Goal: Information Seeking & Learning: Learn about a topic

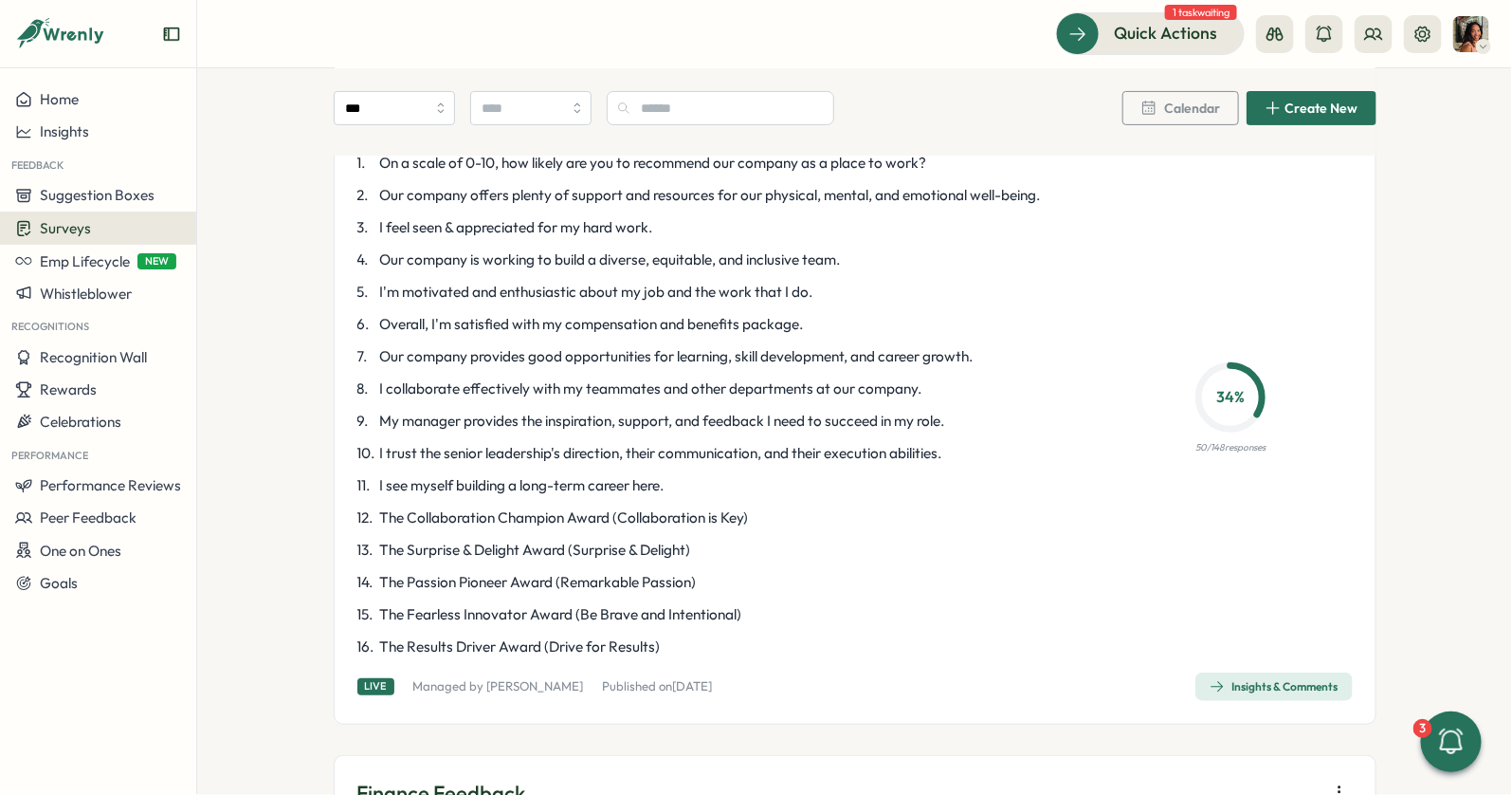
scroll to position [177, 0]
click at [1260, 673] on link "Insights & Comments" at bounding box center [1273, 687] width 158 height 28
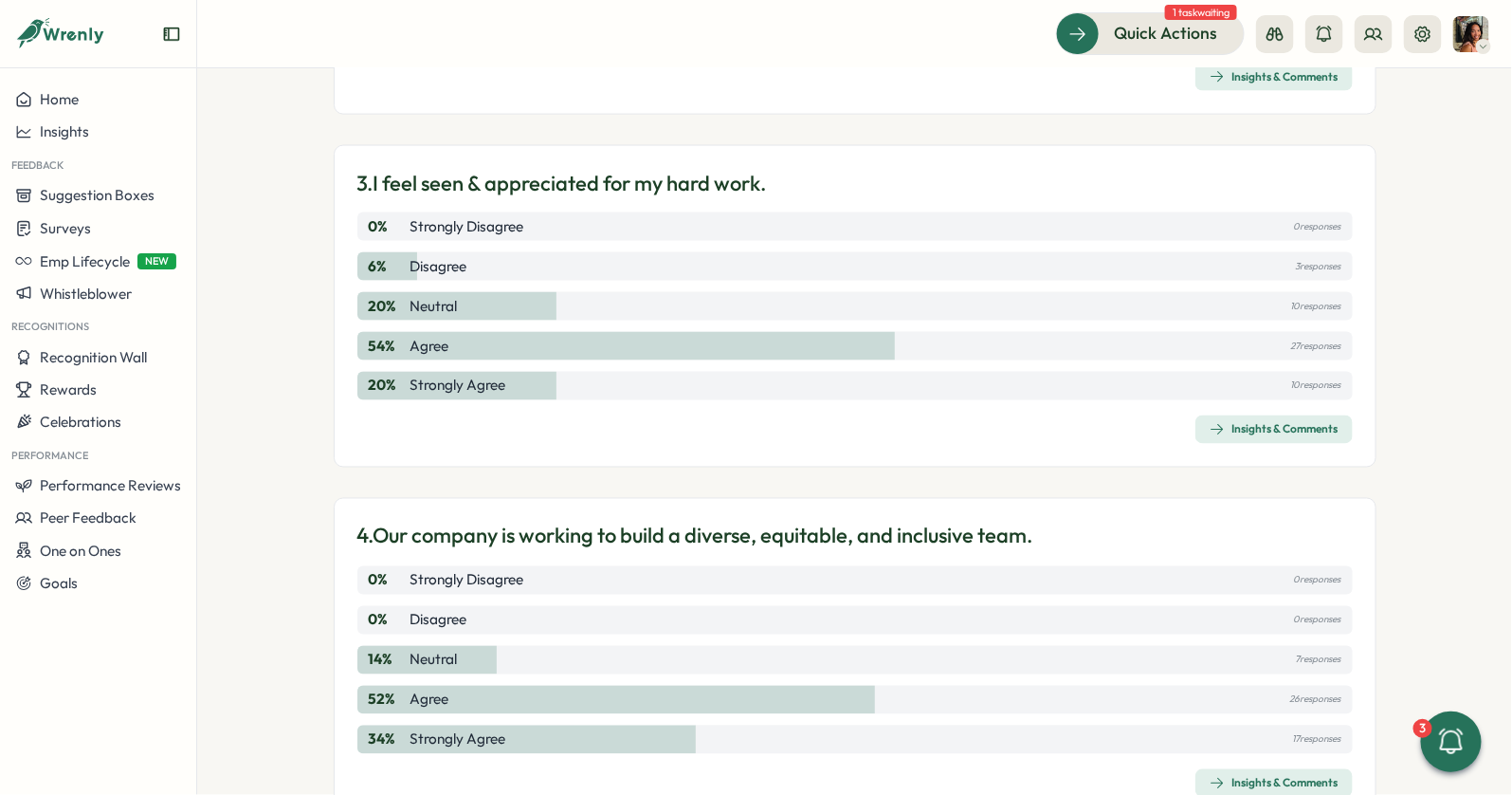
scroll to position [1116, 0]
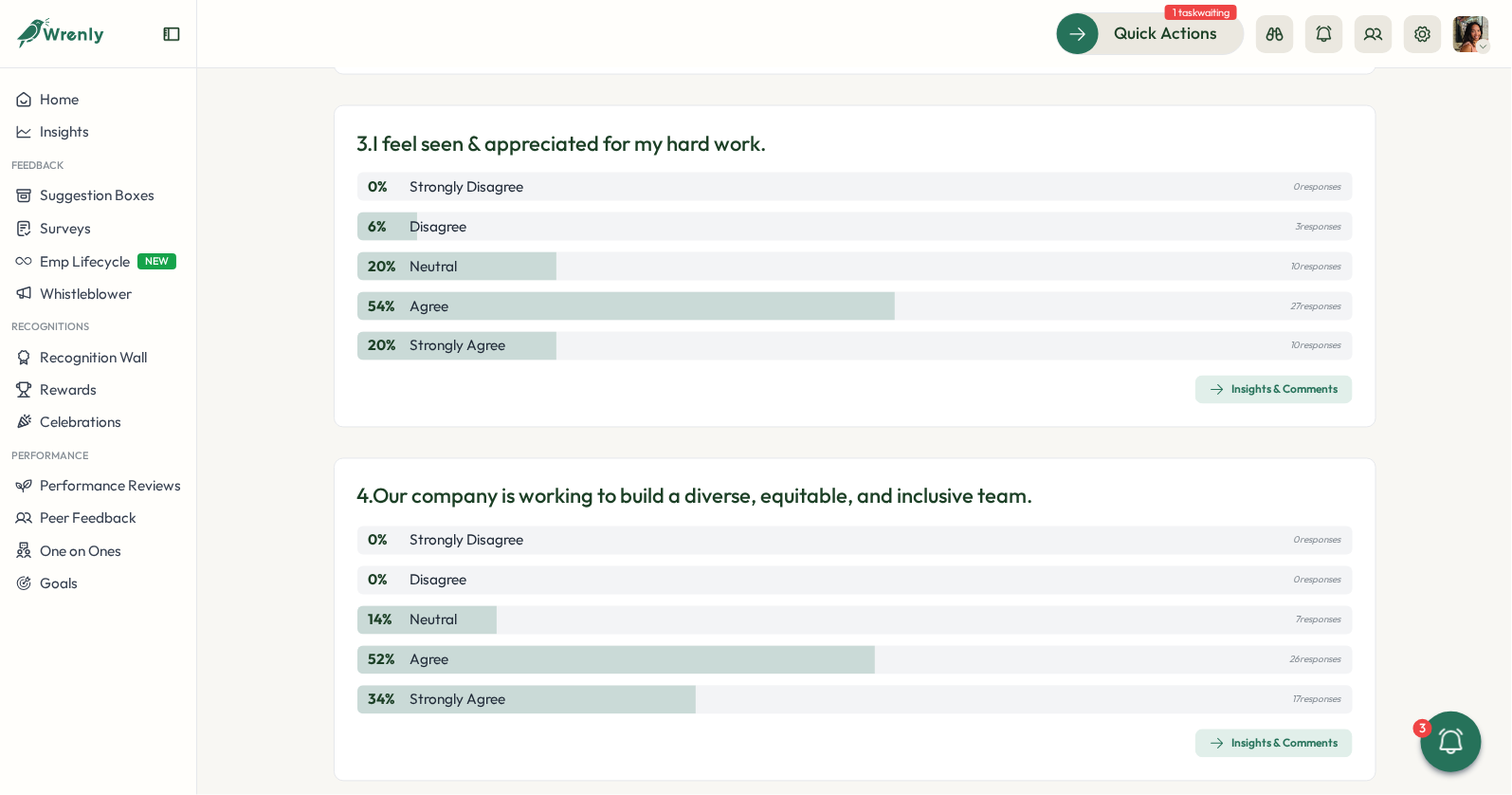
click at [1274, 383] on div "Insights & Comments" at bounding box center [1273, 390] width 129 height 15
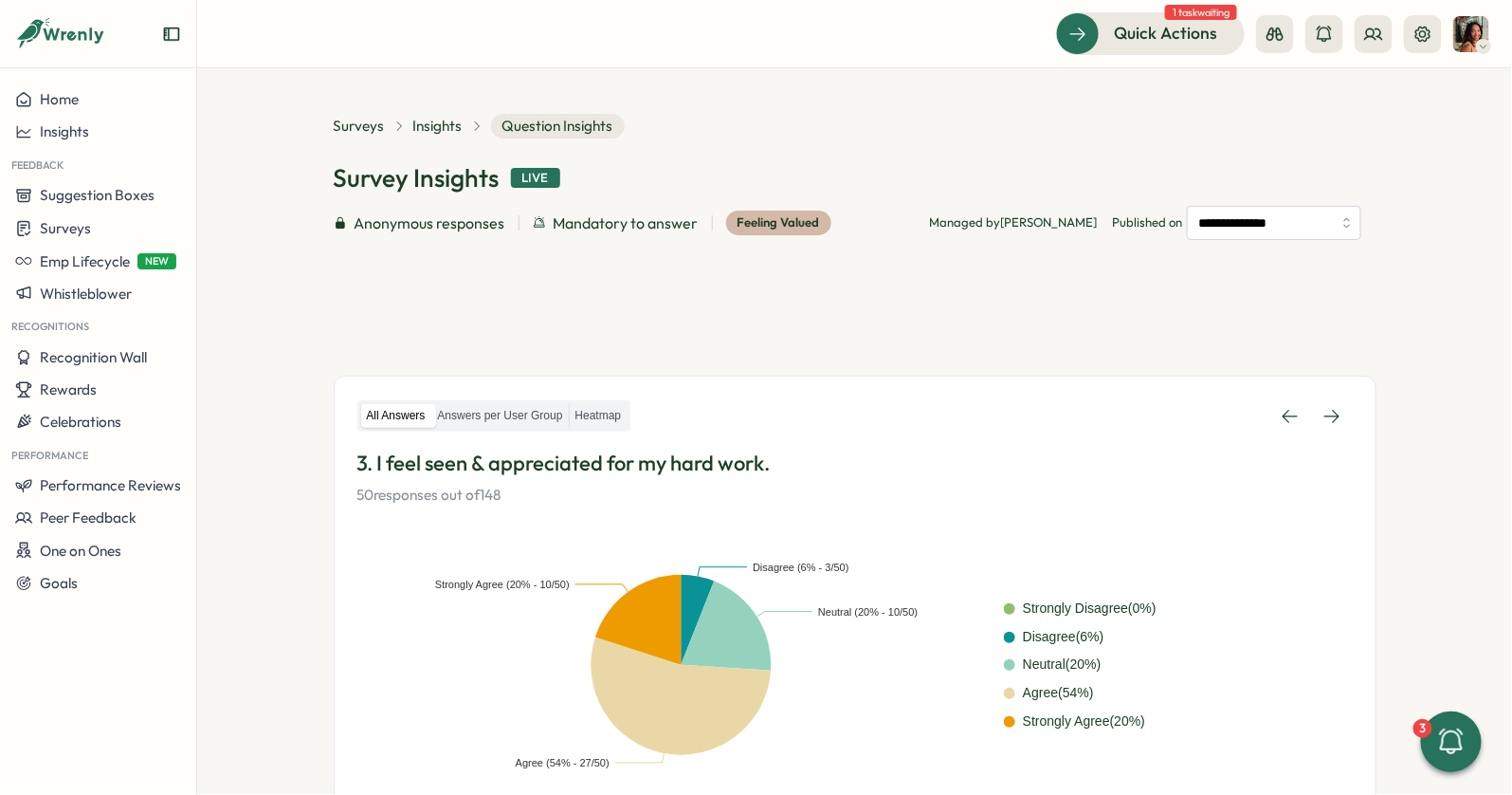
scroll to position [430, 0]
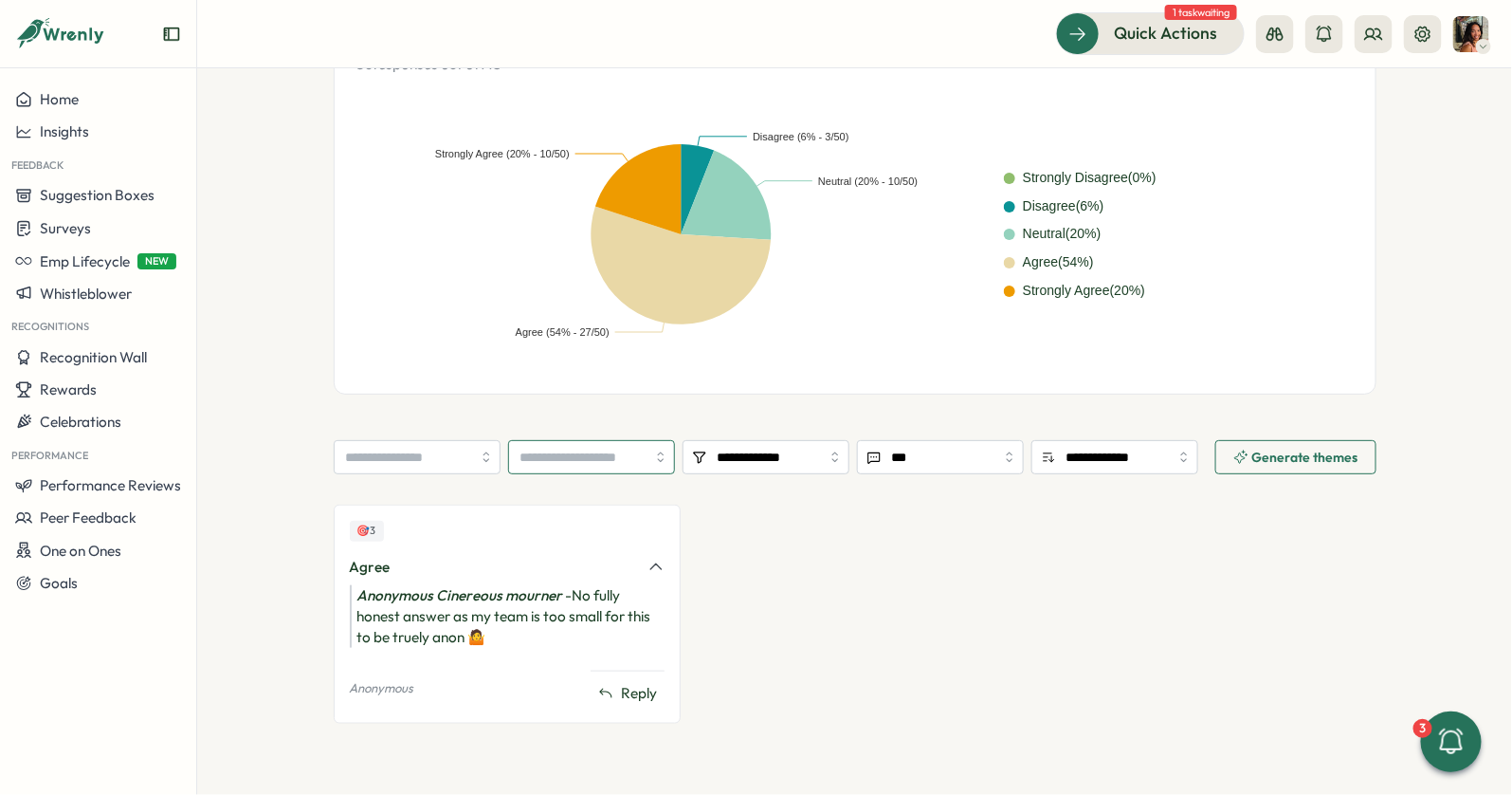
click at [559, 456] on input "search" at bounding box center [592, 456] width 167 height 34
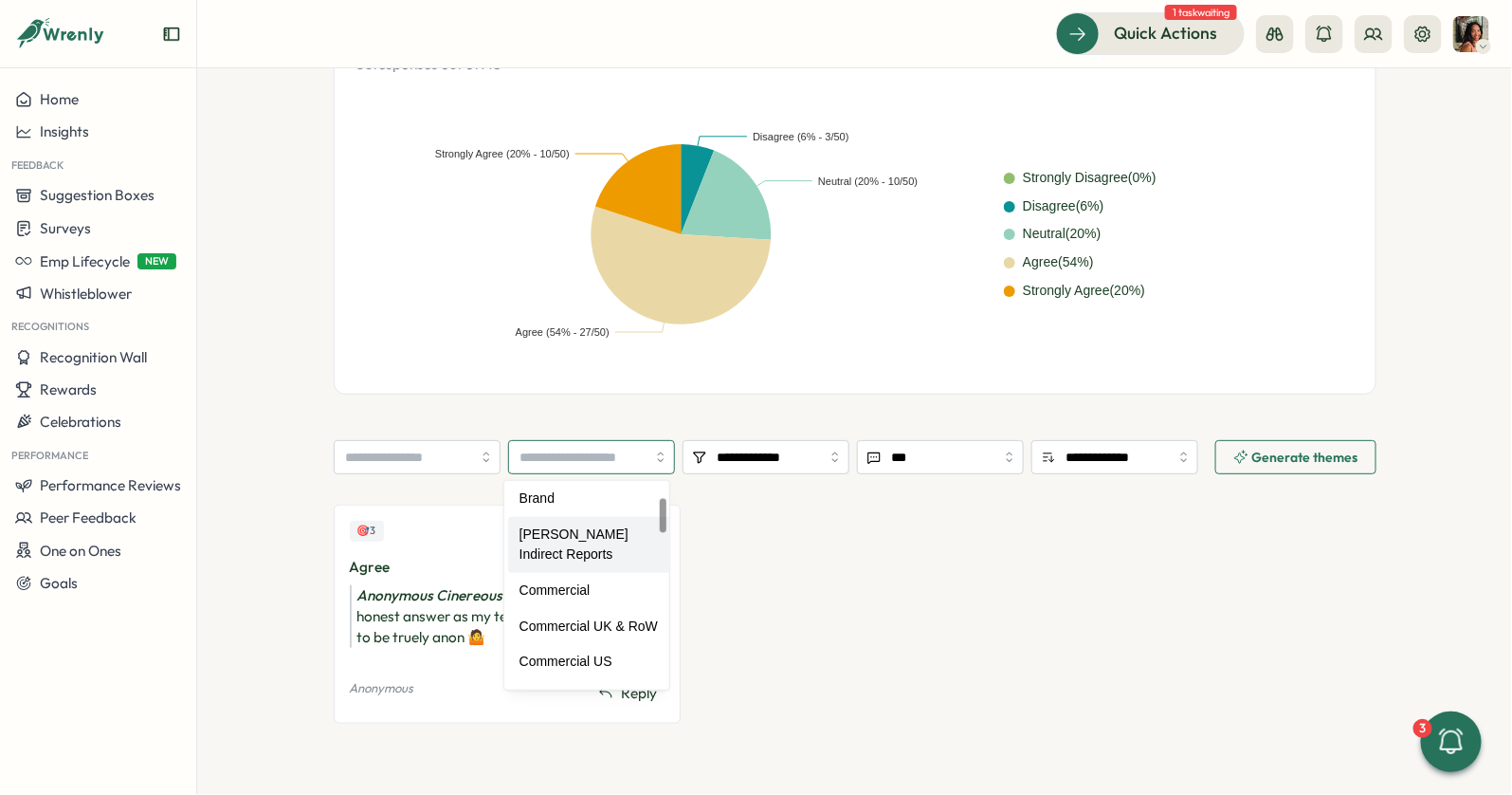
scroll to position [42, 0]
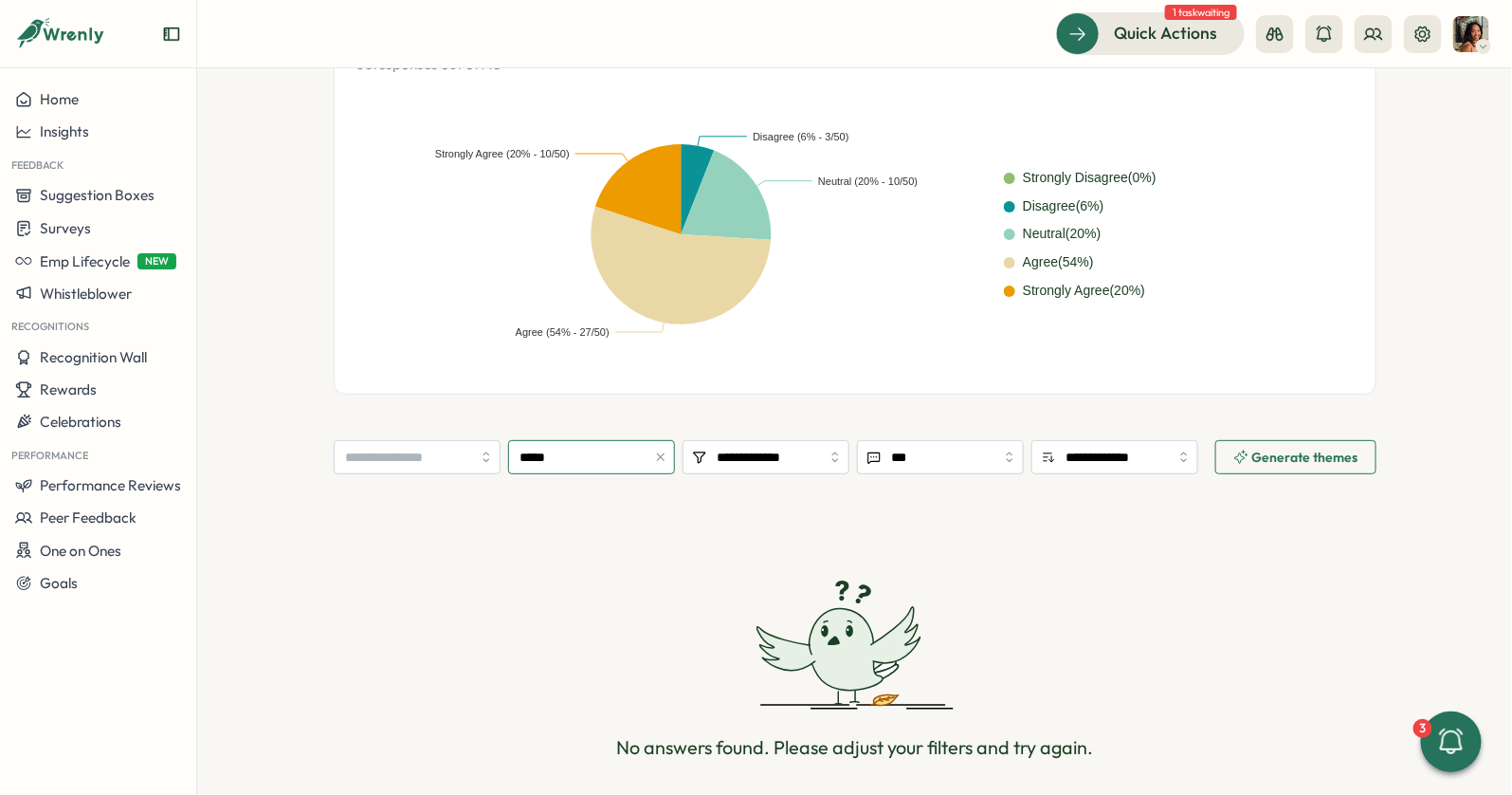
click at [595, 460] on input "*****" at bounding box center [592, 456] width 167 height 34
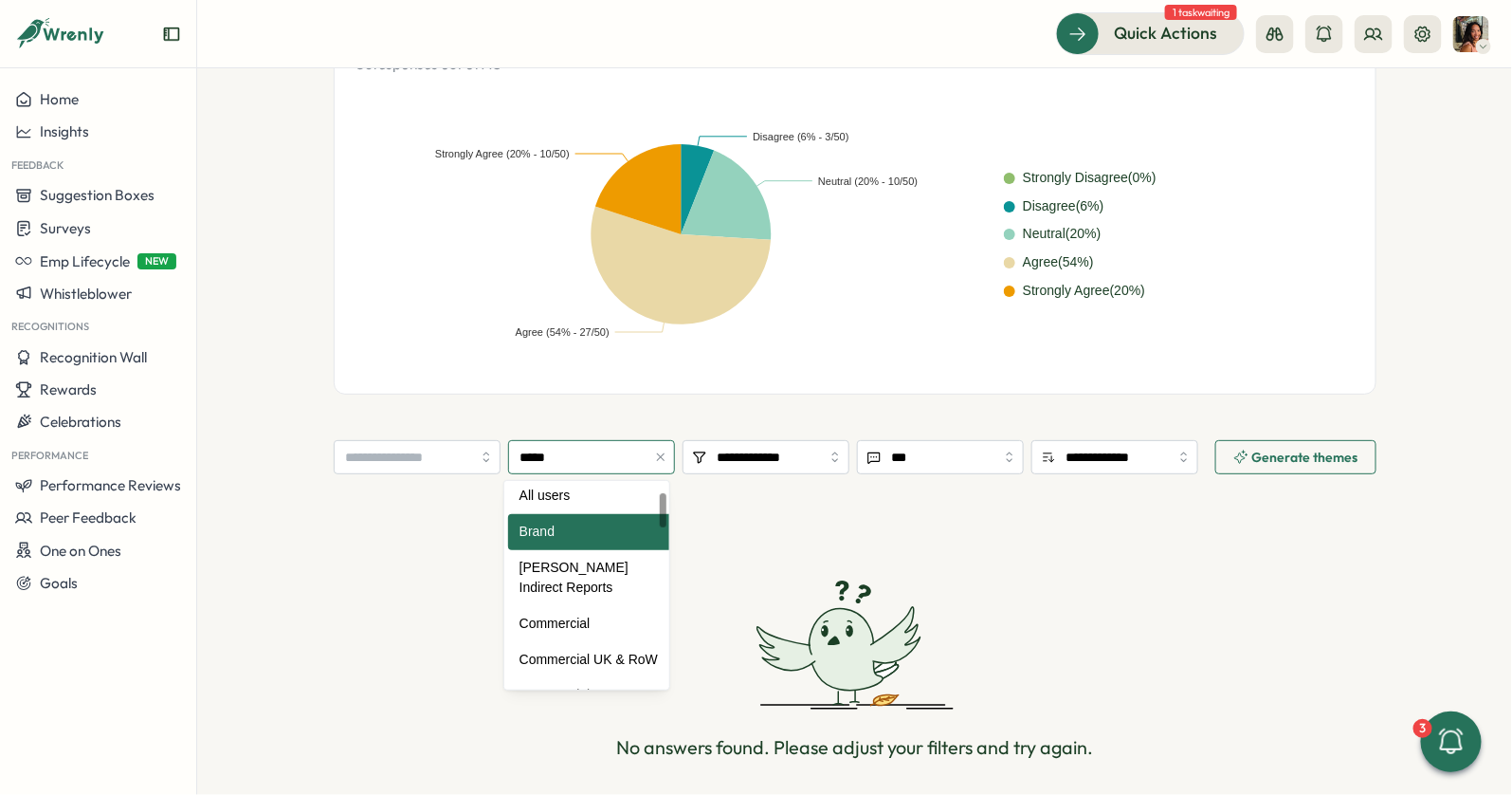
scroll to position [74, 0]
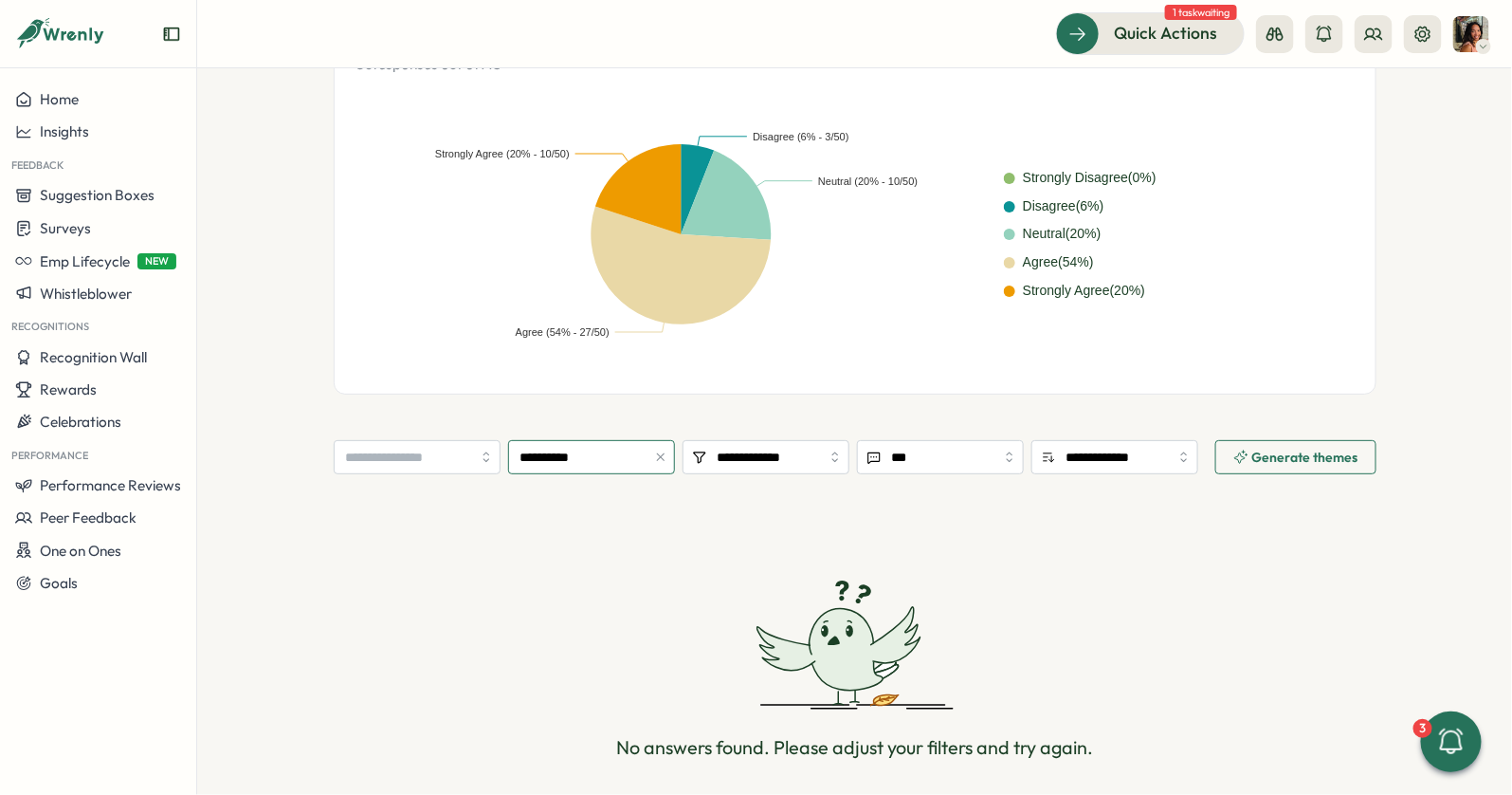
click at [599, 449] on input "**********" at bounding box center [592, 456] width 167 height 34
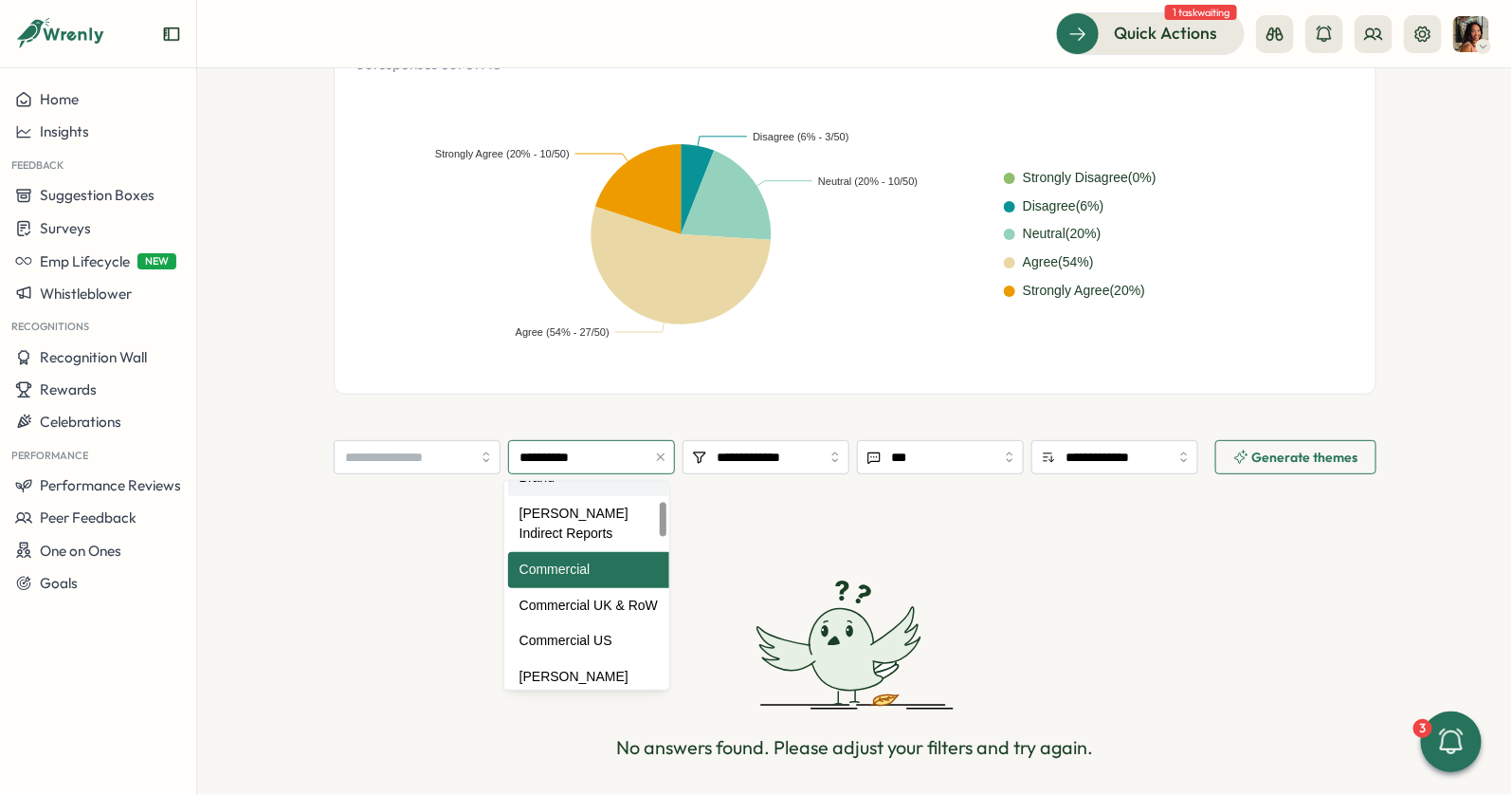
scroll to position [120, 0]
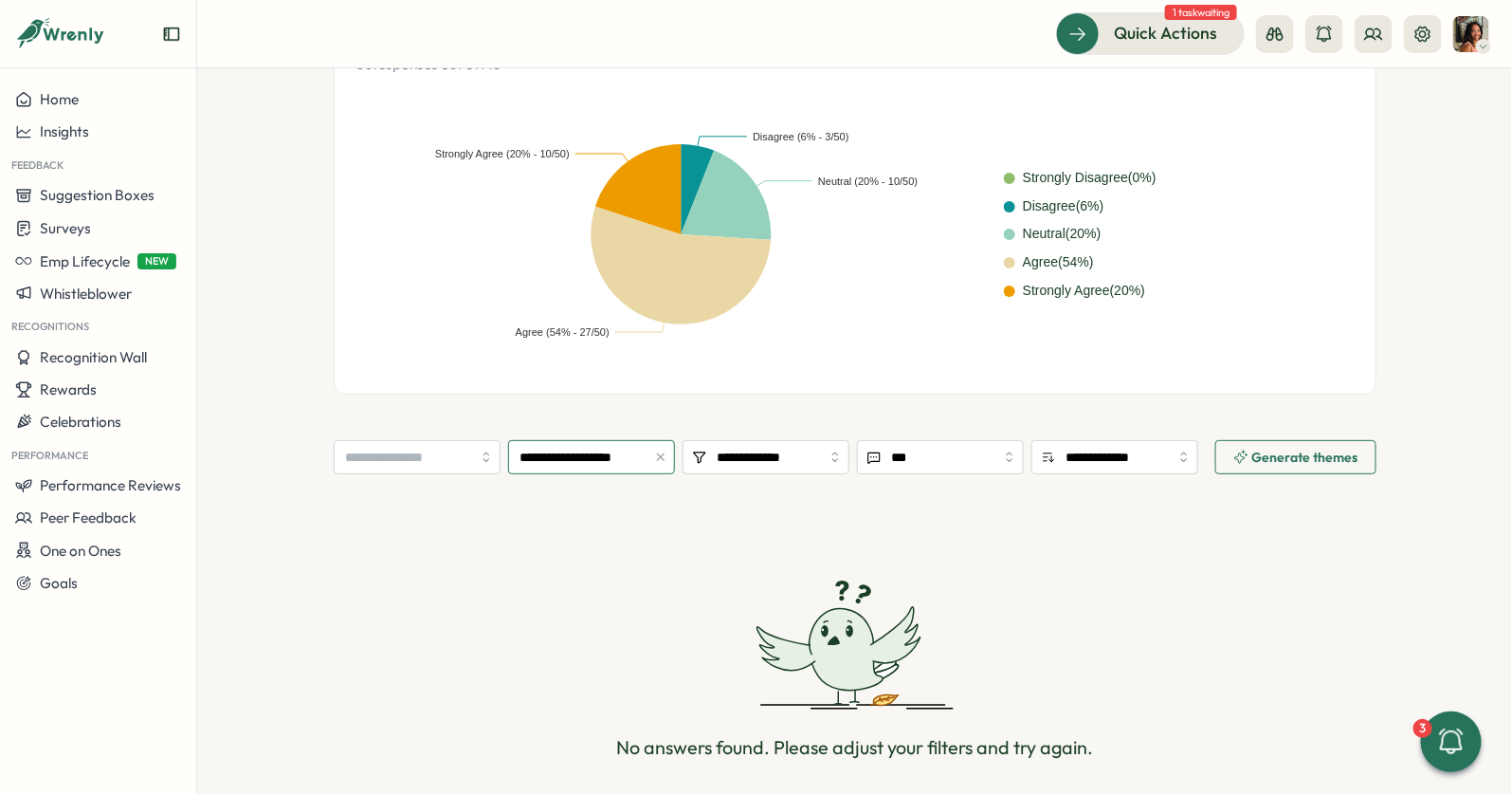
click at [607, 440] on input "**********" at bounding box center [592, 456] width 167 height 34
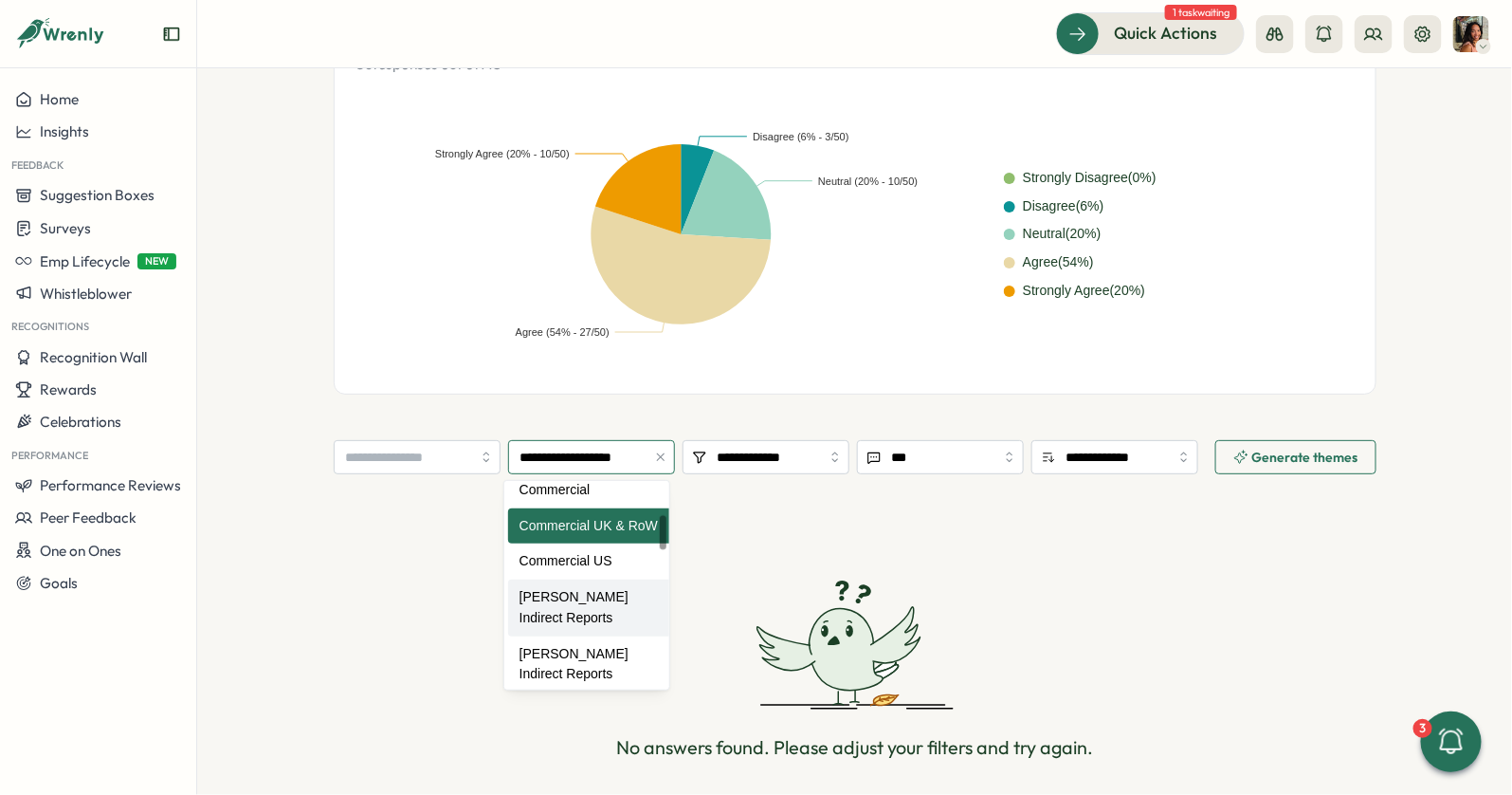
scroll to position [199, 0]
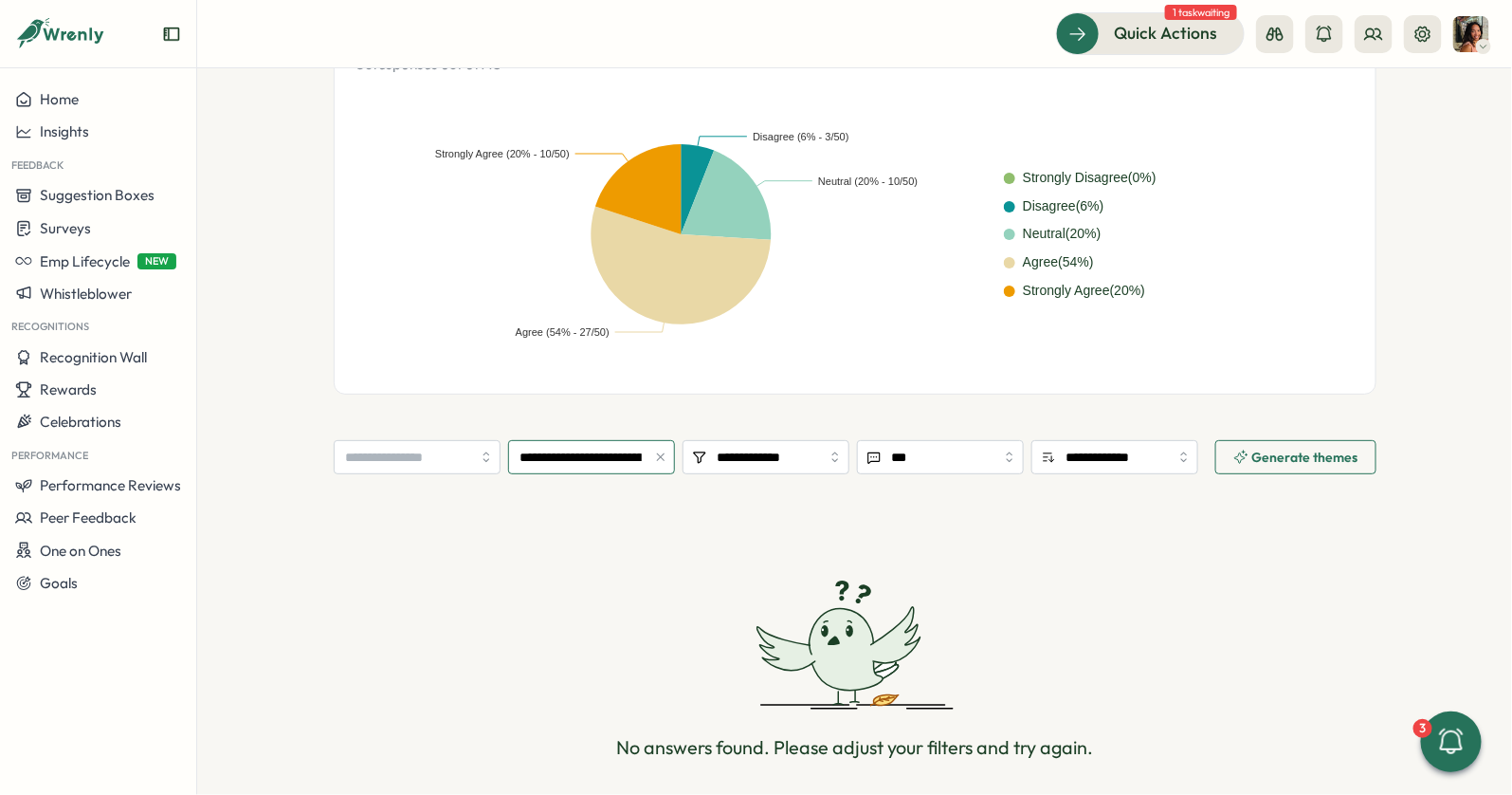
drag, startPoint x: 581, startPoint y: 620, endPoint x: 581, endPoint y: 584, distance: 36.0
click at [585, 461] on input "**********" at bounding box center [592, 456] width 167 height 34
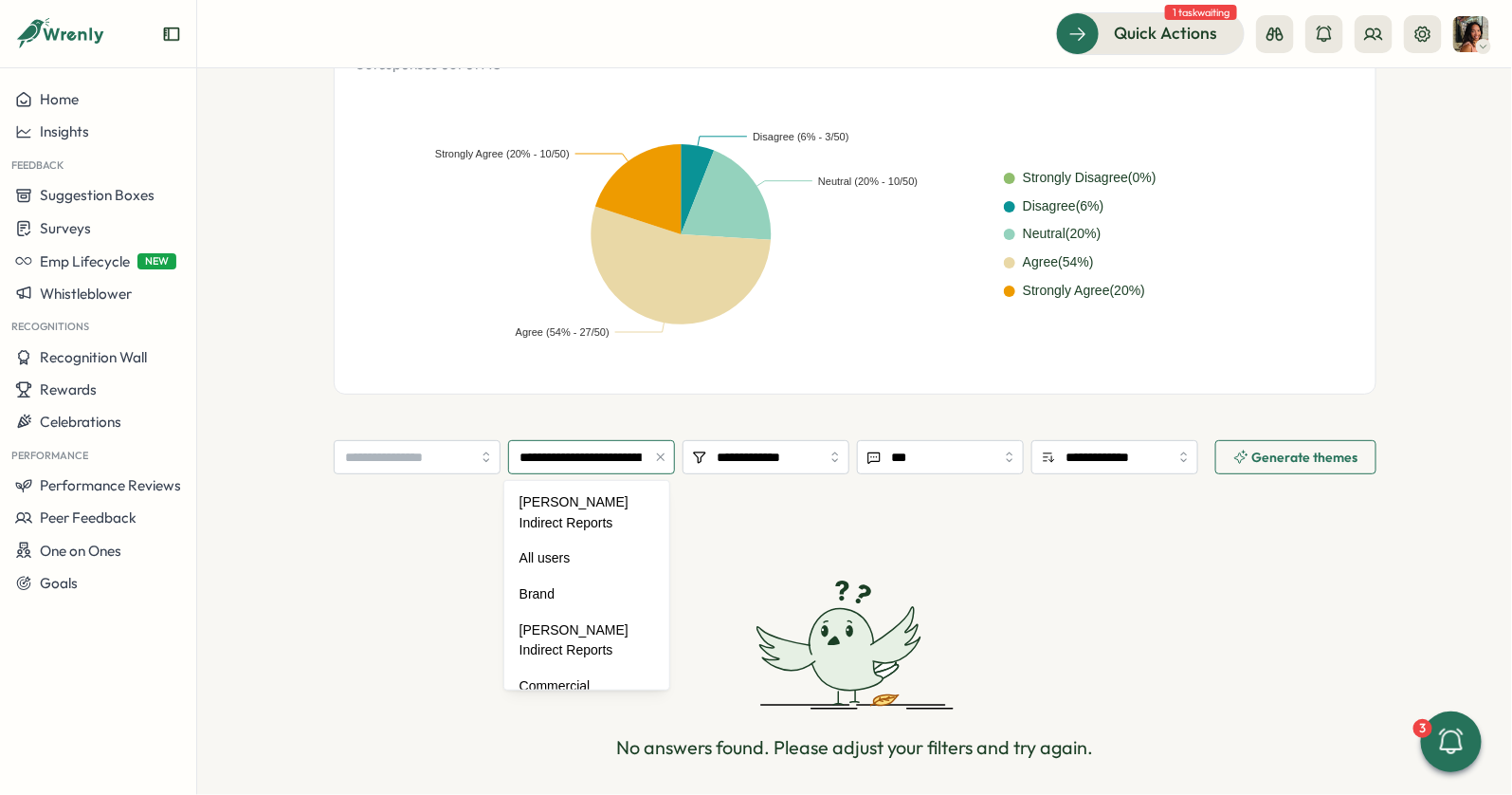
scroll to position [168, 0]
click at [583, 456] on input "**********" at bounding box center [592, 456] width 167 height 34
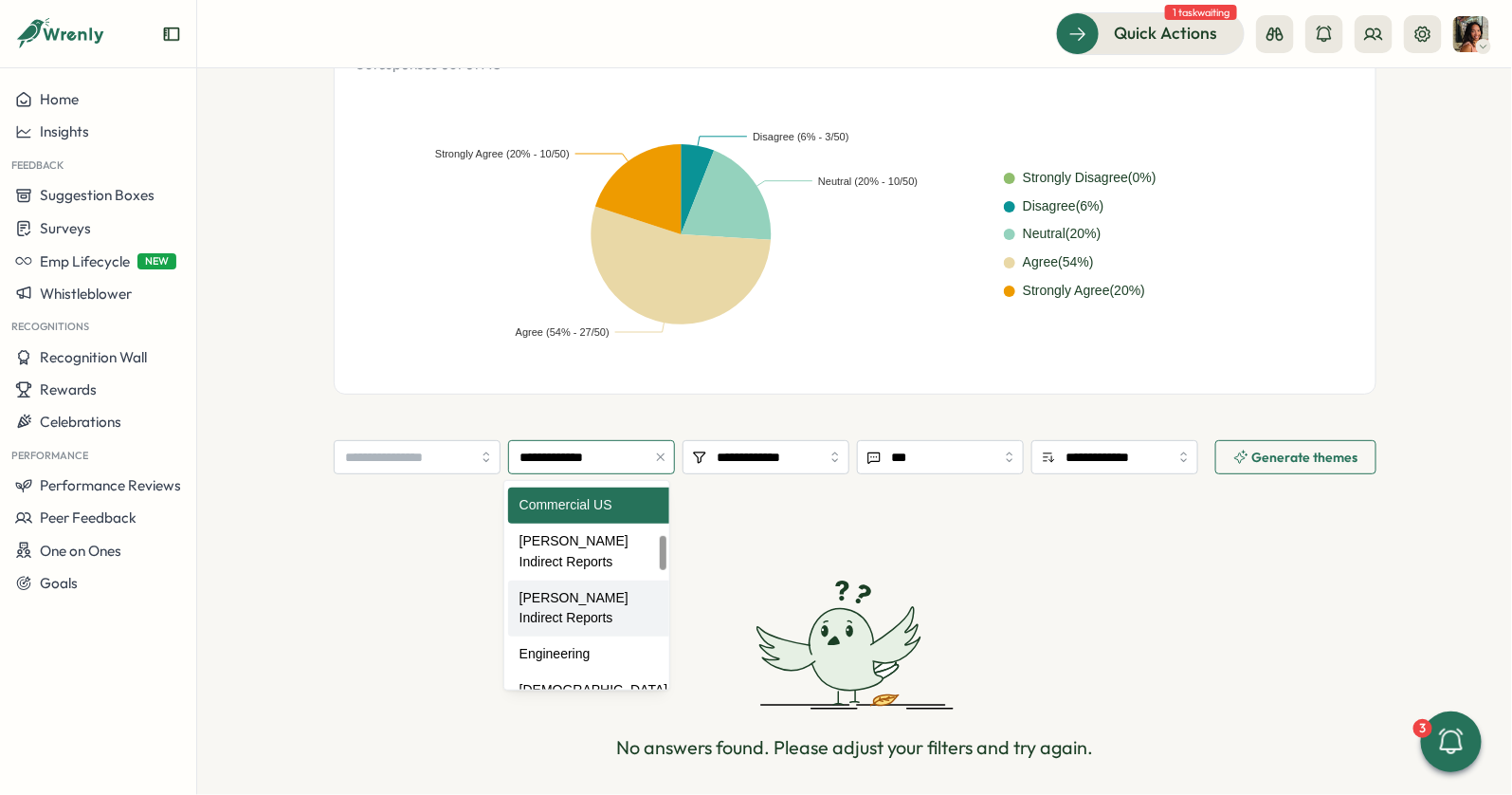
scroll to position [344, 0]
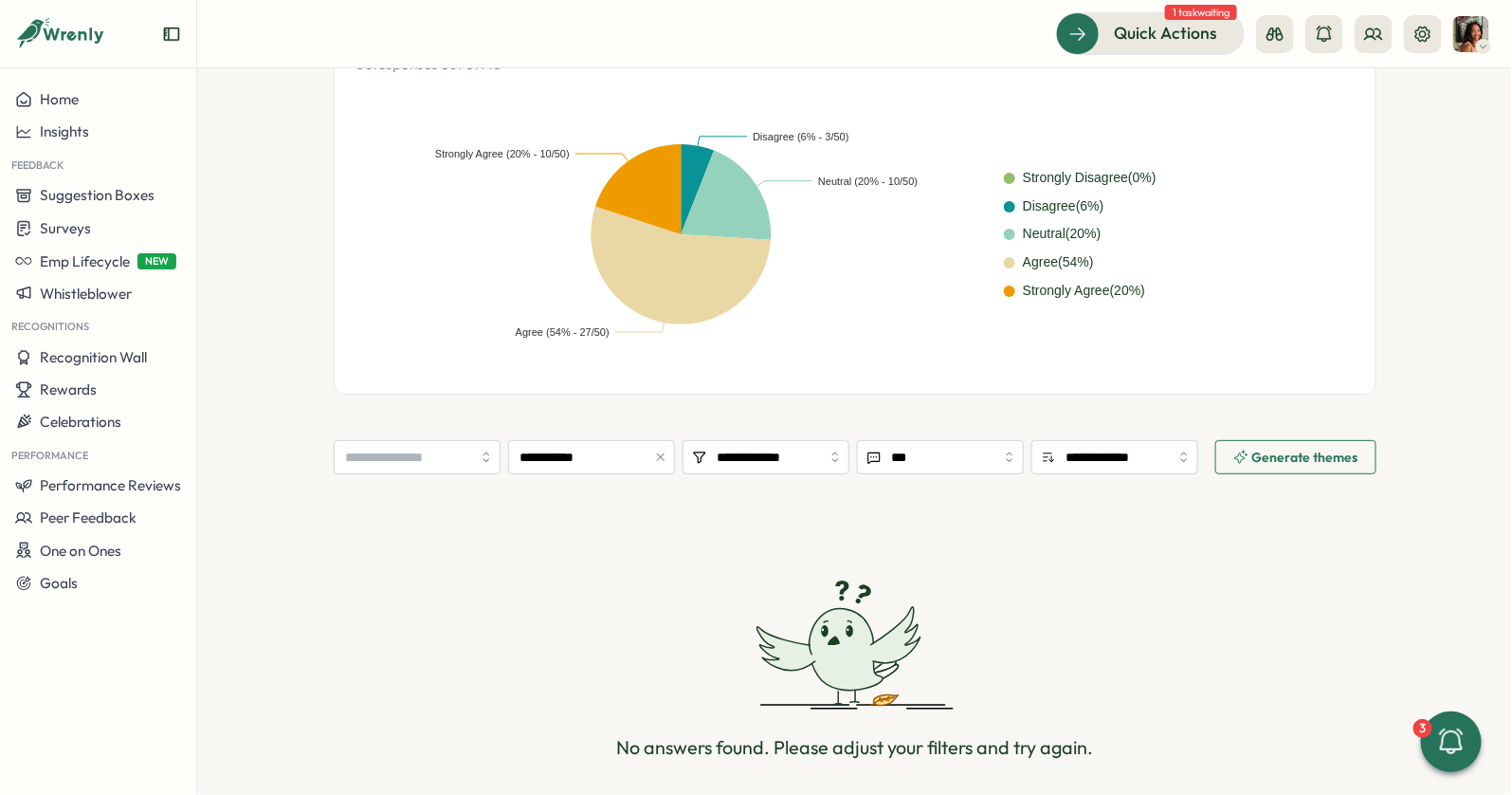
click at [597, 429] on div "**********" at bounding box center [855, 260] width 1043 height 1154
click at [596, 453] on input "**********" at bounding box center [592, 456] width 167 height 34
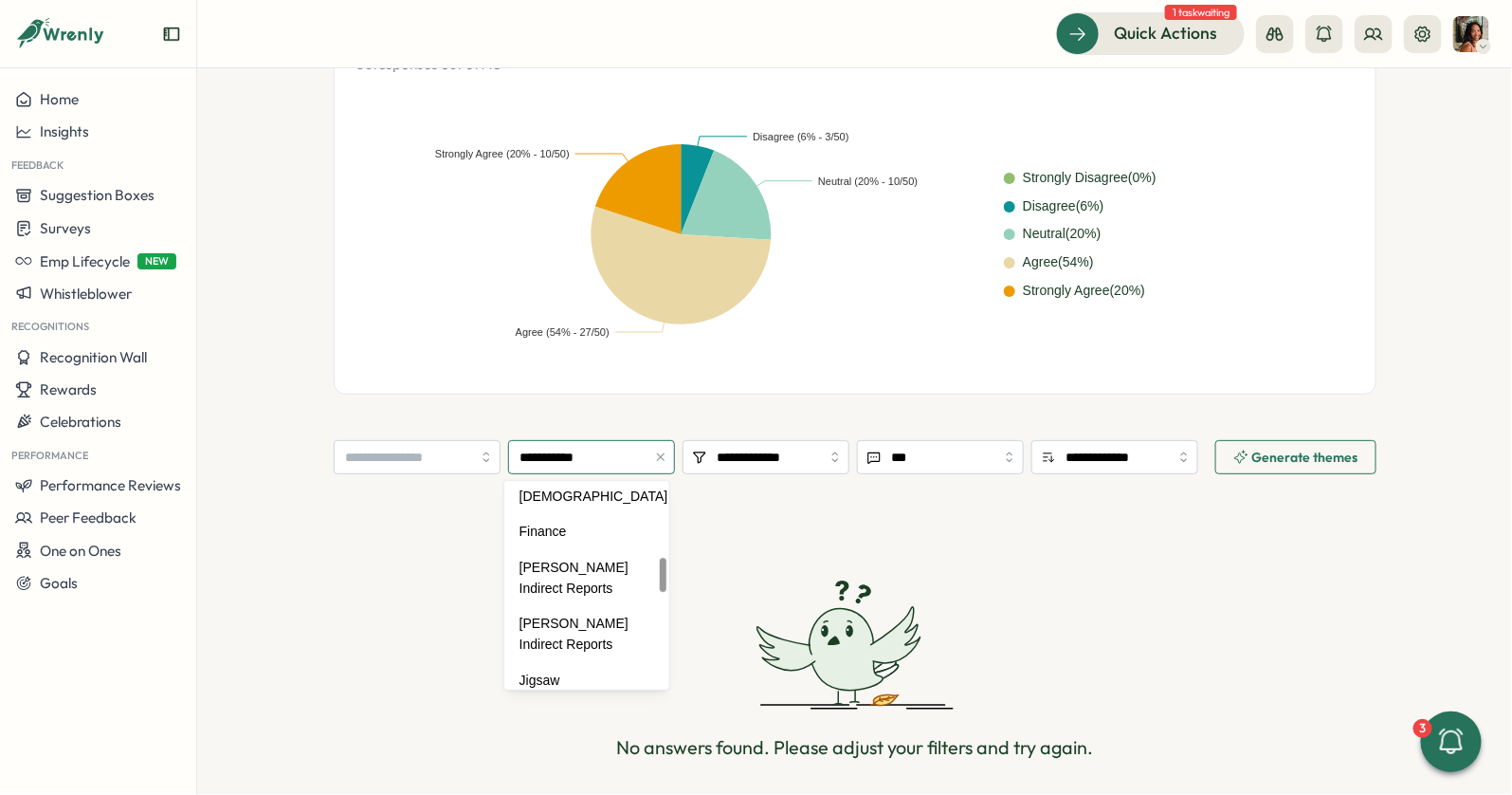
scroll to position [459, 0]
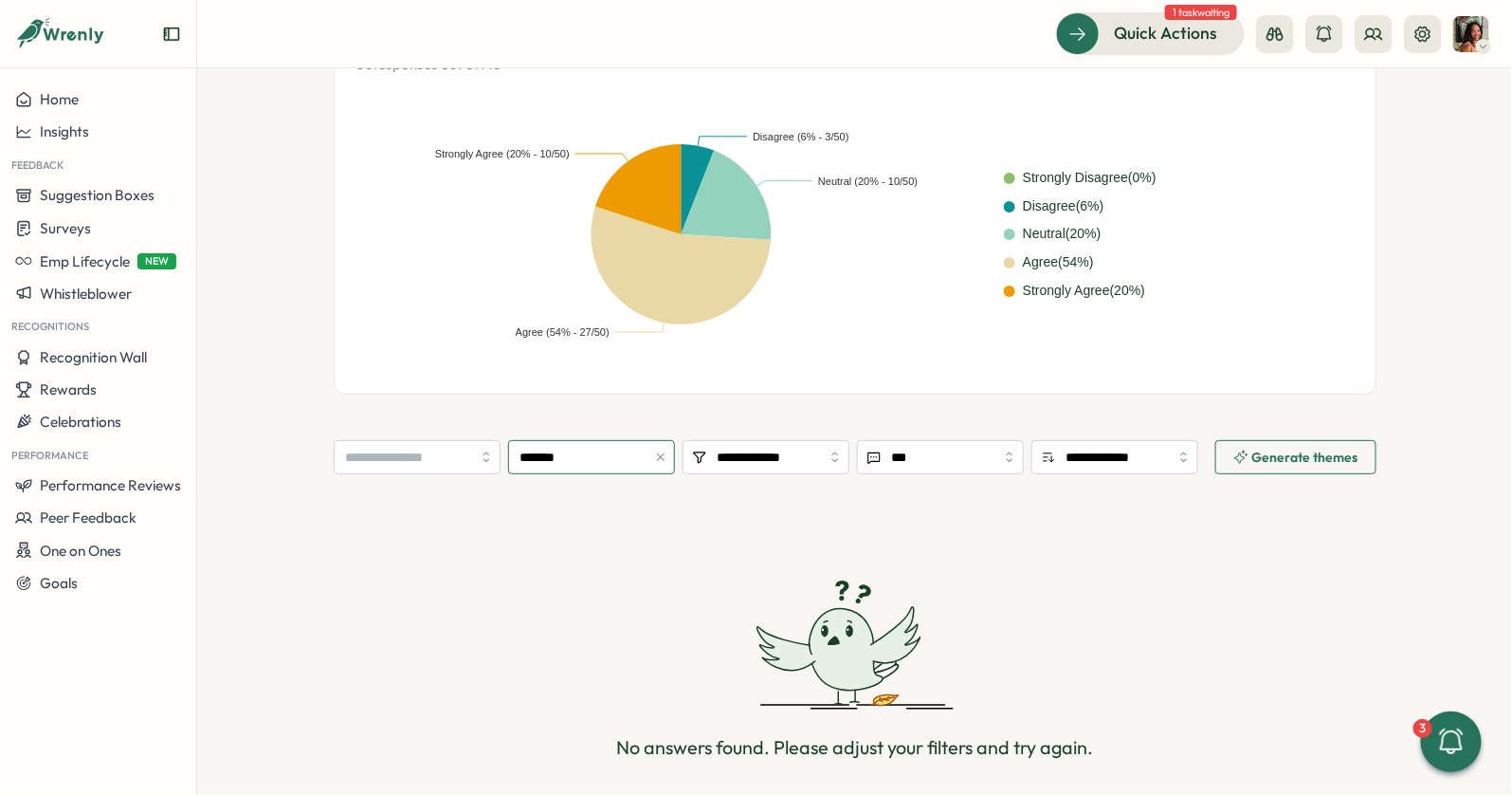
click at [588, 457] on input "*******" at bounding box center [592, 456] width 167 height 34
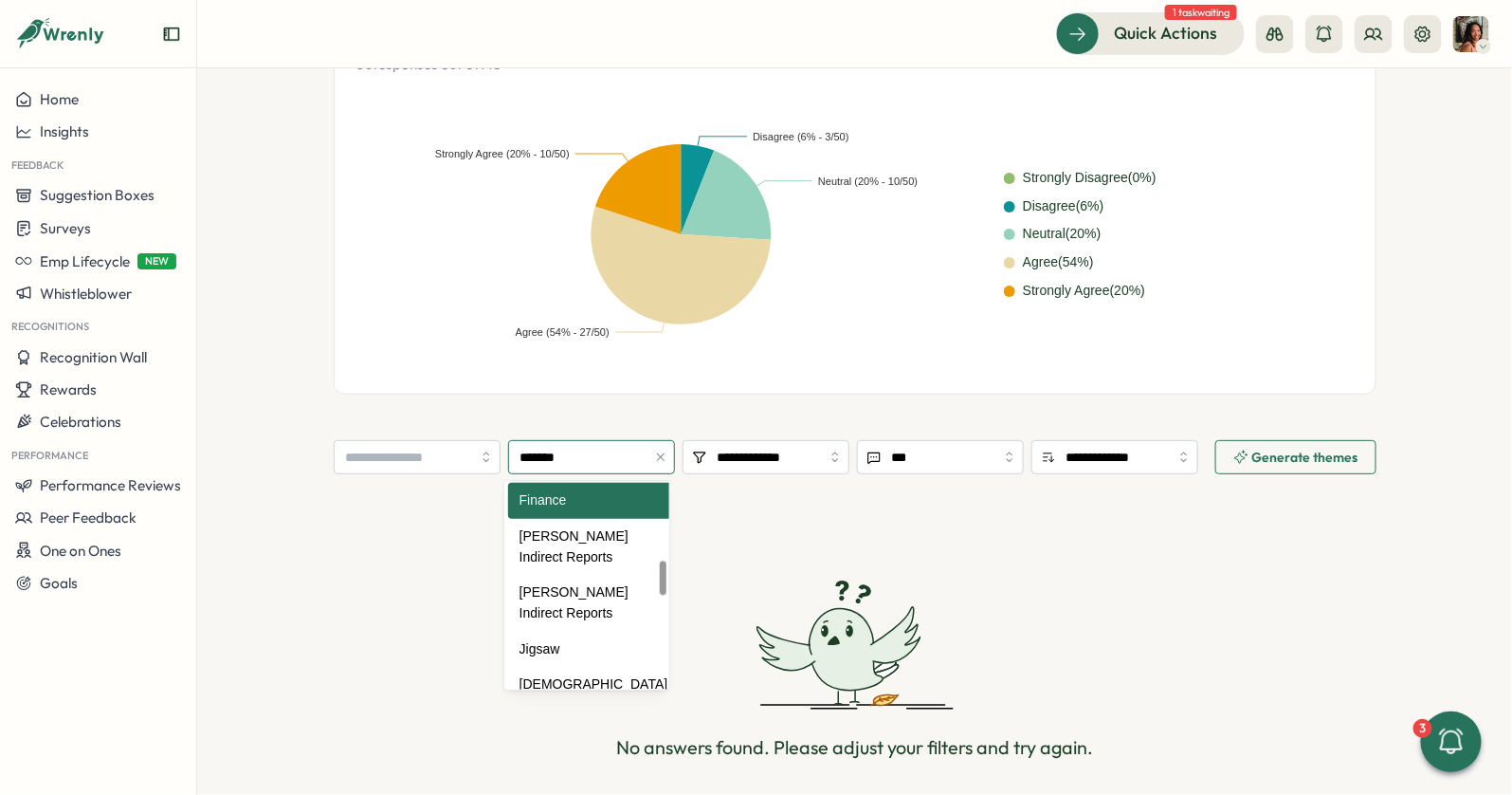
scroll to position [529, 0]
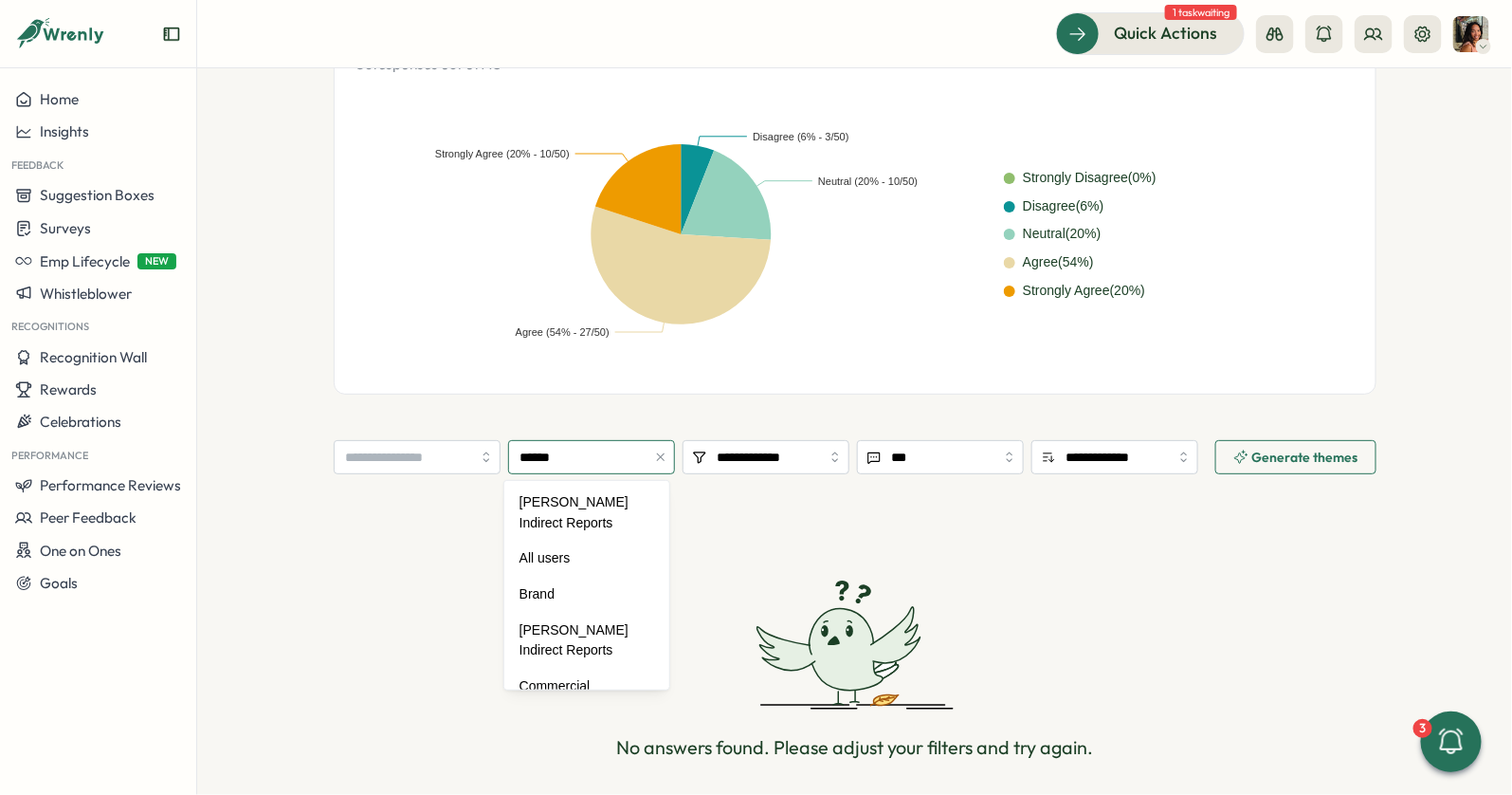
click at [595, 454] on input "******" at bounding box center [592, 456] width 167 height 34
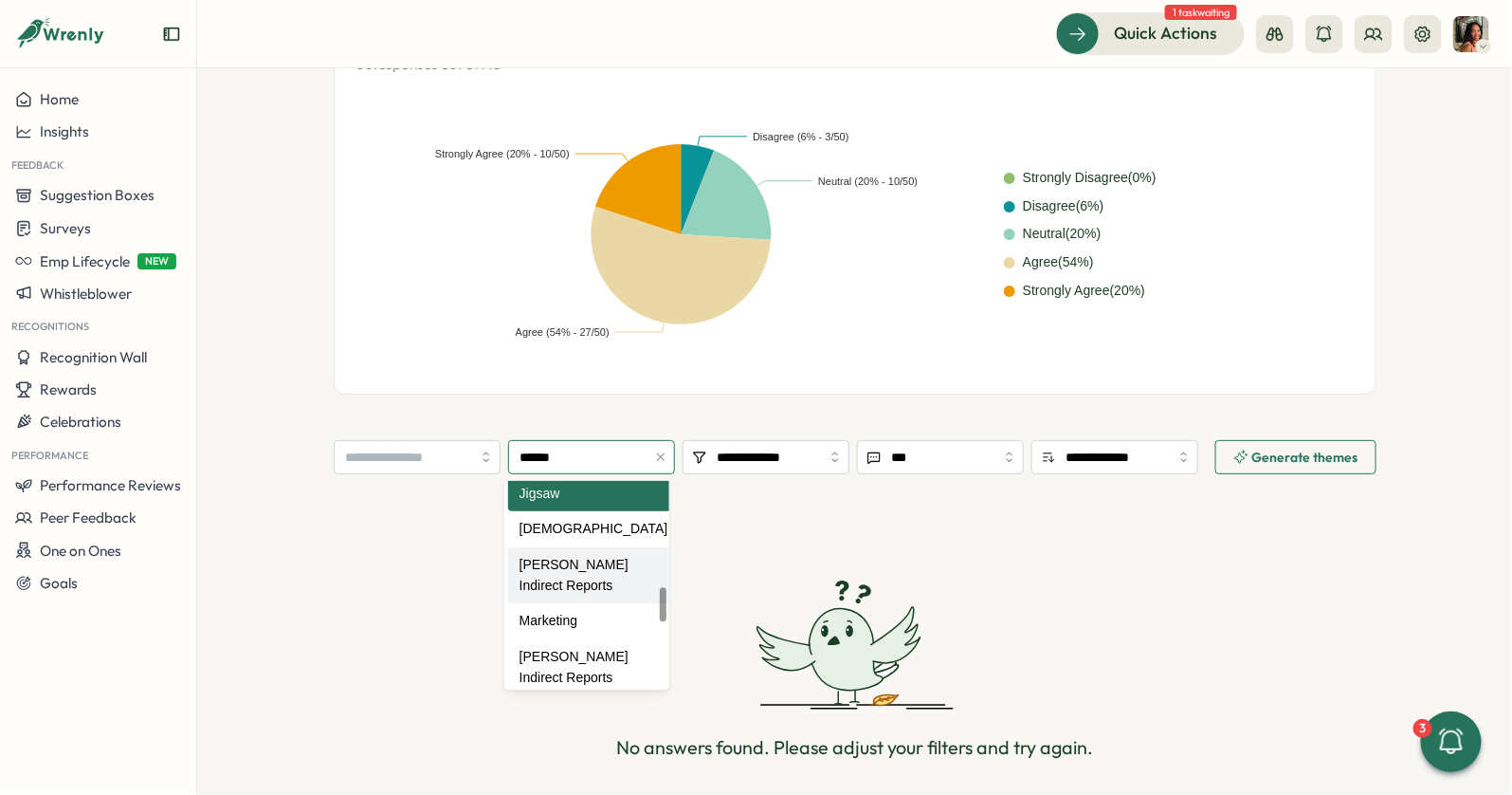
scroll to position [640, 0]
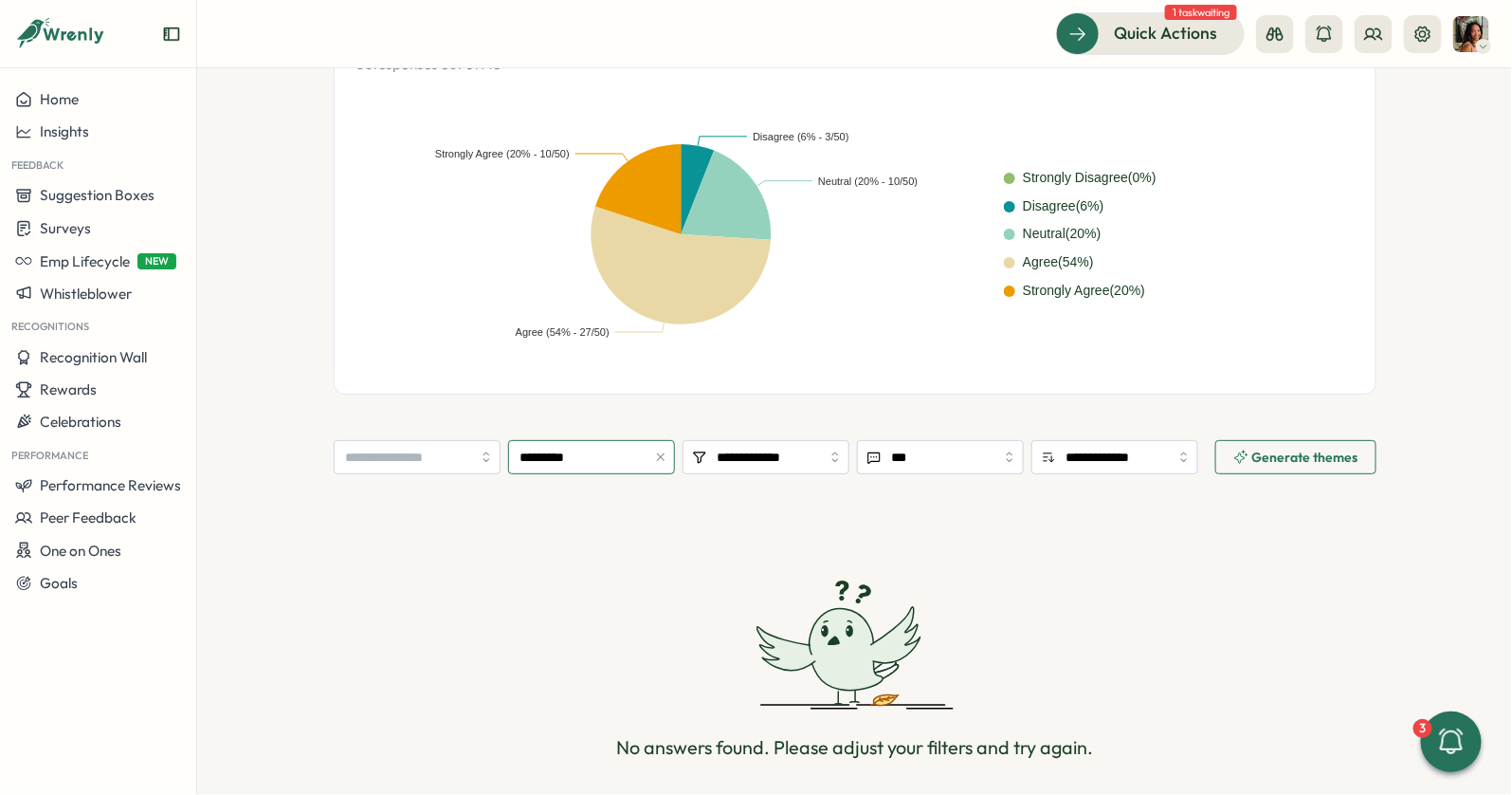
click at [585, 460] on input "*********" at bounding box center [592, 456] width 167 height 34
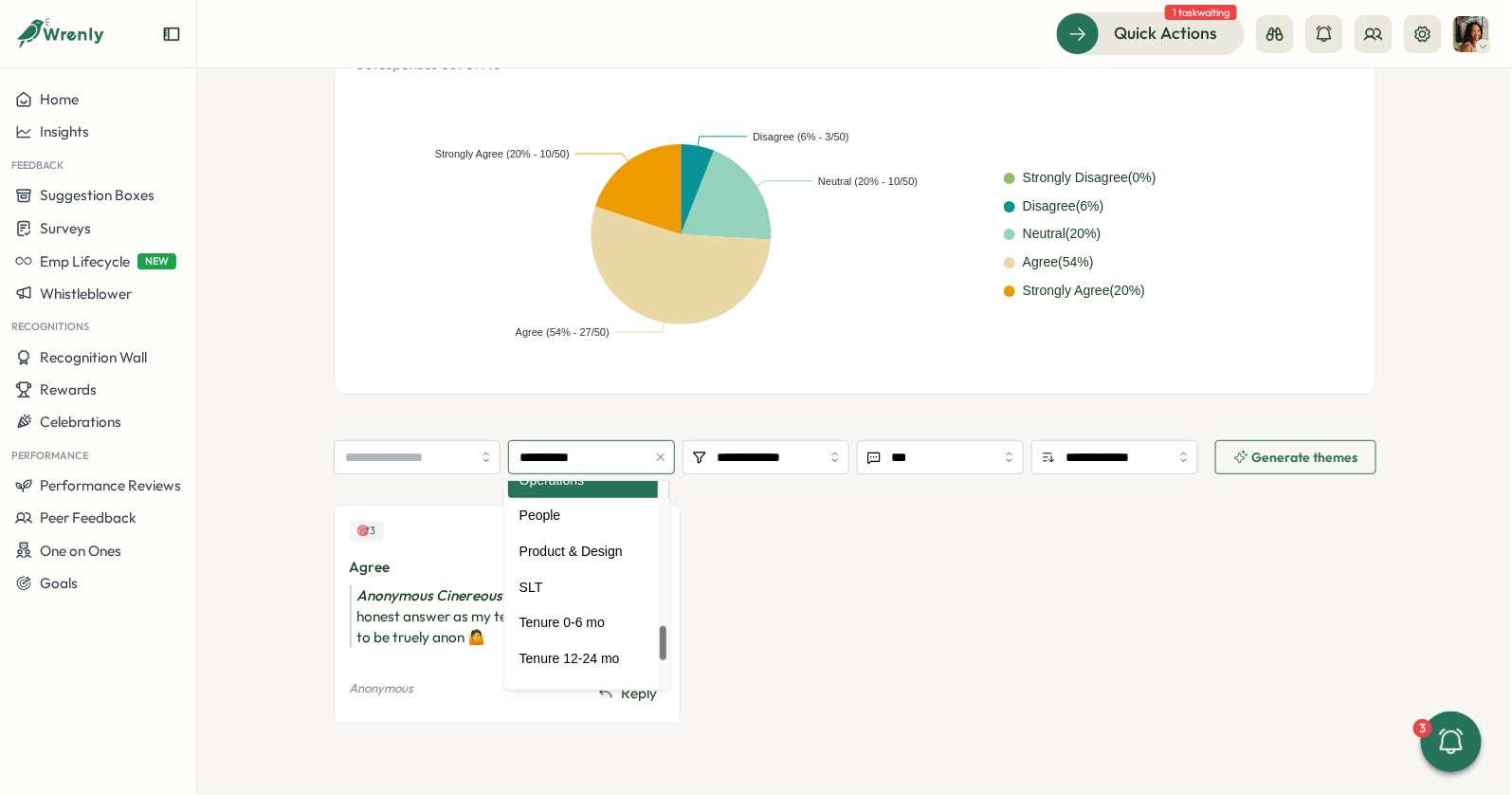
scroll to position [903, 0]
click at [763, 544] on div "🎯 3 Agree Anonymous Cinereous mourner - No fully honest answer as my team is to…" at bounding box center [855, 623] width 1043 height 237
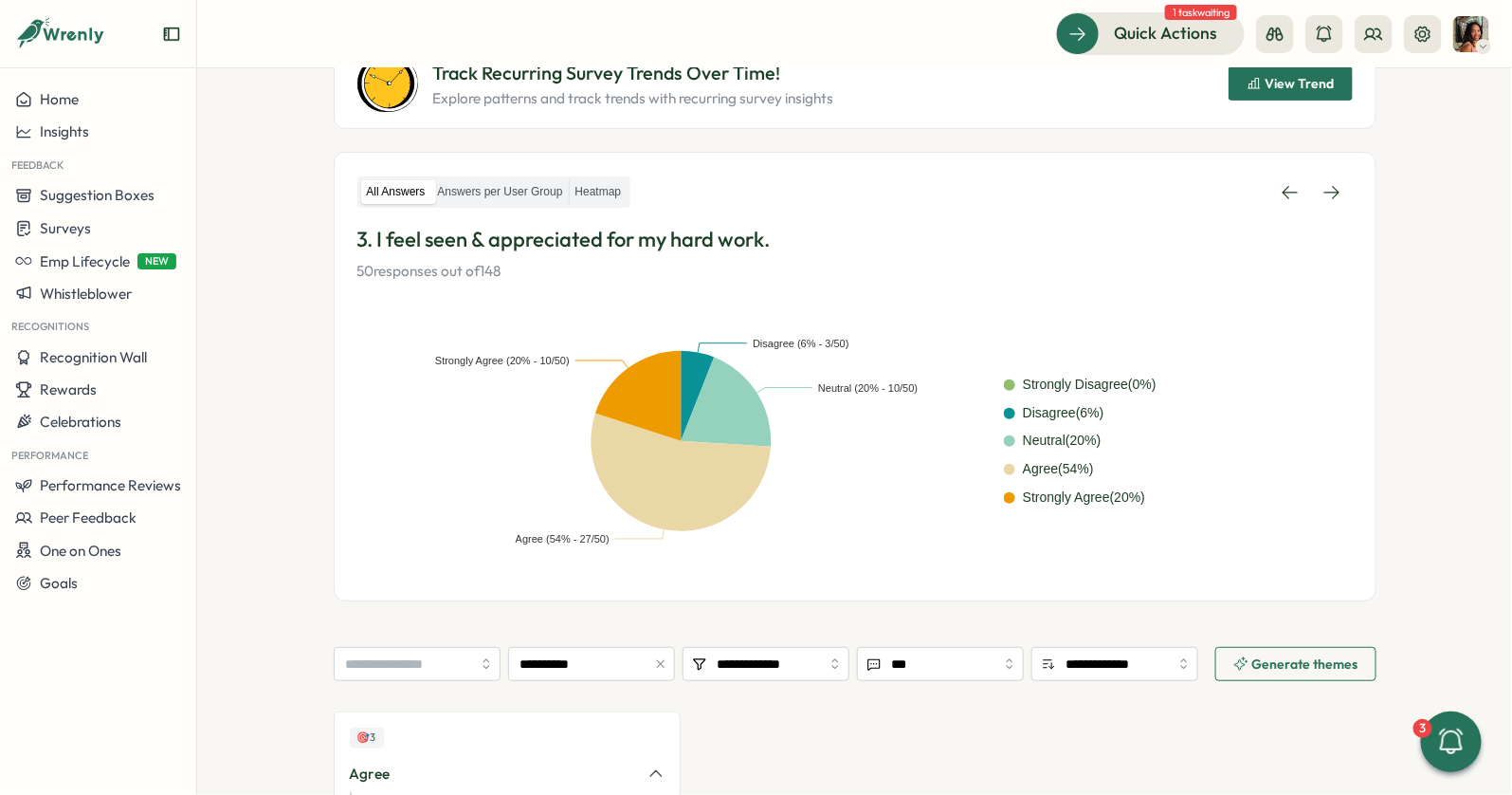
scroll to position [430, 0]
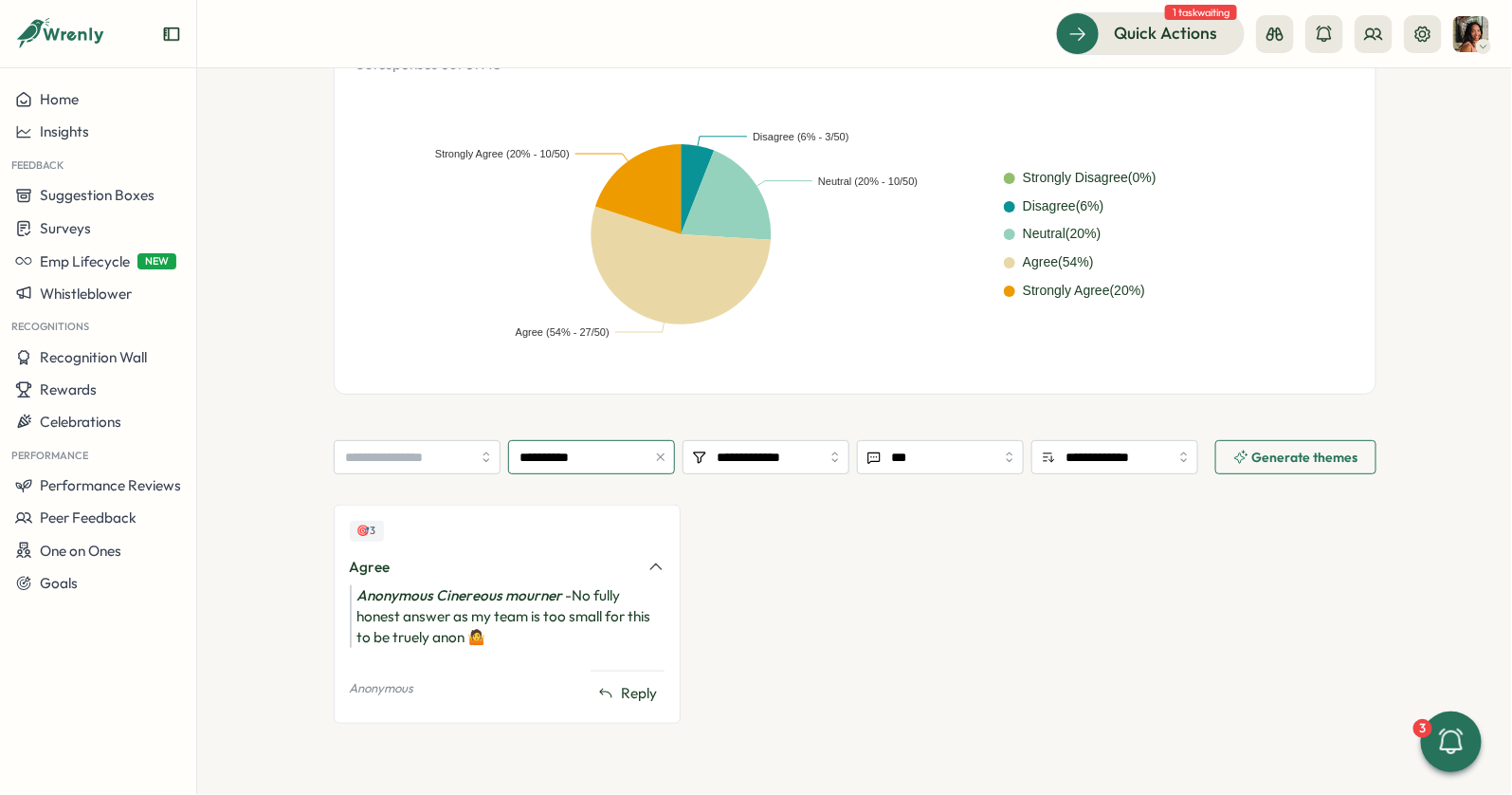
click at [571, 461] on input "**********" at bounding box center [592, 456] width 167 height 34
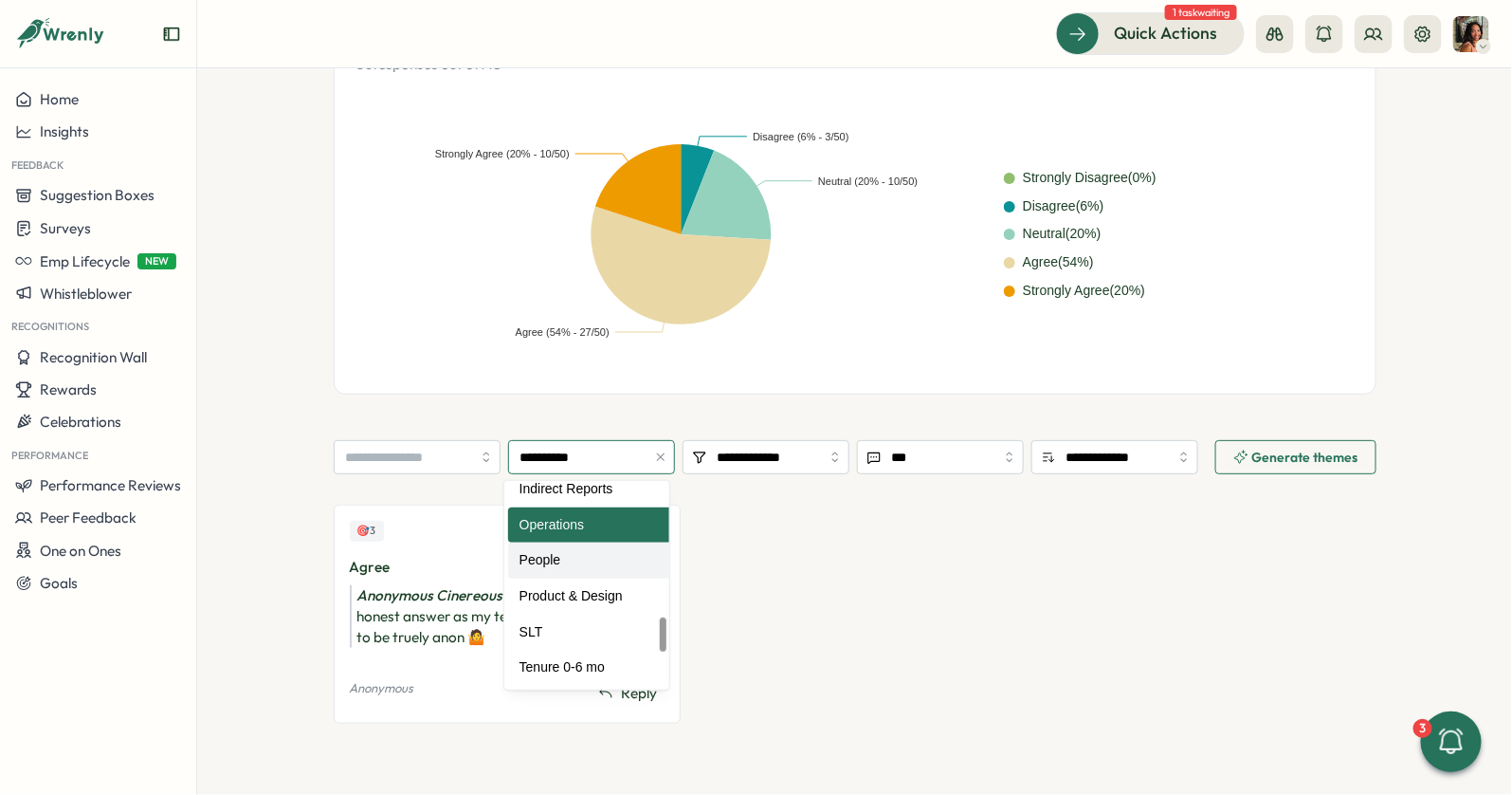
type input "******"
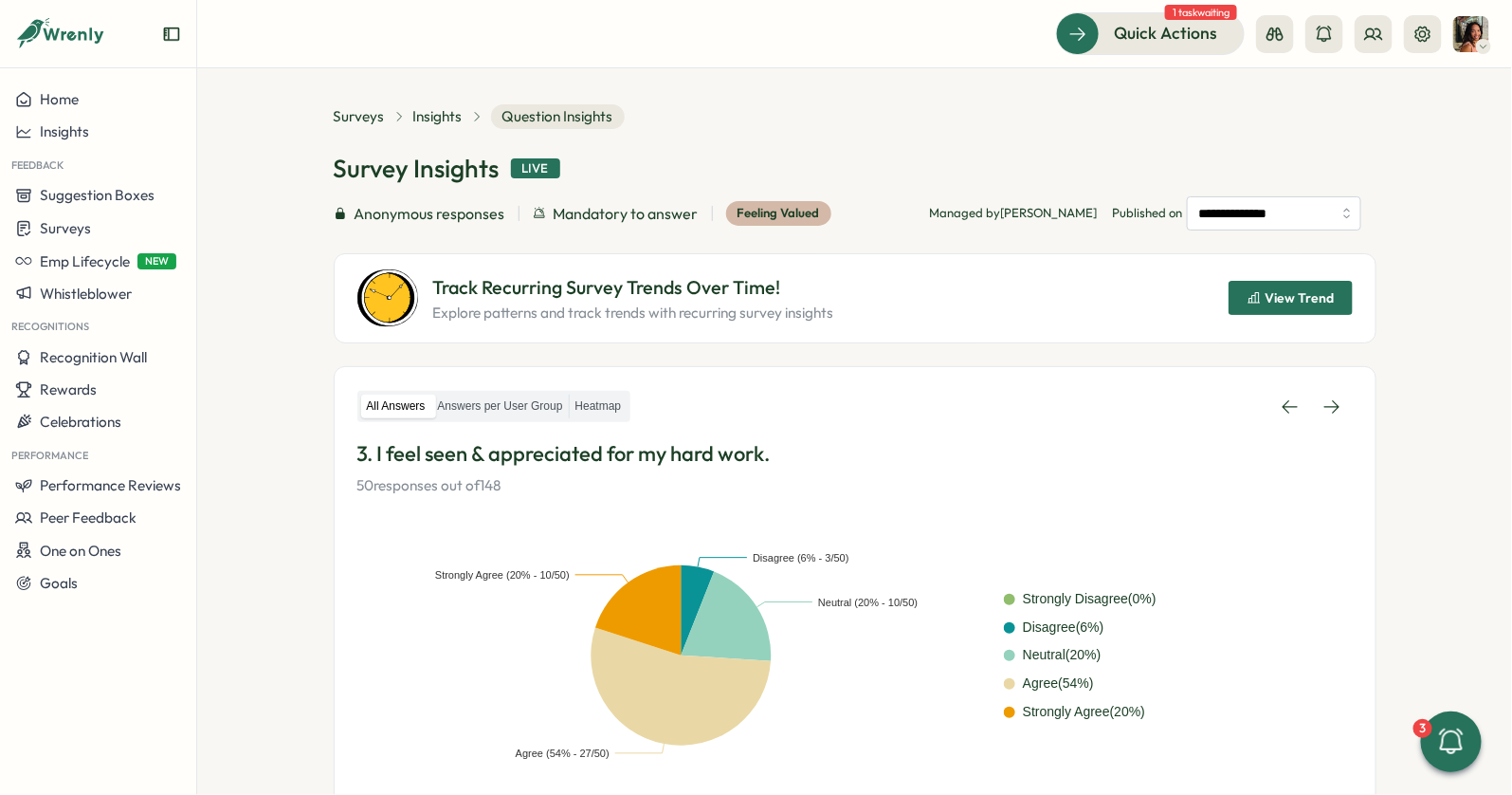
scroll to position [0, 0]
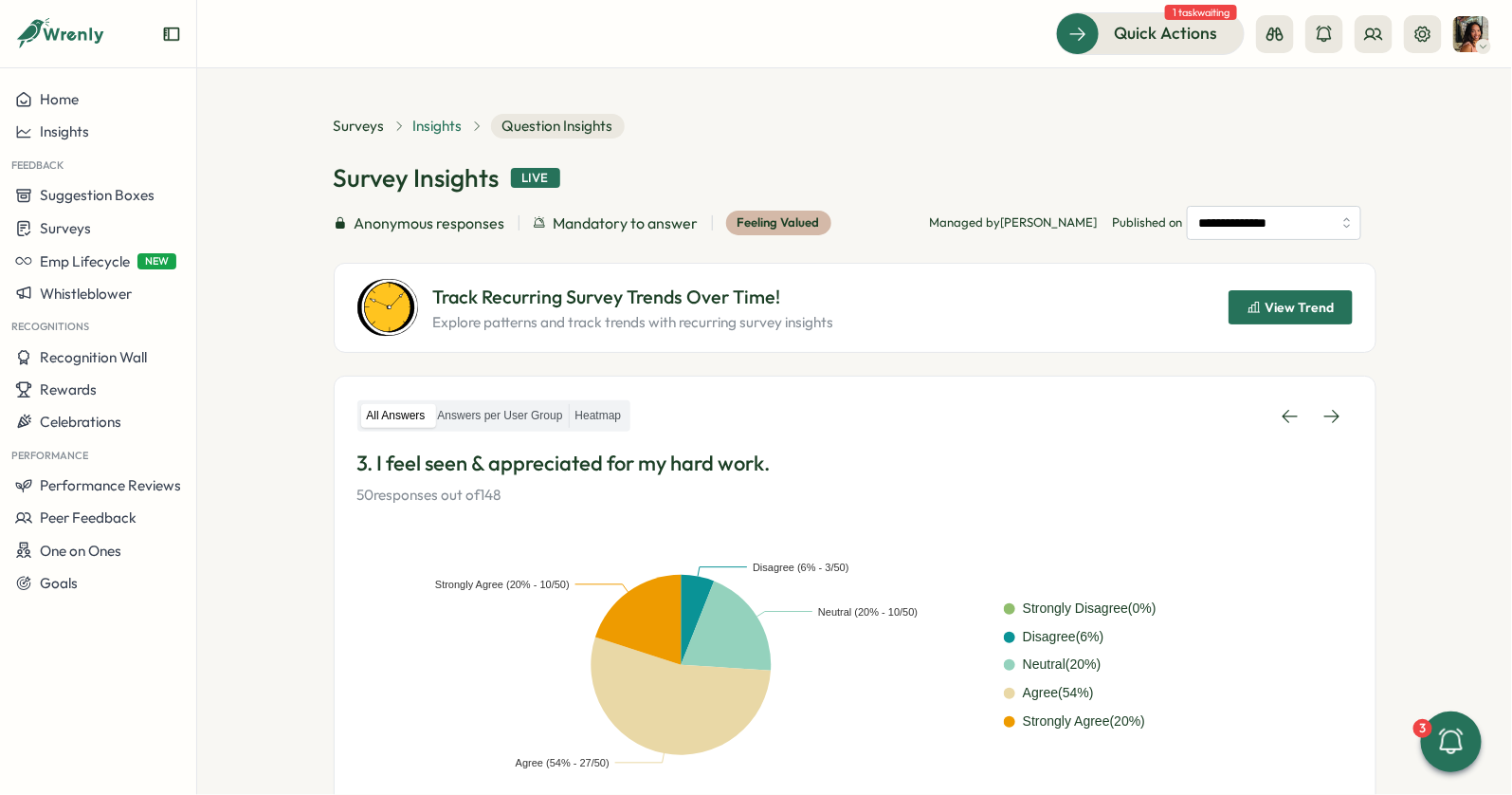
click at [426, 119] on span "Insights" at bounding box center [437, 127] width 49 height 21
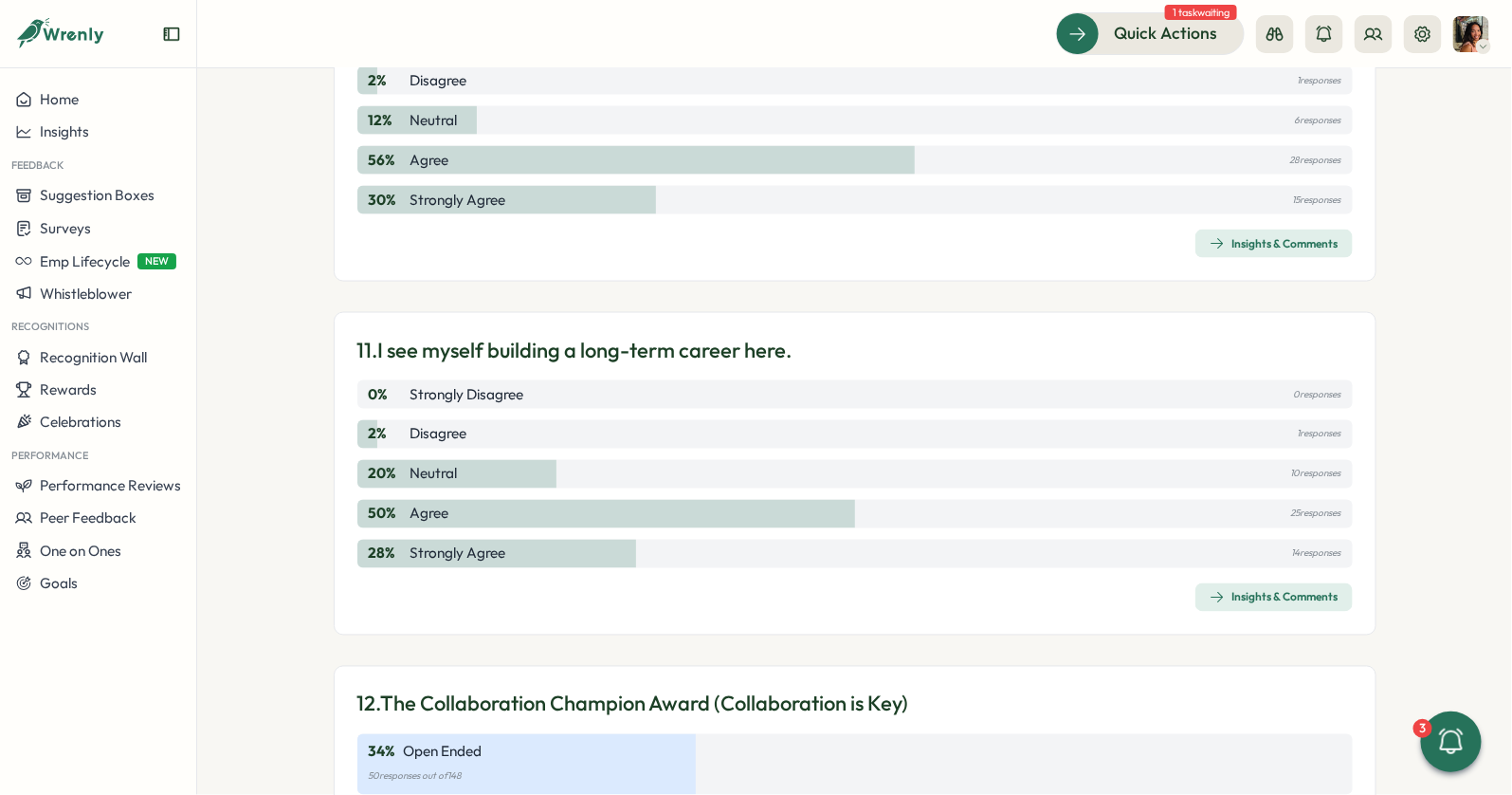
scroll to position [3748, 0]
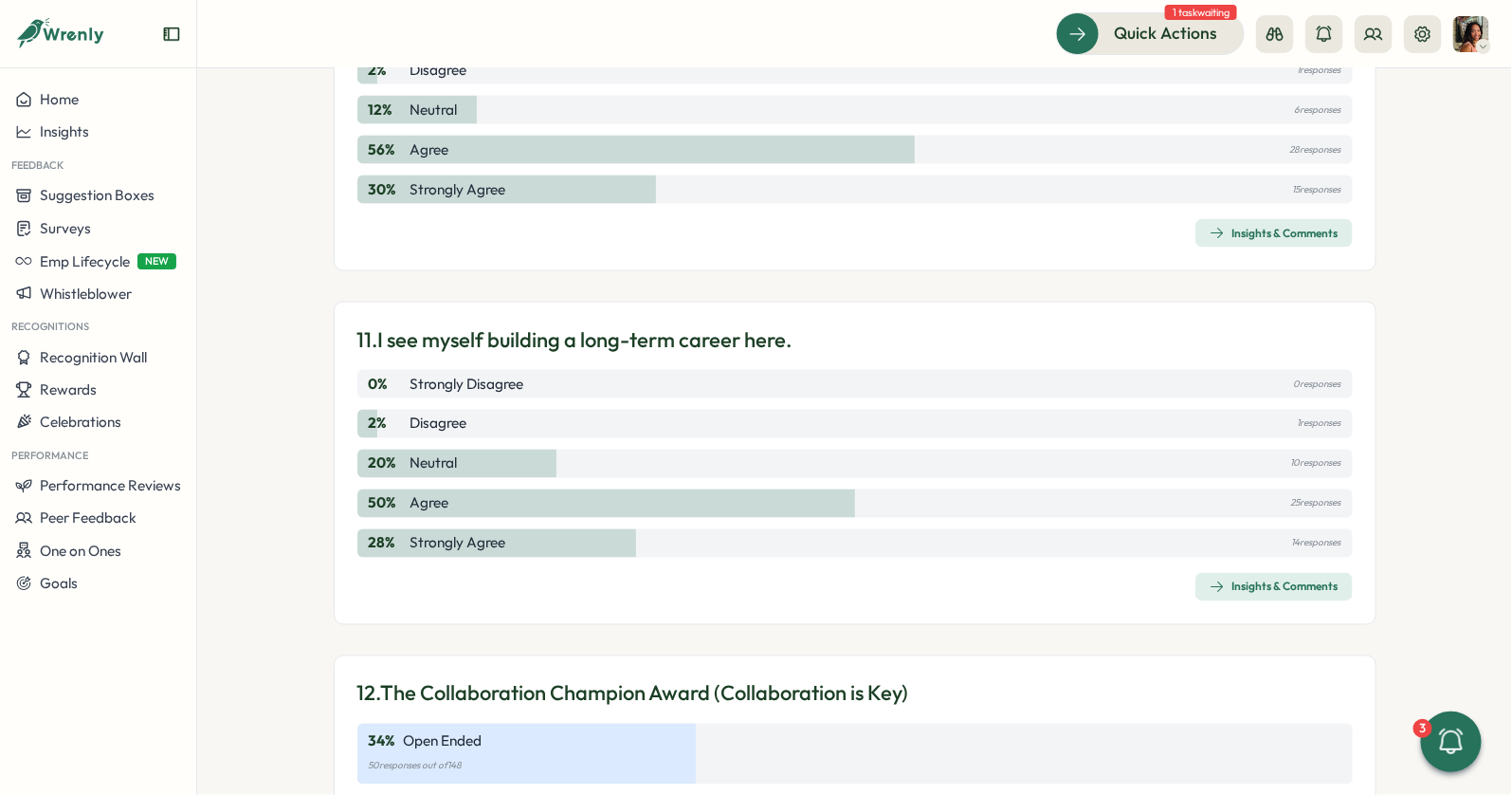
click at [1244, 579] on div "Insights & Comments" at bounding box center [1273, 587] width 129 height 15
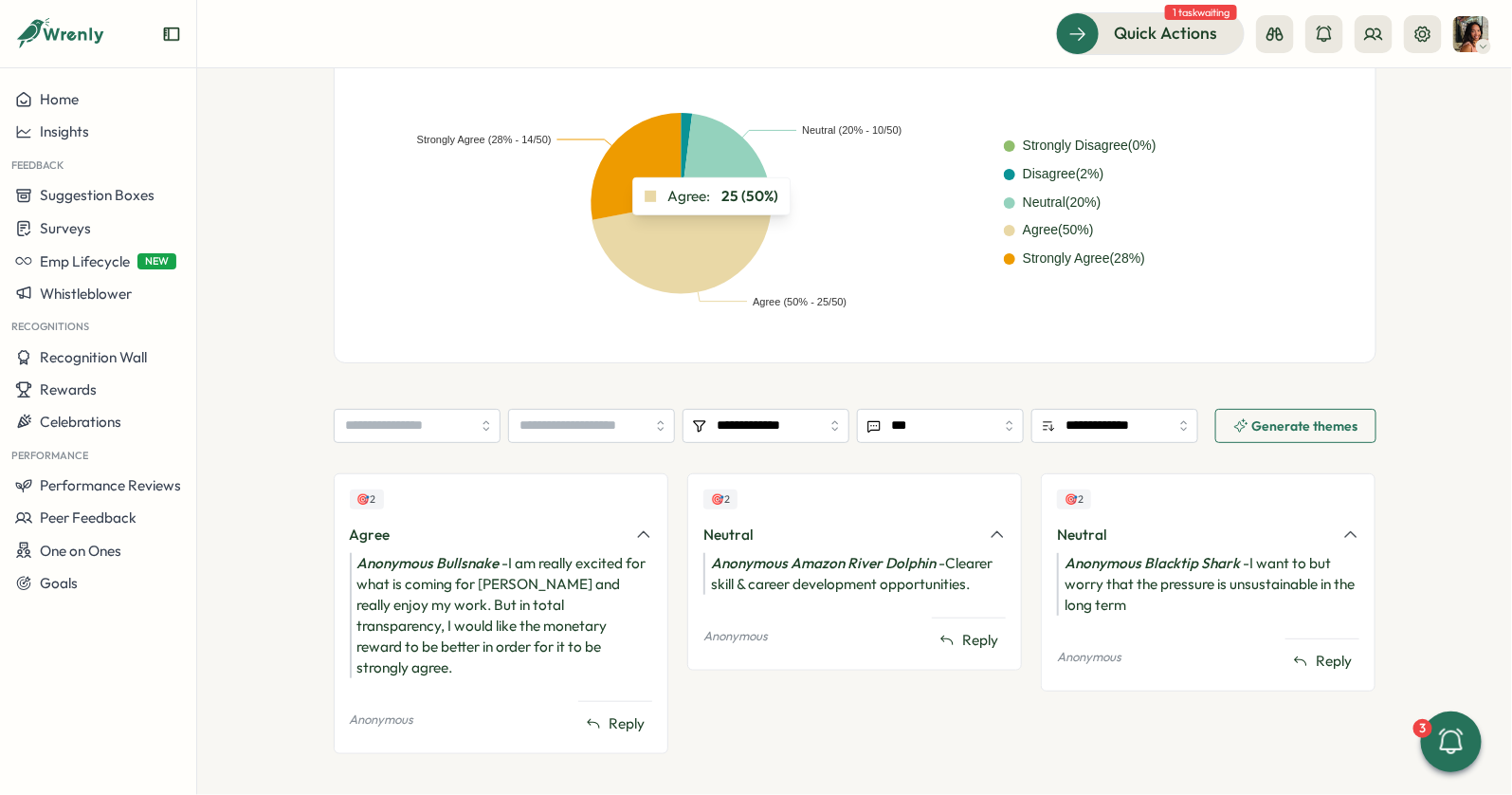
scroll to position [461, 0]
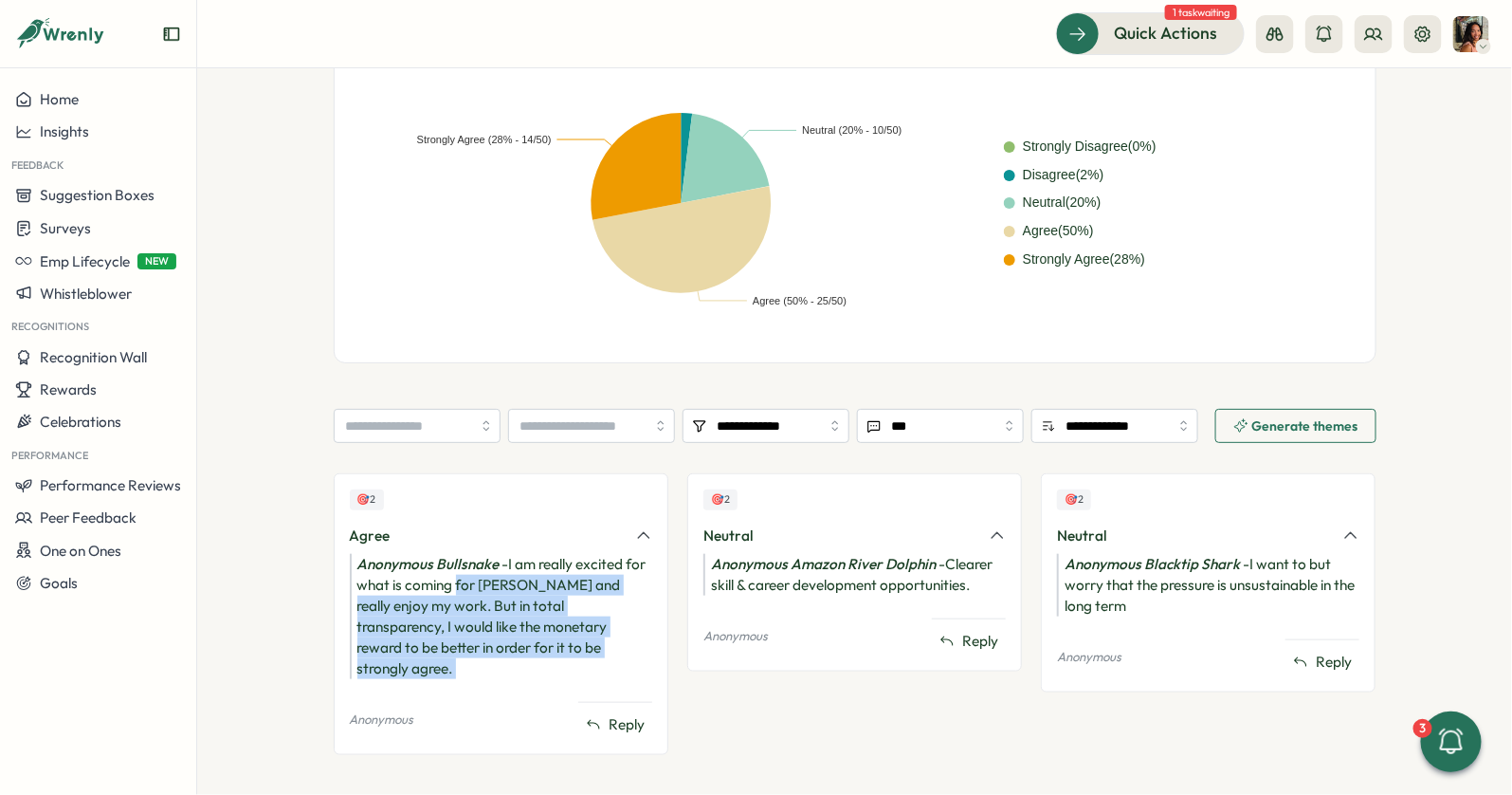
drag, startPoint x: 452, startPoint y: 585, endPoint x: 445, endPoint y: 663, distance: 78.3
click at [445, 663] on div "🎯 2 Agree Anonymous Bullsnake - I am really excited for what is coming for [PER…" at bounding box center [501, 613] width 334 height 280
drag, startPoint x: 445, startPoint y: 663, endPoint x: 449, endPoint y: 570, distance: 93.1
click at [449, 570] on div "🎯 2 Agree Anonymous Bullsnake - I am really excited for what is coming for [PER…" at bounding box center [501, 613] width 334 height 280
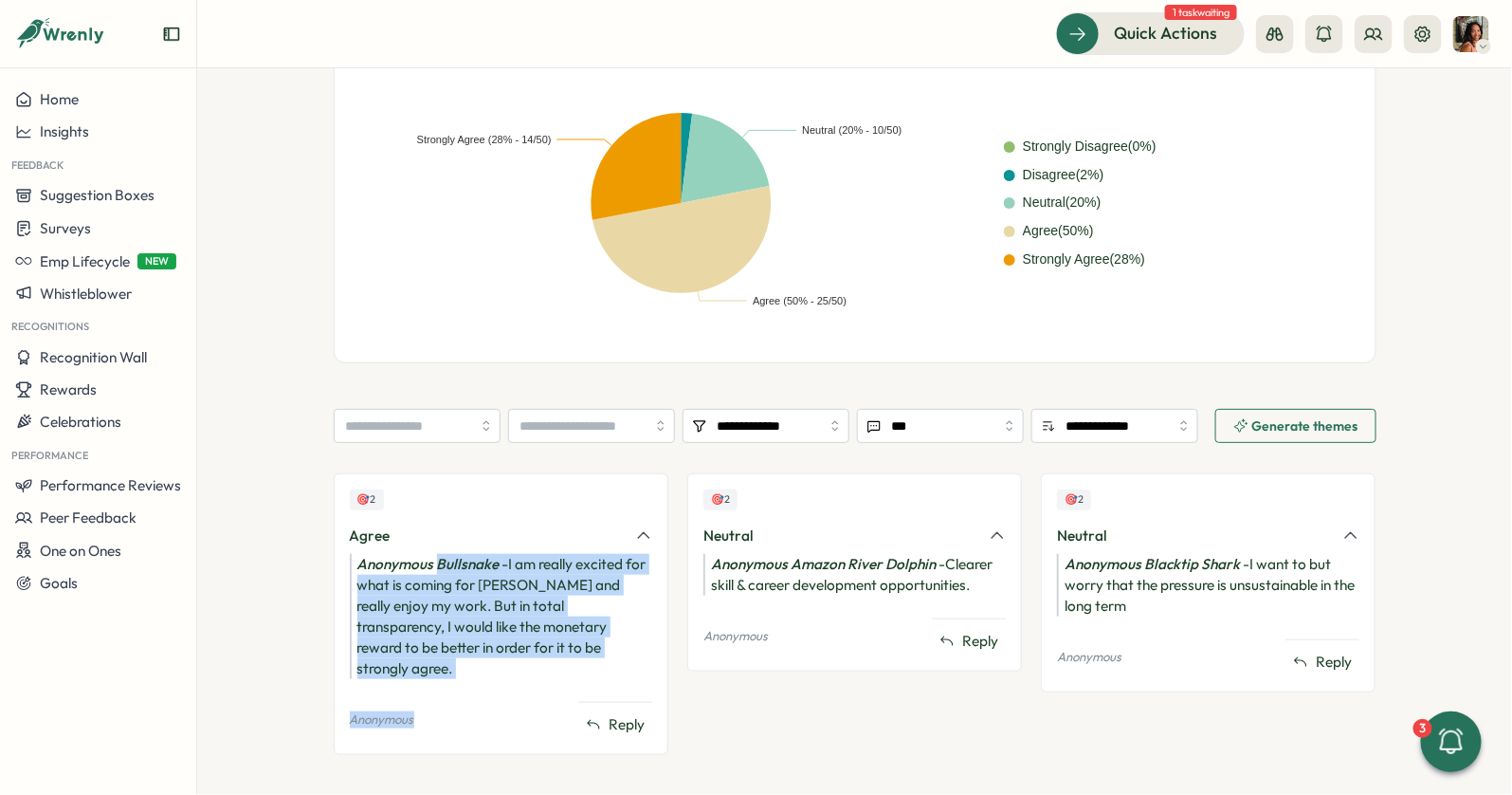
click at [449, 570] on div "Anonymous Bullsnake - I am really excited for what is coming for [PERSON_NAME] …" at bounding box center [501, 616] width 303 height 125
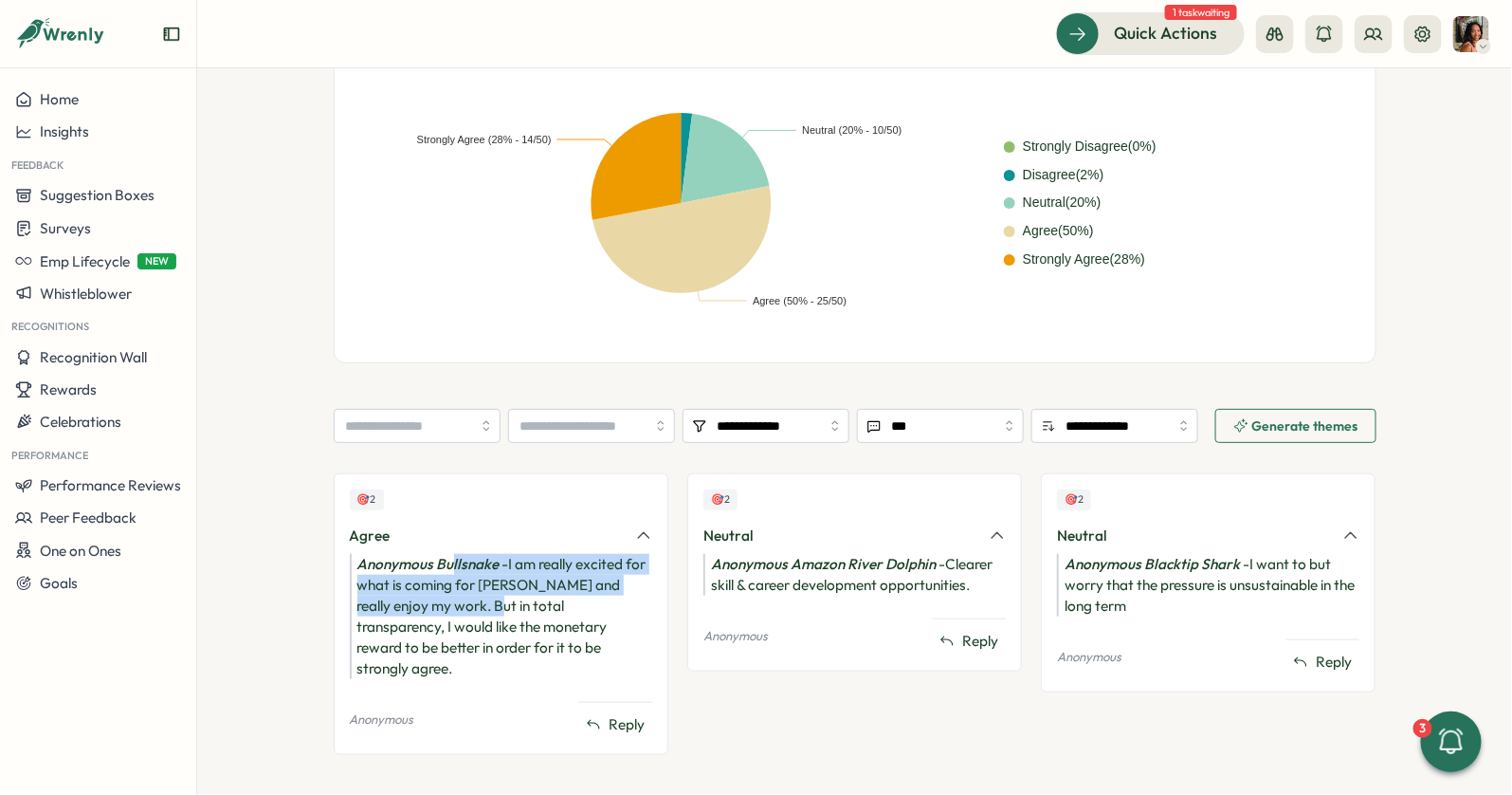
drag, startPoint x: 449, startPoint y: 561, endPoint x: 440, endPoint y: 627, distance: 66.6
click at [440, 626] on div "Anonymous Bullsnake - I am really excited for what is coming for [PERSON_NAME] …" at bounding box center [501, 616] width 303 height 125
click at [440, 627] on div "Anonymous Bullsnake - I am really excited for what is coming for [PERSON_NAME] …" at bounding box center [501, 616] width 303 height 125
drag, startPoint x: 440, startPoint y: 633, endPoint x: 440, endPoint y: 557, distance: 76.0
click at [440, 559] on div "Anonymous Bullsnake - I am really excited for what is coming for [PERSON_NAME] …" at bounding box center [501, 616] width 303 height 125
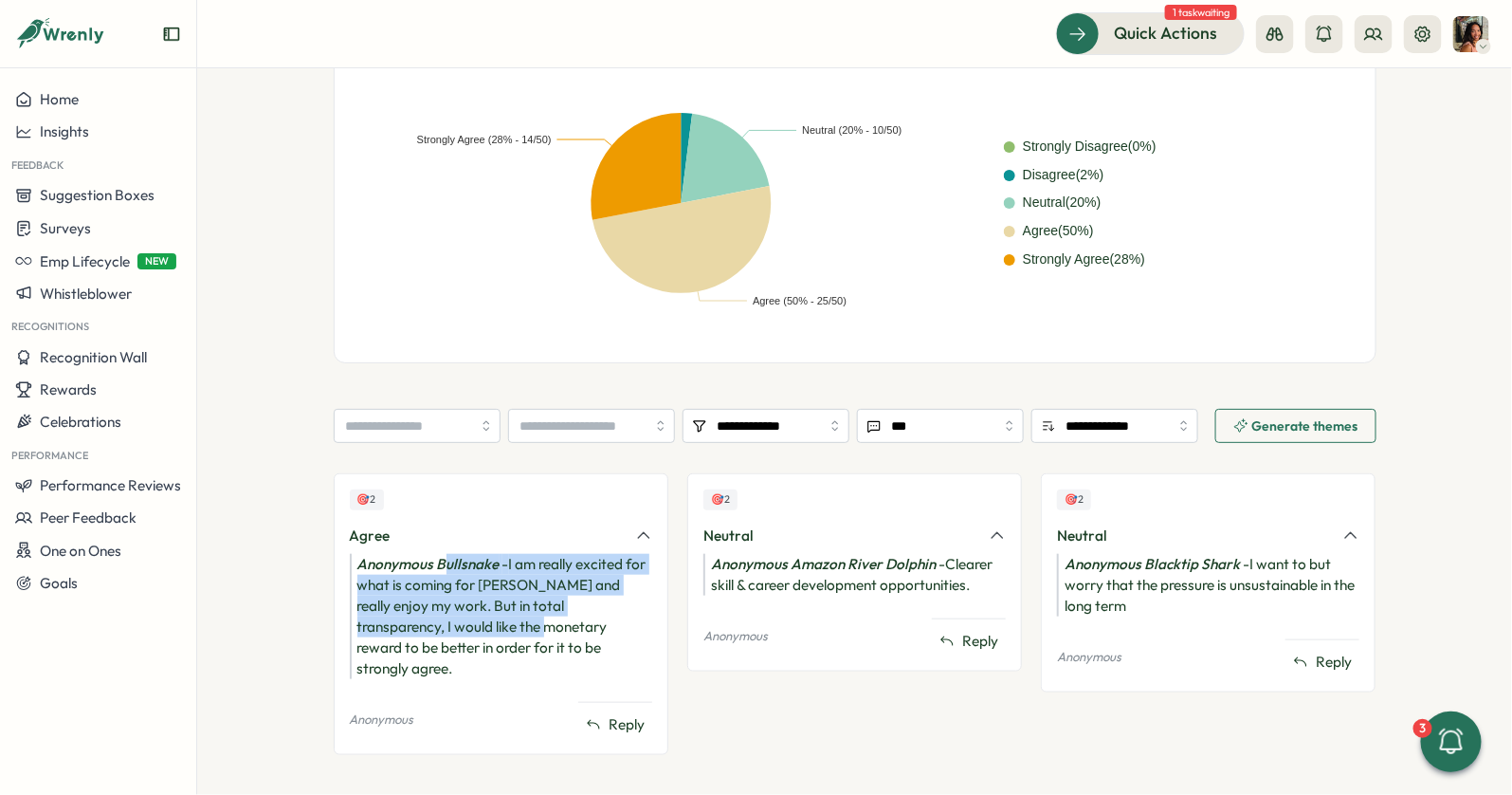
click at [440, 557] on icon "Anonymous Bullsnake" at bounding box center [428, 564] width 142 height 18
drag, startPoint x: 440, startPoint y: 557, endPoint x: 440, endPoint y: 610, distance: 53.0
click at [440, 610] on div "Anonymous Bullsnake - I am really excited for what is coming for [PERSON_NAME] …" at bounding box center [501, 616] width 303 height 125
drag, startPoint x: 440, startPoint y: 637, endPoint x: 439, endPoint y: 564, distance: 73.0
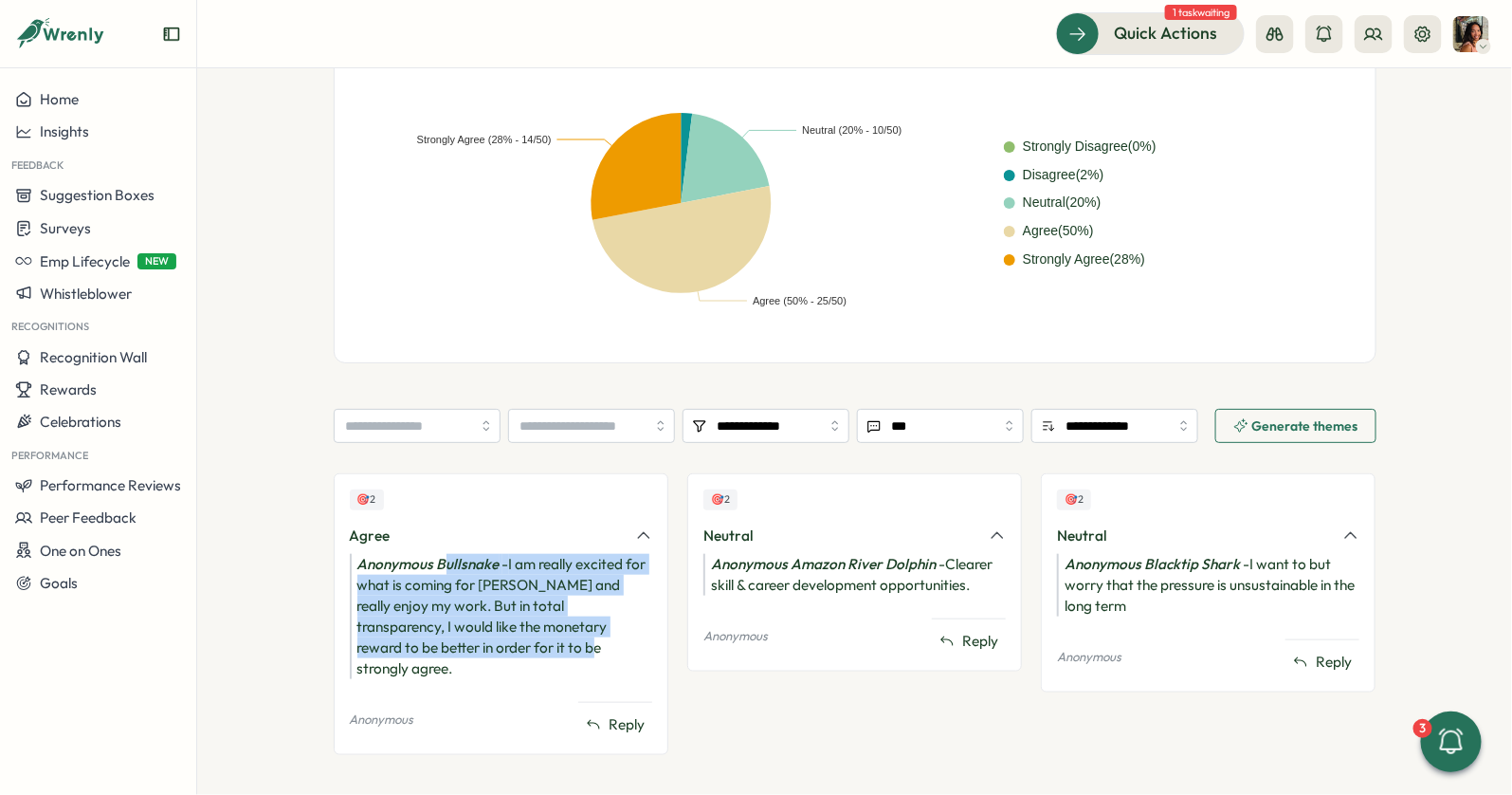
click at [440, 564] on div "Anonymous Bullsnake - I am really excited for what is coming for [PERSON_NAME] …" at bounding box center [501, 616] width 303 height 125
click at [439, 564] on icon "Anonymous Bullsnake" at bounding box center [428, 564] width 142 height 18
drag, startPoint x: 439, startPoint y: 564, endPoint x: 443, endPoint y: 643, distance: 79.1
click at [443, 643] on div "Anonymous Bullsnake - I am really excited for what is coming for [PERSON_NAME] …" at bounding box center [501, 616] width 303 height 125
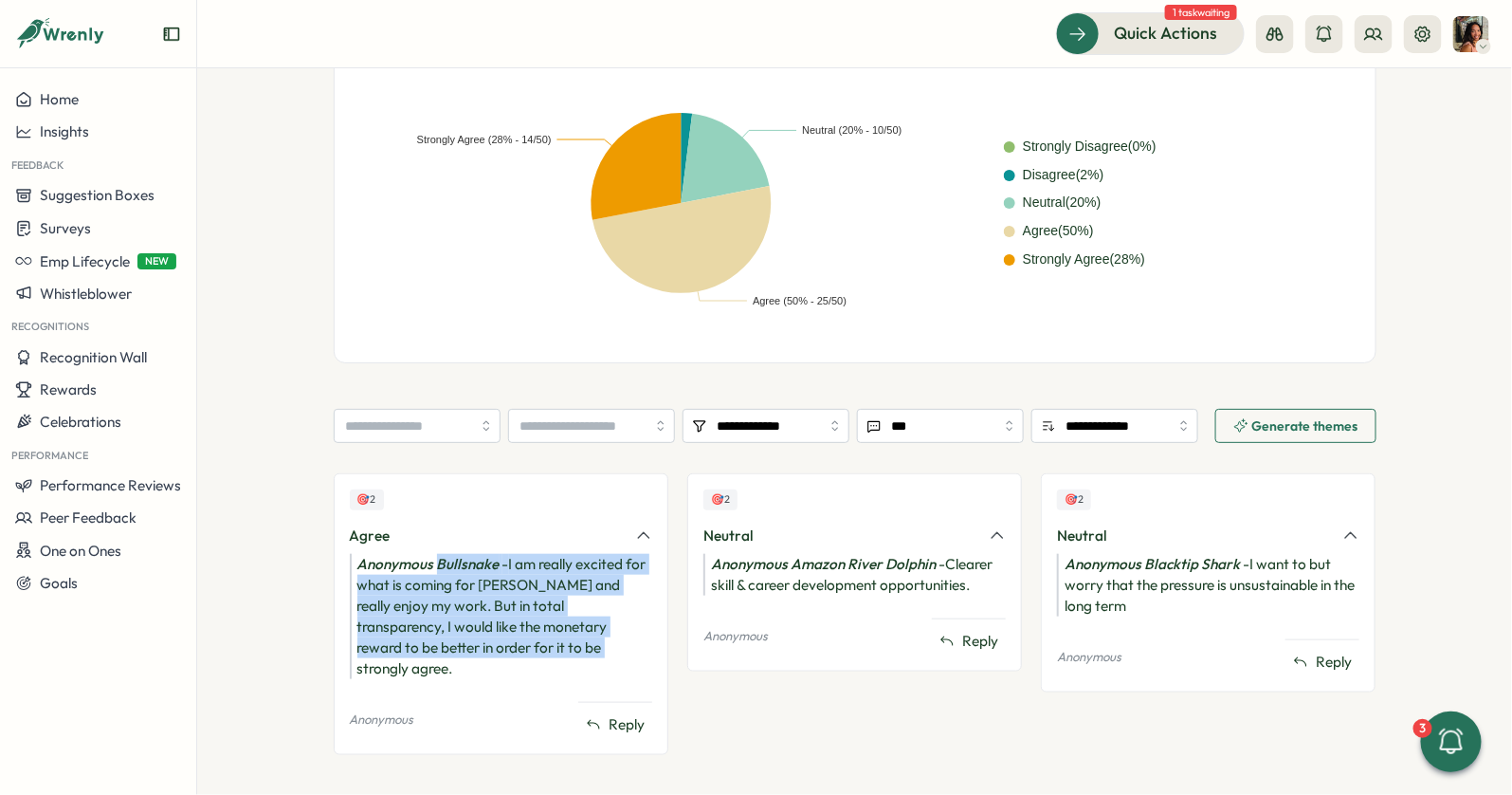
drag, startPoint x: 443, startPoint y: 643, endPoint x: 441, endPoint y: 556, distance: 87.0
click at [442, 556] on div "Anonymous Bullsnake - I am really excited for what is coming for [PERSON_NAME] …" at bounding box center [501, 616] width 303 height 125
click at [441, 556] on icon "Anonymous Bullsnake" at bounding box center [428, 564] width 142 height 18
drag, startPoint x: 441, startPoint y: 556, endPoint x: 437, endPoint y: 642, distance: 86.1
click at [437, 642] on div "Anonymous Bullsnake - I am really excited for what is coming for [PERSON_NAME] …" at bounding box center [501, 616] width 303 height 125
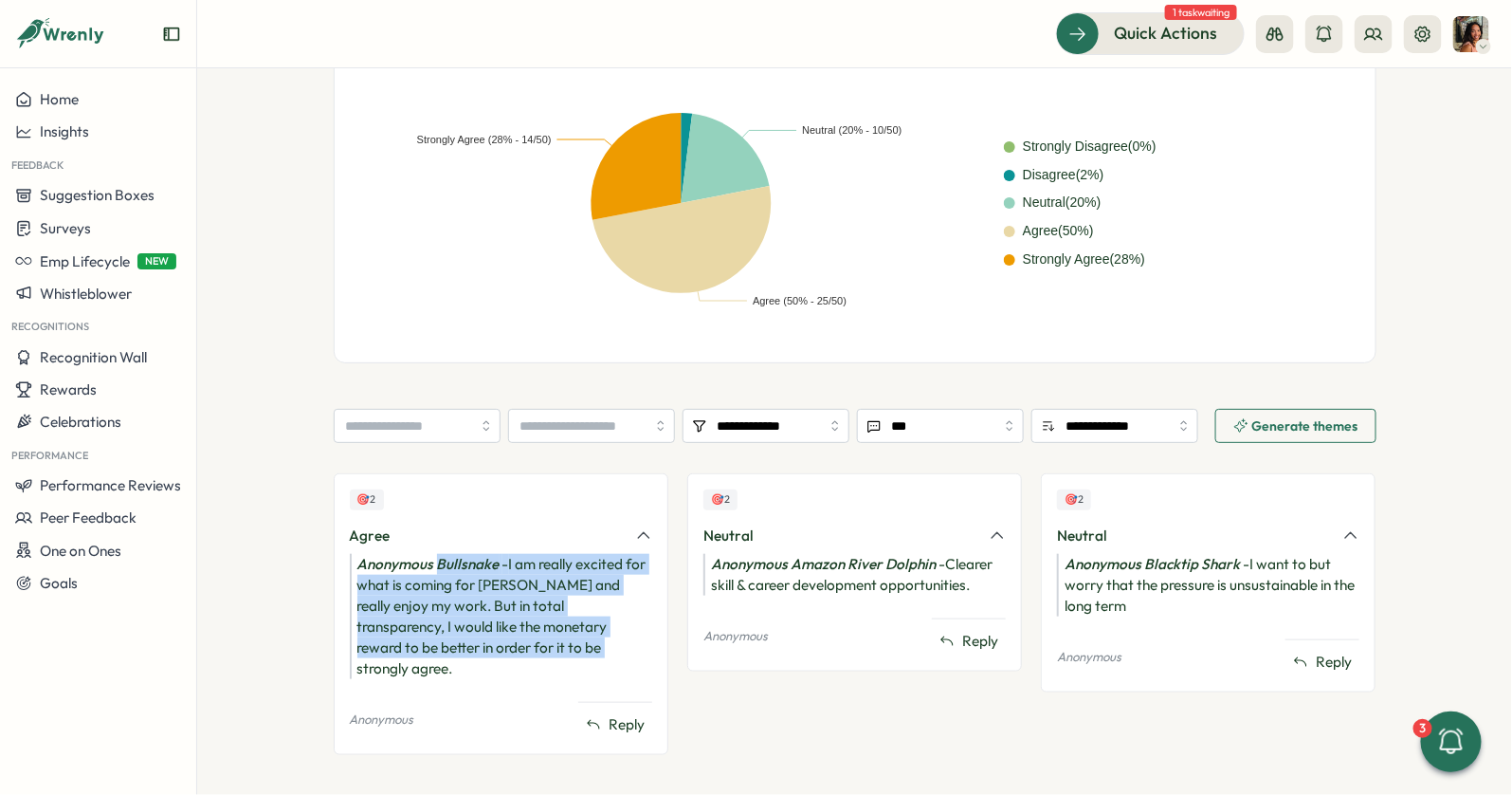
click at [437, 642] on div "Anonymous Bullsnake - I am really excited for what is coming for [PERSON_NAME] …" at bounding box center [501, 616] width 303 height 125
drag, startPoint x: 481, startPoint y: 569, endPoint x: 490, endPoint y: 641, distance: 72.6
click at [491, 641] on div "Anonymous Bullsnake - I am really excited for what is coming for [PERSON_NAME] …" at bounding box center [501, 616] width 303 height 125
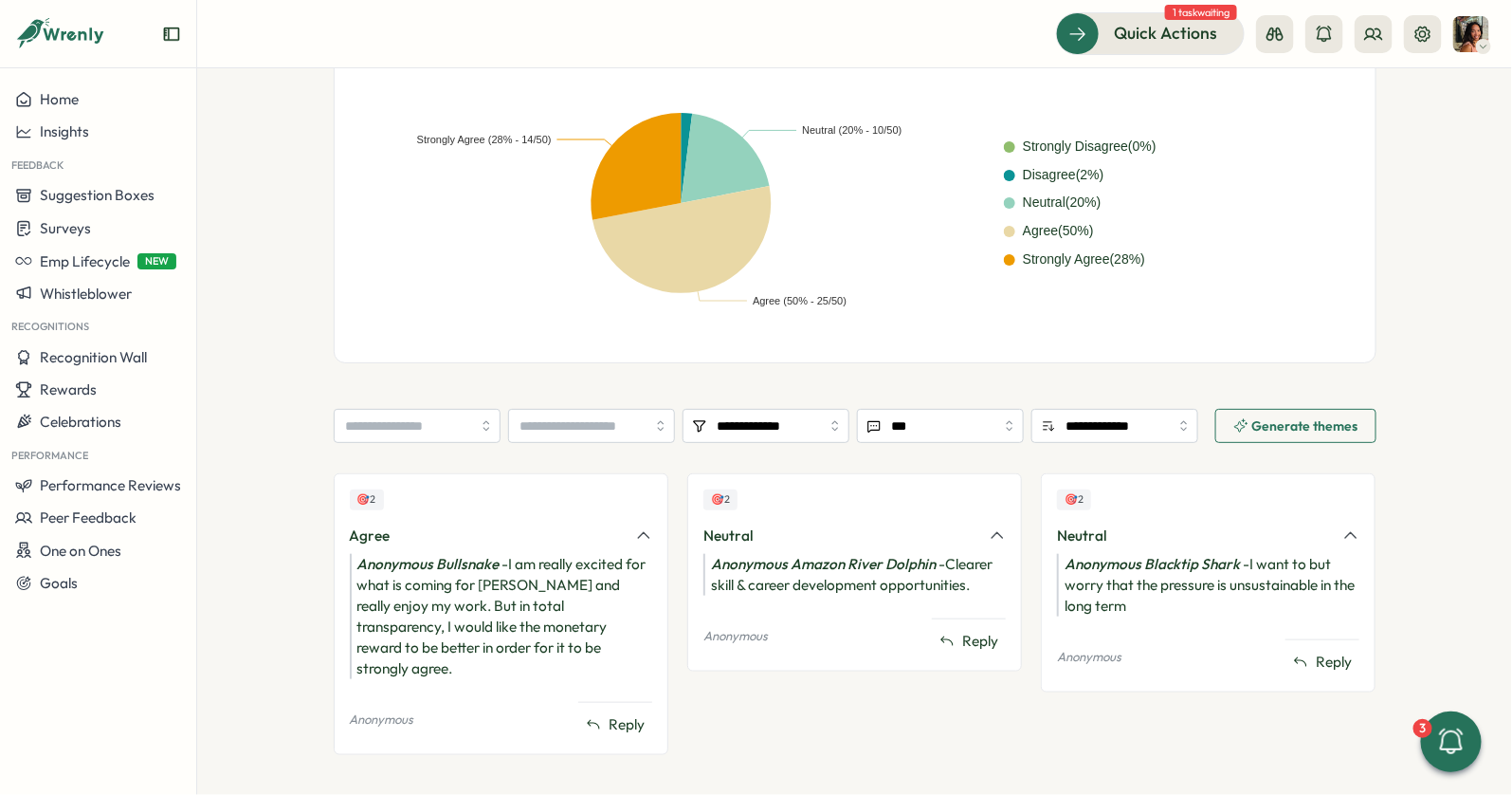
click at [486, 617] on div "Anonymous Bullsnake - I am really excited for what is coming for [PERSON_NAME] …" at bounding box center [501, 616] width 303 height 125
click at [417, 418] on input "search" at bounding box center [417, 426] width 167 height 34
click at [334, 334] on div "All Answers Answers per User Group Heatmap 11. I see myself building a long-ter…" at bounding box center [855, 139] width 1043 height 451
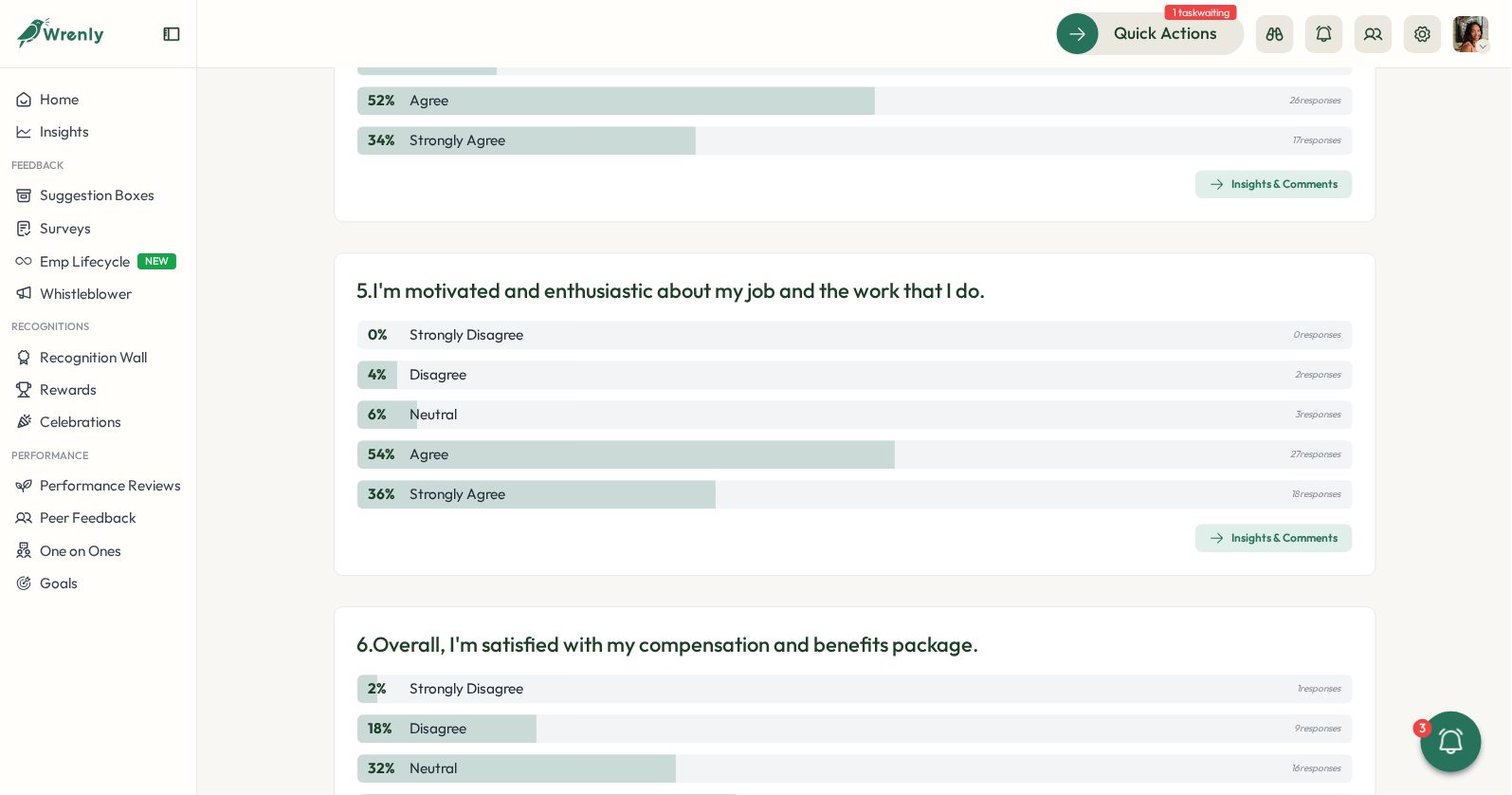
scroll to position [1768, 0]
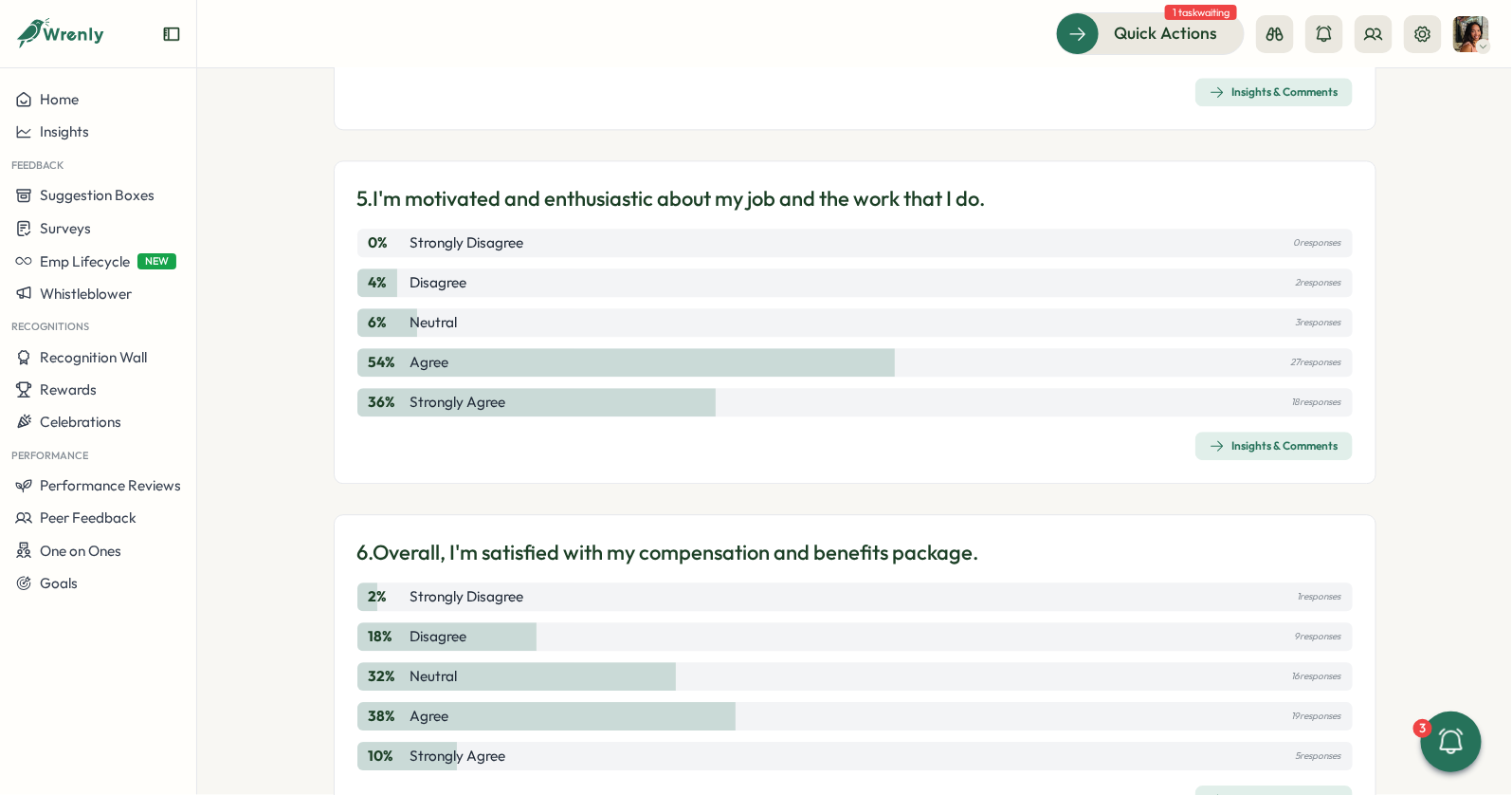
click at [1275, 442] on div "Insights & Comments" at bounding box center [1273, 446] width 129 height 15
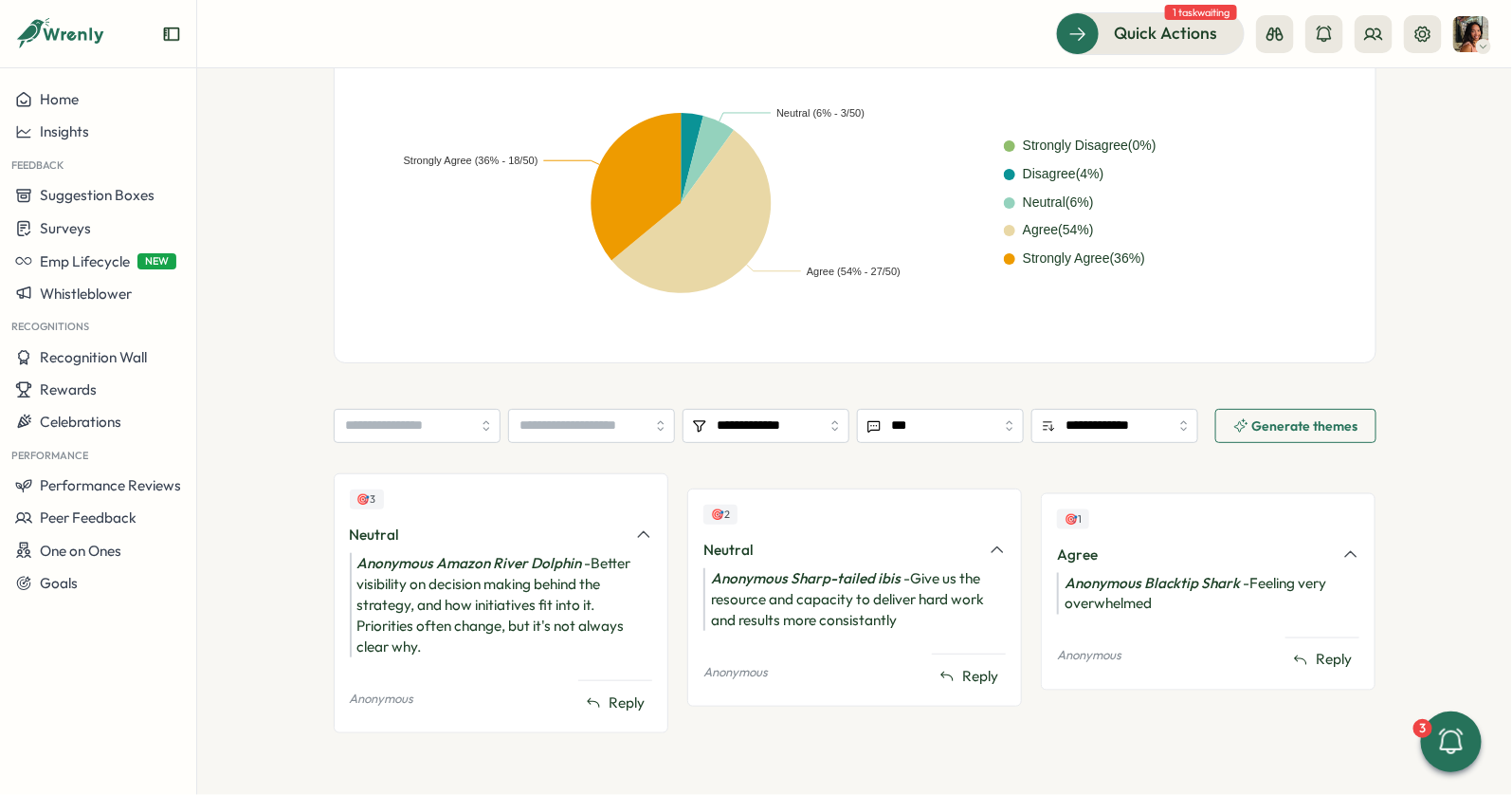
scroll to position [461, 0]
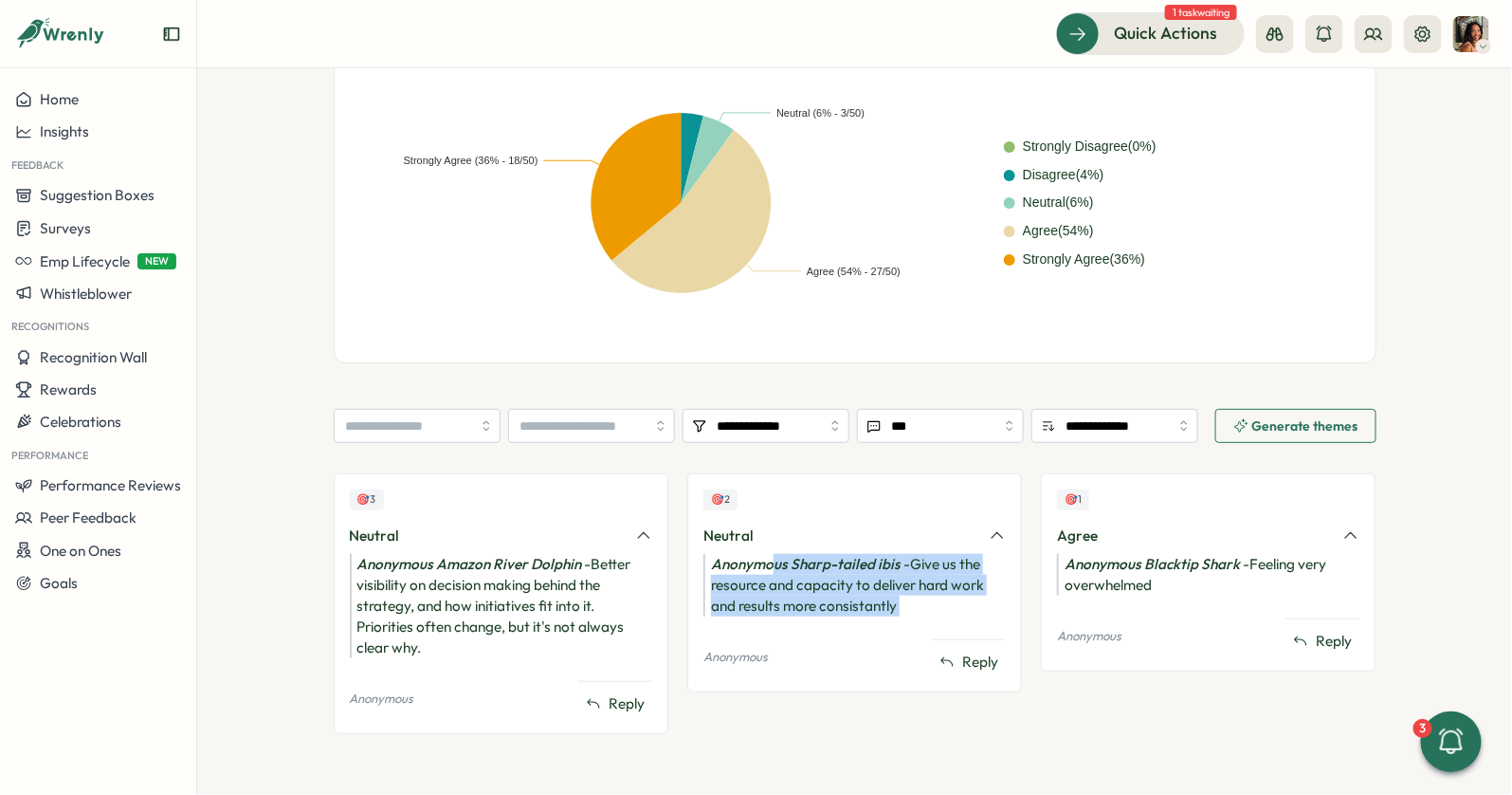
drag, startPoint x: 769, startPoint y: 559, endPoint x: 766, endPoint y: 623, distance: 64.1
click at [766, 623] on div "🎯 2 Neutral Anonymous Sharp-tailed ibis - Give us the resource and capacity to …" at bounding box center [855, 582] width 334 height 219
drag, startPoint x: 766, startPoint y: 623, endPoint x: 745, endPoint y: 575, distance: 52.4
click at [745, 576] on div "🎯 2 Neutral Anonymous Sharp-tailed ibis - Give us the resource and capacity to …" at bounding box center [855, 582] width 334 height 219
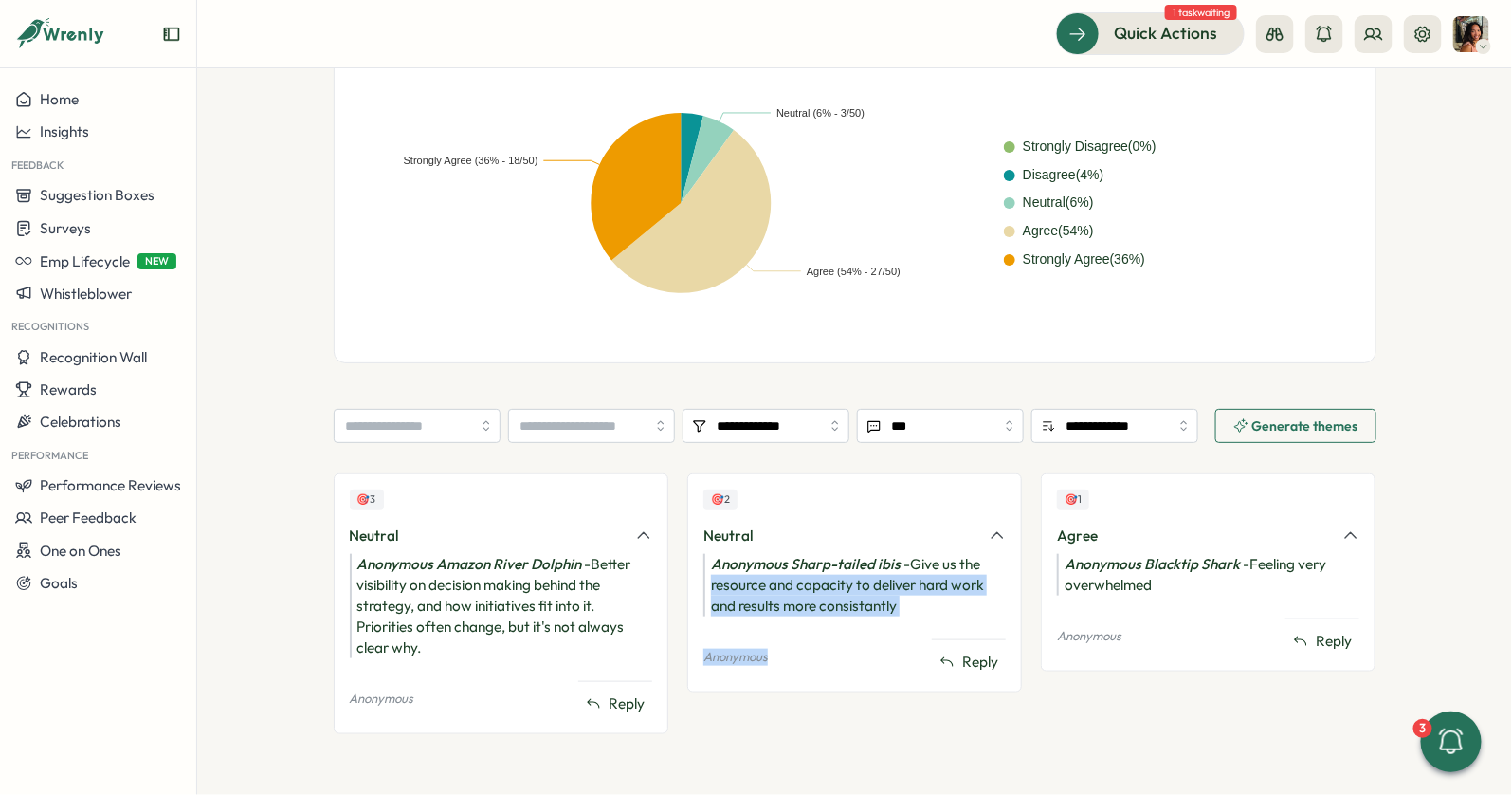
click at [745, 575] on div "Anonymous Sharp-tailed ibis - Give us the resource and capacity to deliver hard…" at bounding box center [855, 585] width 303 height 63
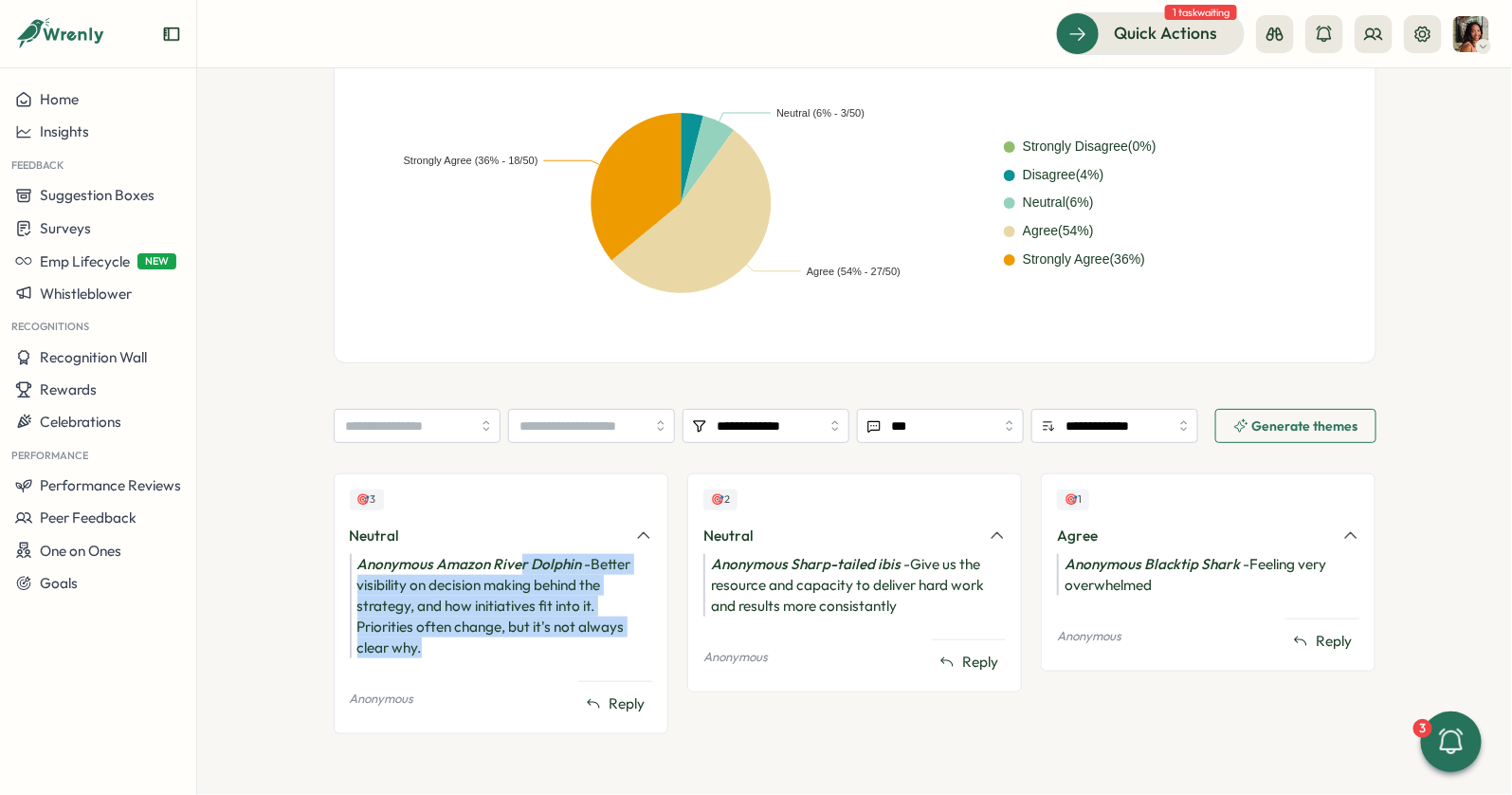
drag, startPoint x: 514, startPoint y: 558, endPoint x: 505, endPoint y: 644, distance: 86.5
click at [505, 644] on div "Anonymous Amazon River Dolphin - Better visibility on decision making behind th…" at bounding box center [501, 606] width 303 height 104
drag, startPoint x: 505, startPoint y: 644, endPoint x: 505, endPoint y: 574, distance: 70.0
click at [505, 574] on div "Anonymous Amazon River Dolphin - Better visibility on decision making behind th…" at bounding box center [501, 606] width 303 height 104
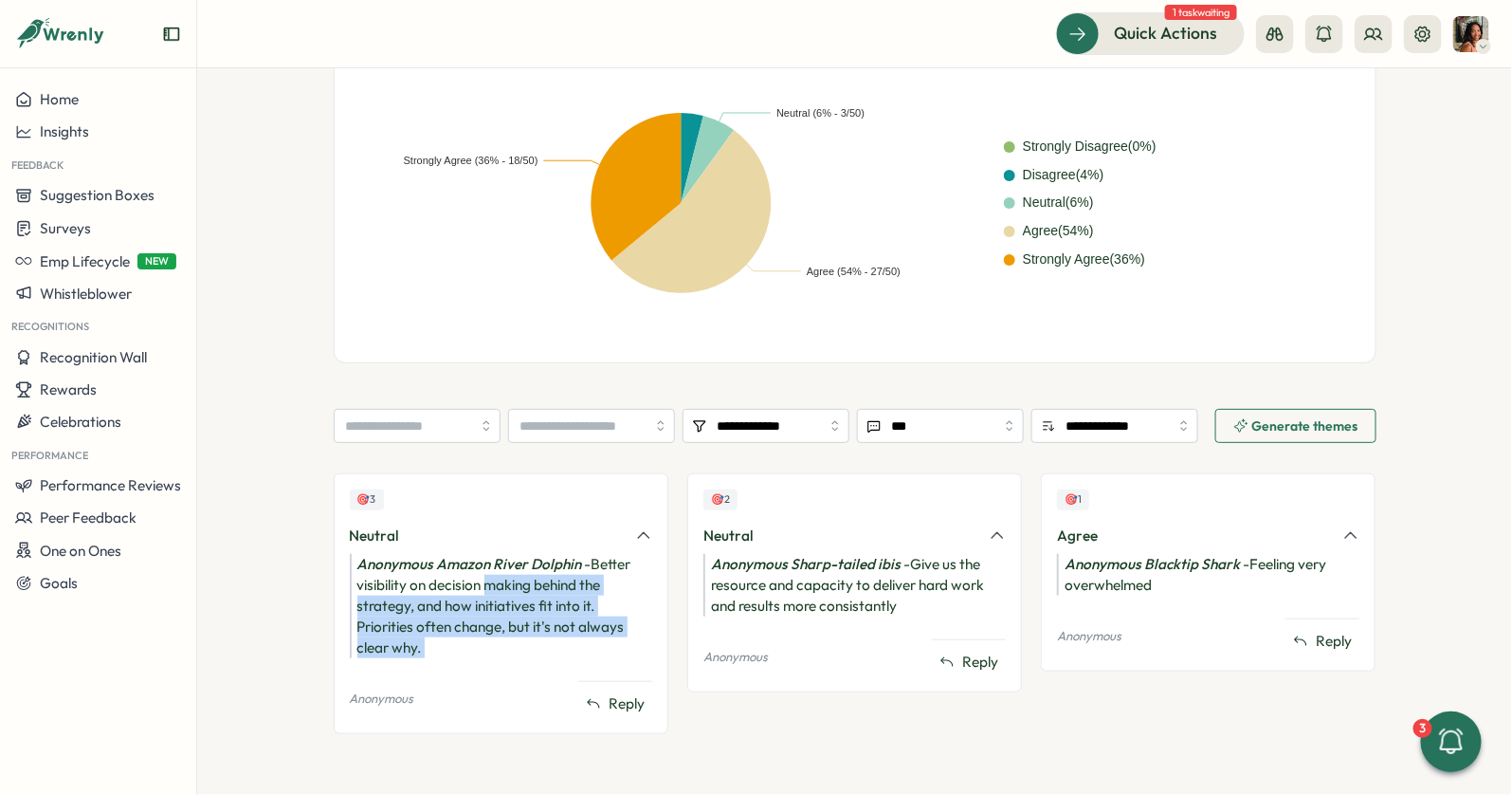
click at [505, 574] on div "Anonymous Amazon River Dolphin - Better visibility on decision making behind th…" at bounding box center [501, 606] width 303 height 104
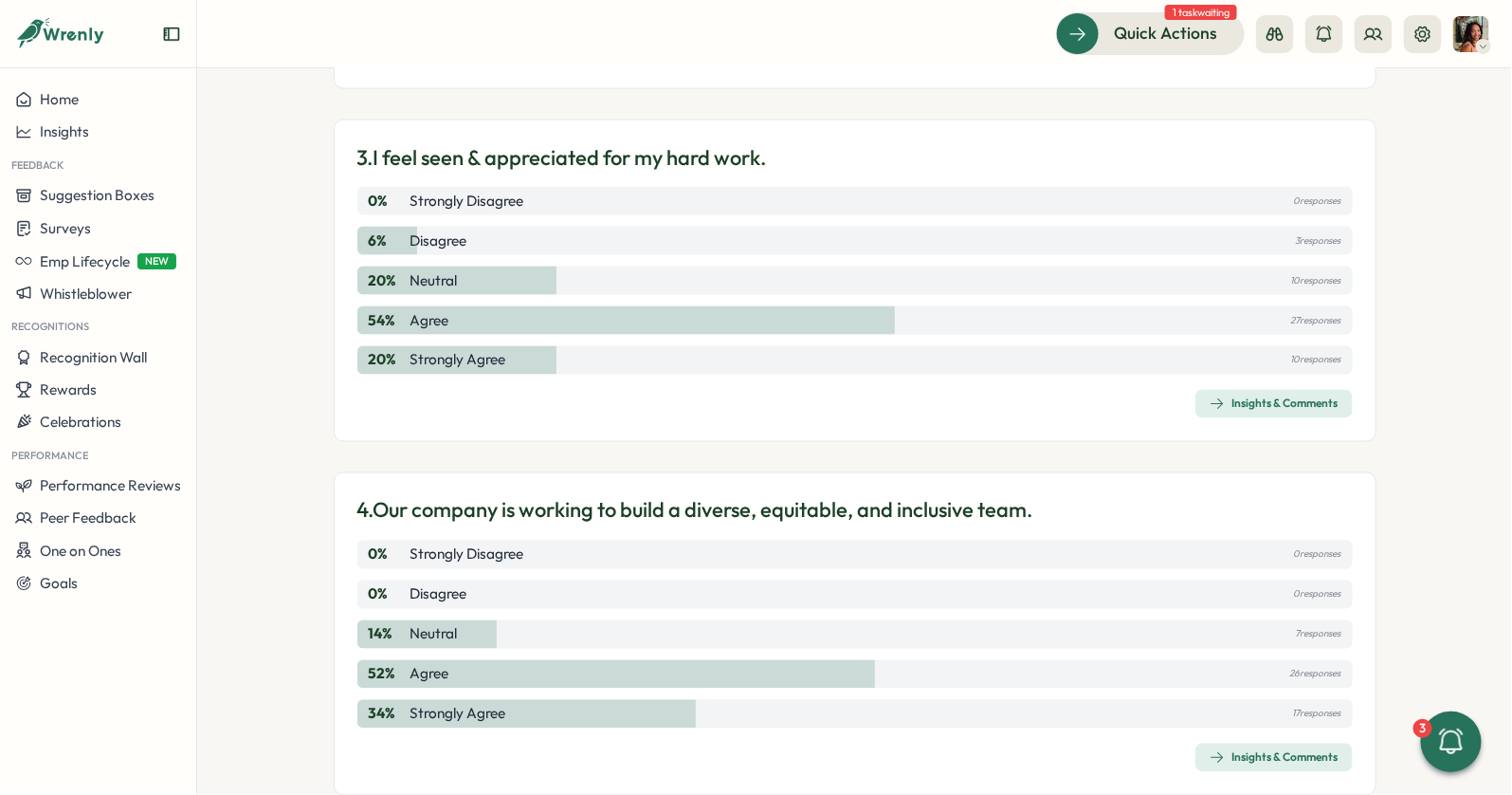
scroll to position [1096, 0]
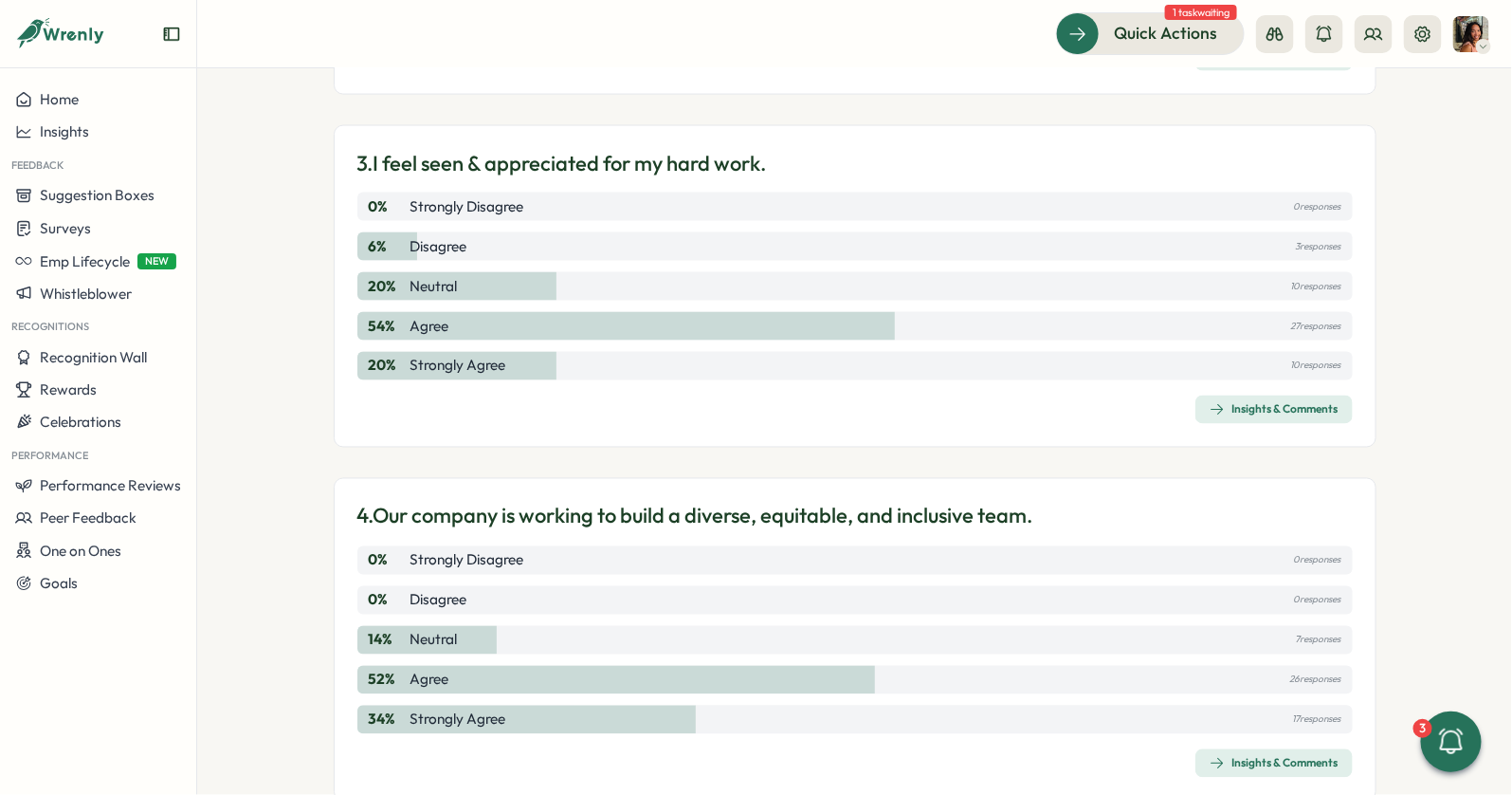
click at [1250, 415] on span "Insights & Comments" at bounding box center [1273, 409] width 129 height 26
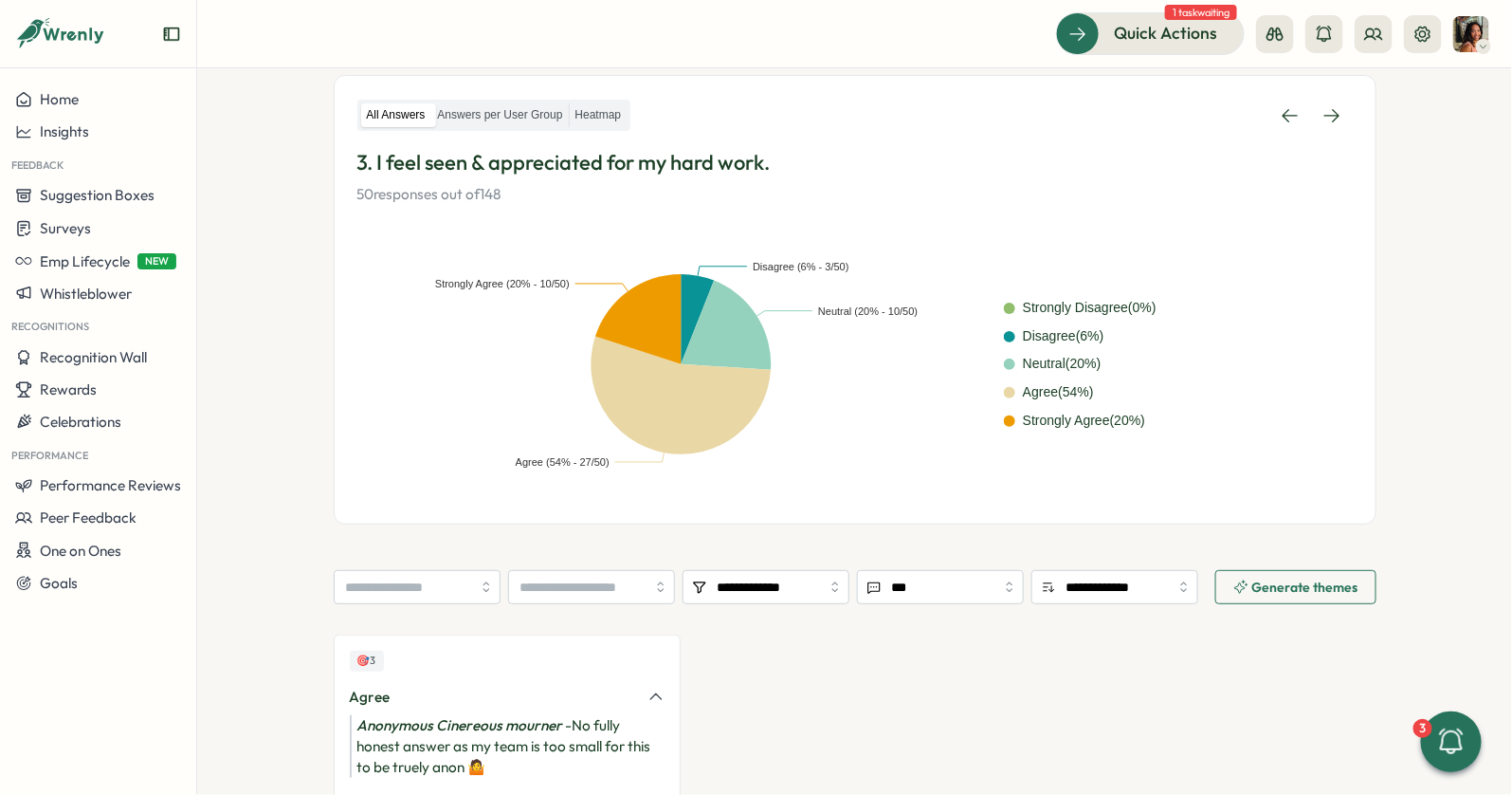
scroll to position [430, 0]
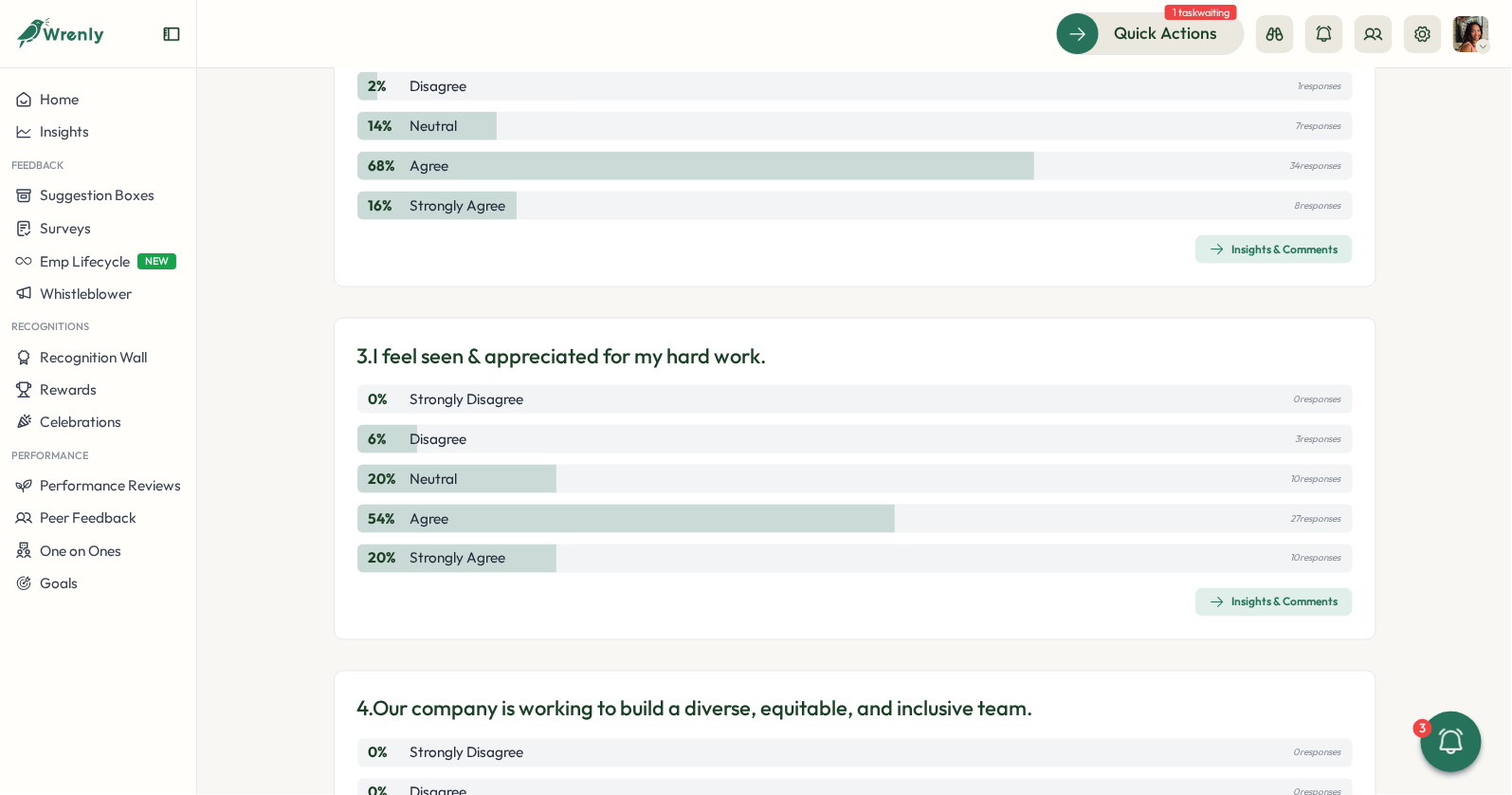
scroll to position [1466, 0]
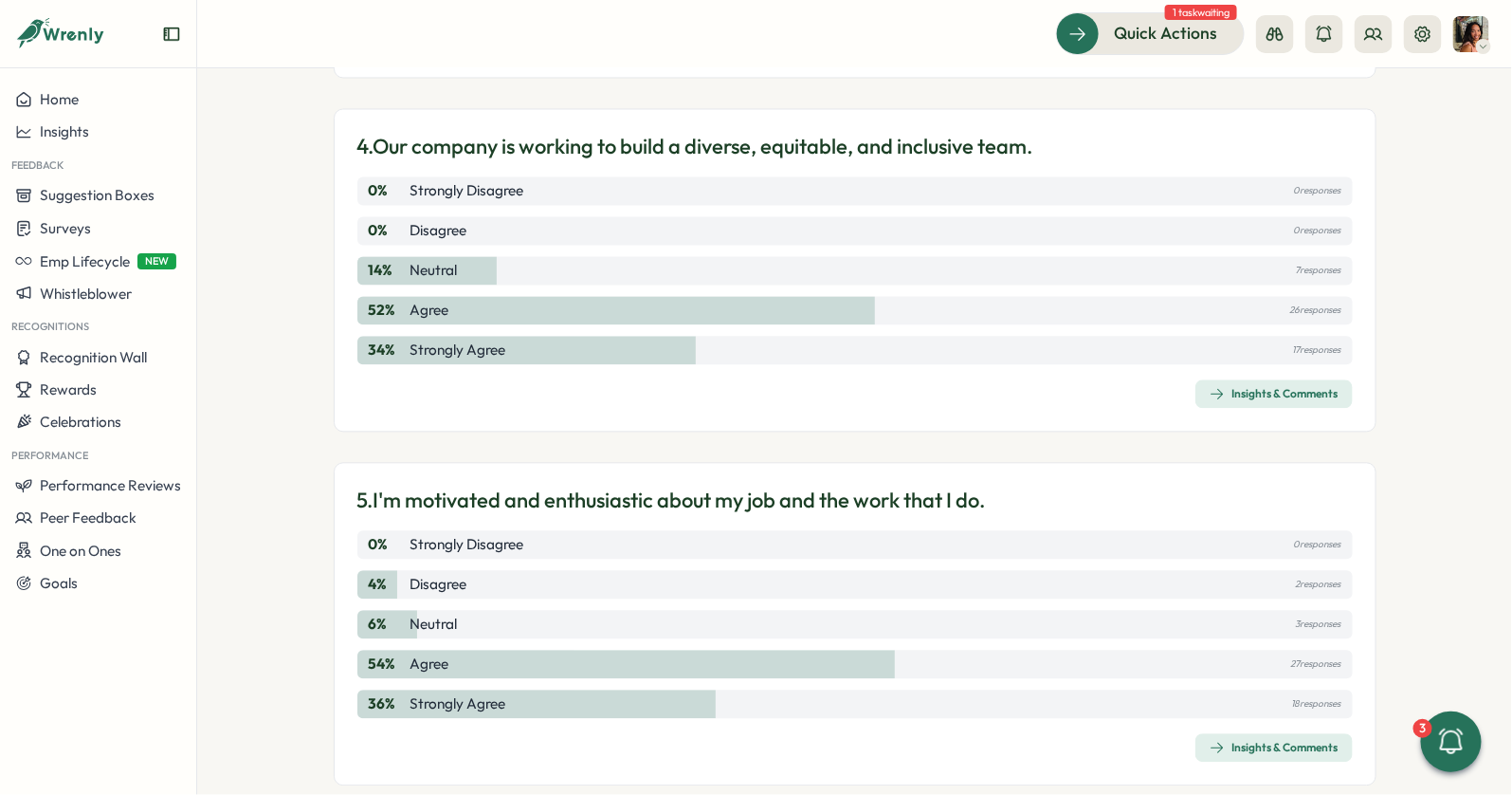
click at [1245, 380] on span "Insights & Comments" at bounding box center [1273, 393] width 129 height 26
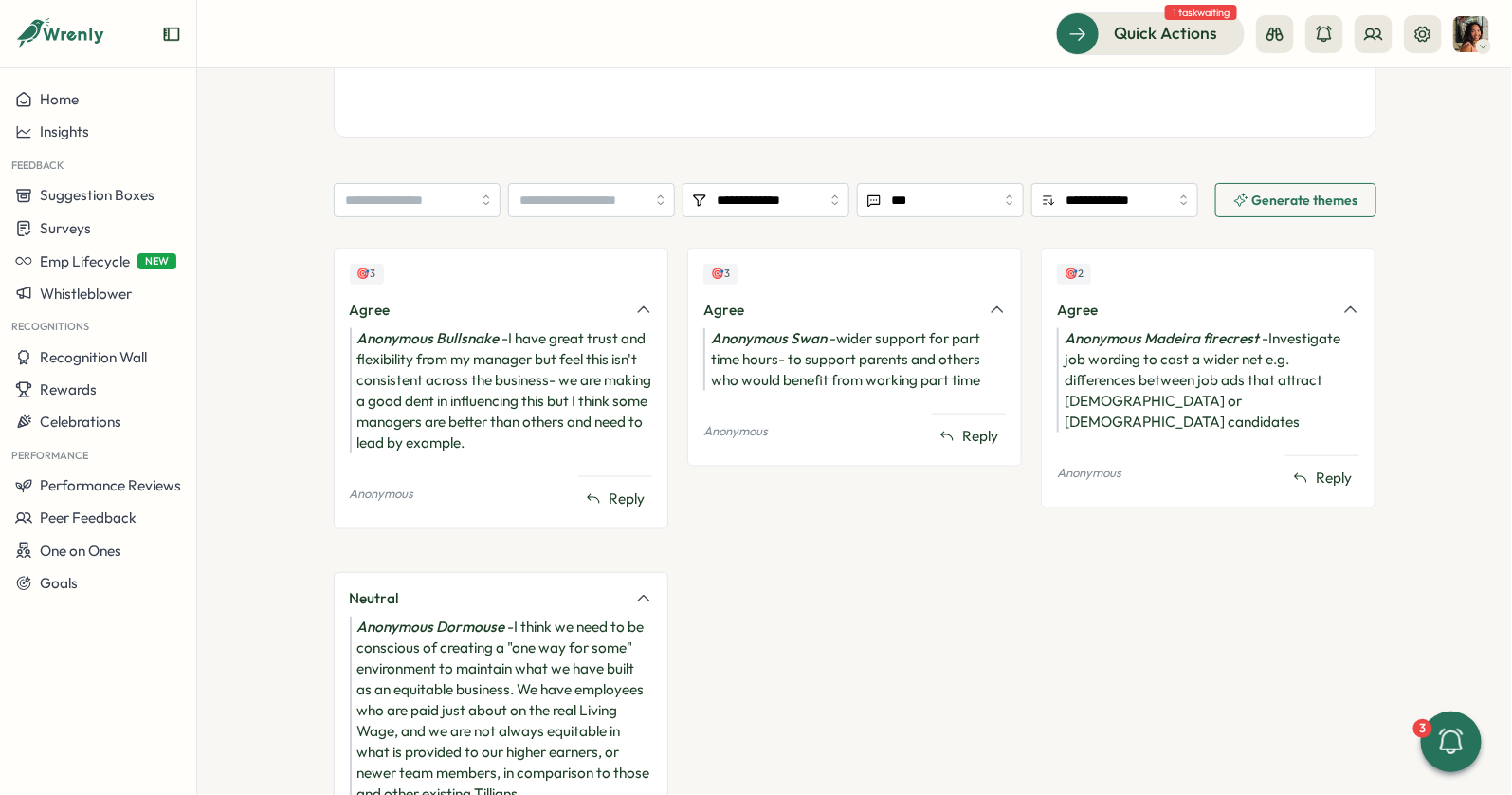
scroll to position [808, 0]
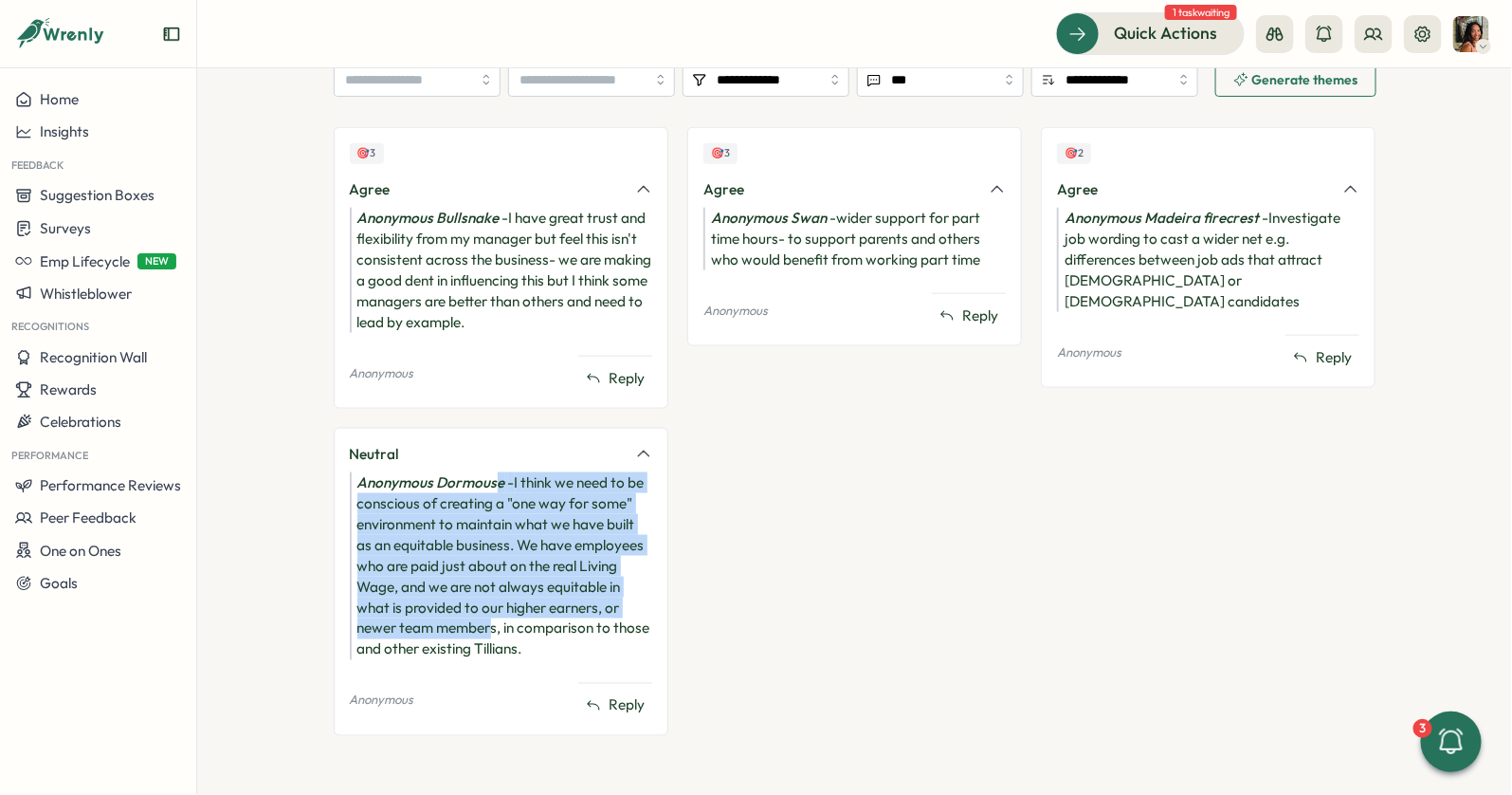
drag, startPoint x: 492, startPoint y: 471, endPoint x: 483, endPoint y: 639, distance: 168.2
click at [483, 639] on div "Anonymous Dormouse - I think we need to be conscious of creating a "one way for…" at bounding box center [501, 566] width 303 height 188
drag, startPoint x: 489, startPoint y: 643, endPoint x: 406, endPoint y: 465, distance: 196.4
click at [406, 465] on div "Neutral Anonymous Dormouse - I think we need to be conscious of creating a "one…" at bounding box center [501, 581] width 334 height 309
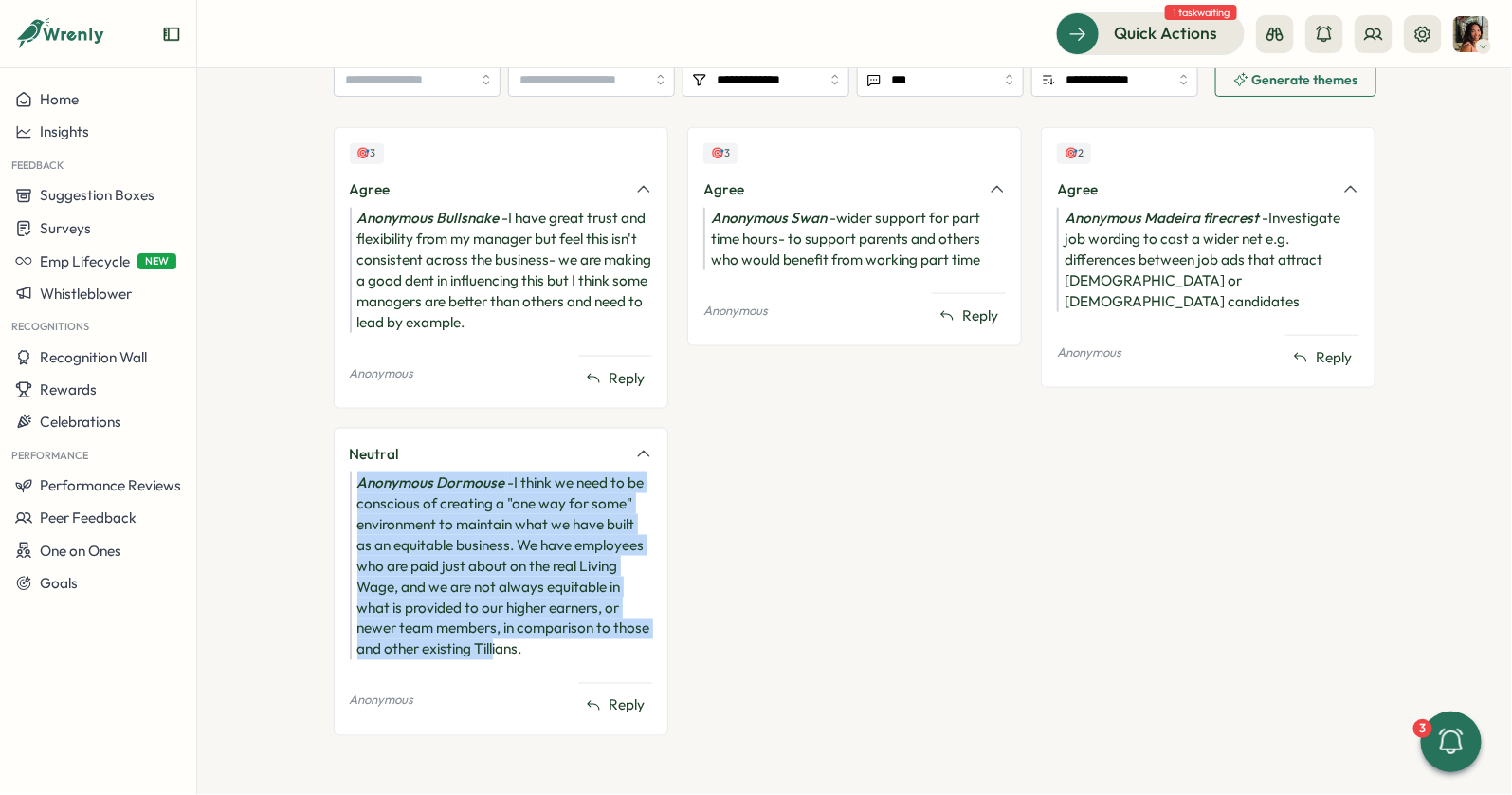
click at [406, 465] on div "Neutral Anonymous Dormouse - I think we need to be conscious of creating a "one…" at bounding box center [501, 581] width 334 height 309
drag, startPoint x: 406, startPoint y: 465, endPoint x: 381, endPoint y: 659, distance: 195.6
click at [381, 659] on div "Neutral Anonymous Dormouse - I think we need to be conscious of creating a "one…" at bounding box center [501, 581] width 334 height 309
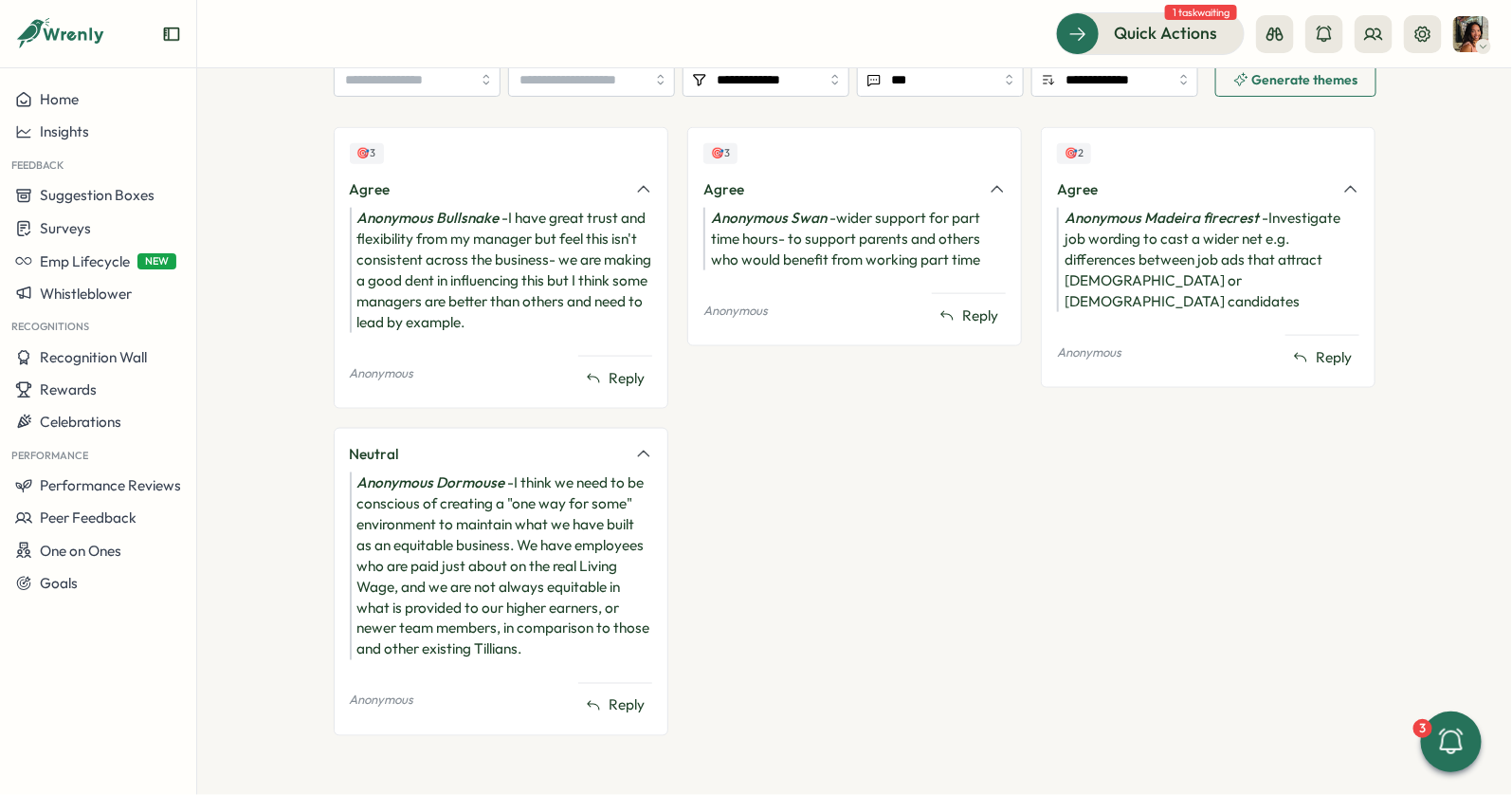
click at [392, 638] on div "Anonymous Dormouse - I think we need to be conscious of creating a "one way for…" at bounding box center [501, 566] width 303 height 188
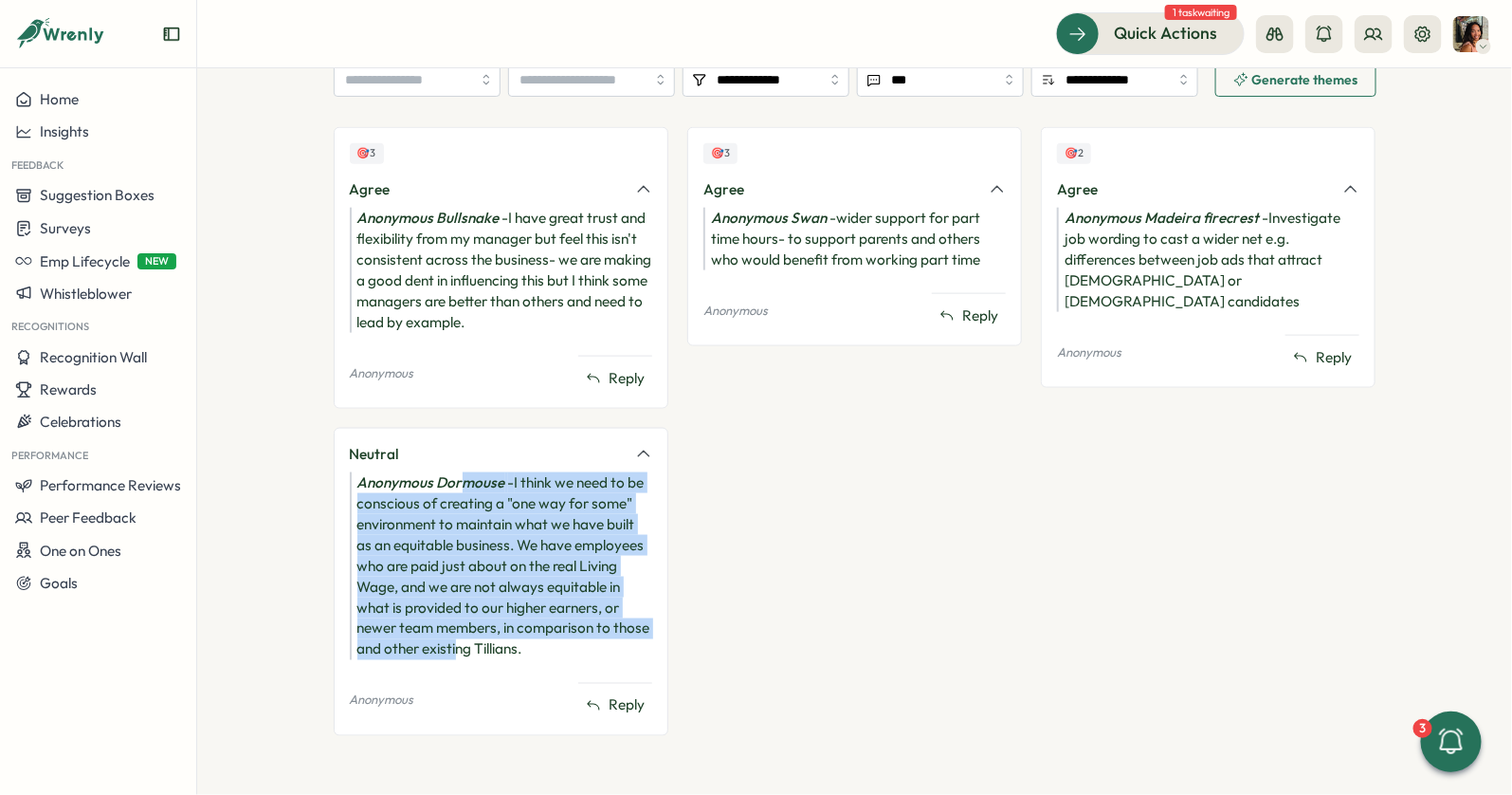
drag, startPoint x: 451, startPoint y: 638, endPoint x: 451, endPoint y: 464, distance: 174.0
click at [452, 465] on div "Neutral Anonymous Dormouse - I think we need to be conscious of creating a "one…" at bounding box center [501, 581] width 334 height 309
click at [451, 464] on div "Neutral Anonymous Dormouse - I think we need to be conscious of creating a "one…" at bounding box center [501, 581] width 334 height 309
drag, startPoint x: 451, startPoint y: 464, endPoint x: 446, endPoint y: 639, distance: 175.1
click at [446, 639] on div "Neutral Anonymous Dormouse - I think we need to be conscious of creating a "one…" at bounding box center [501, 581] width 334 height 309
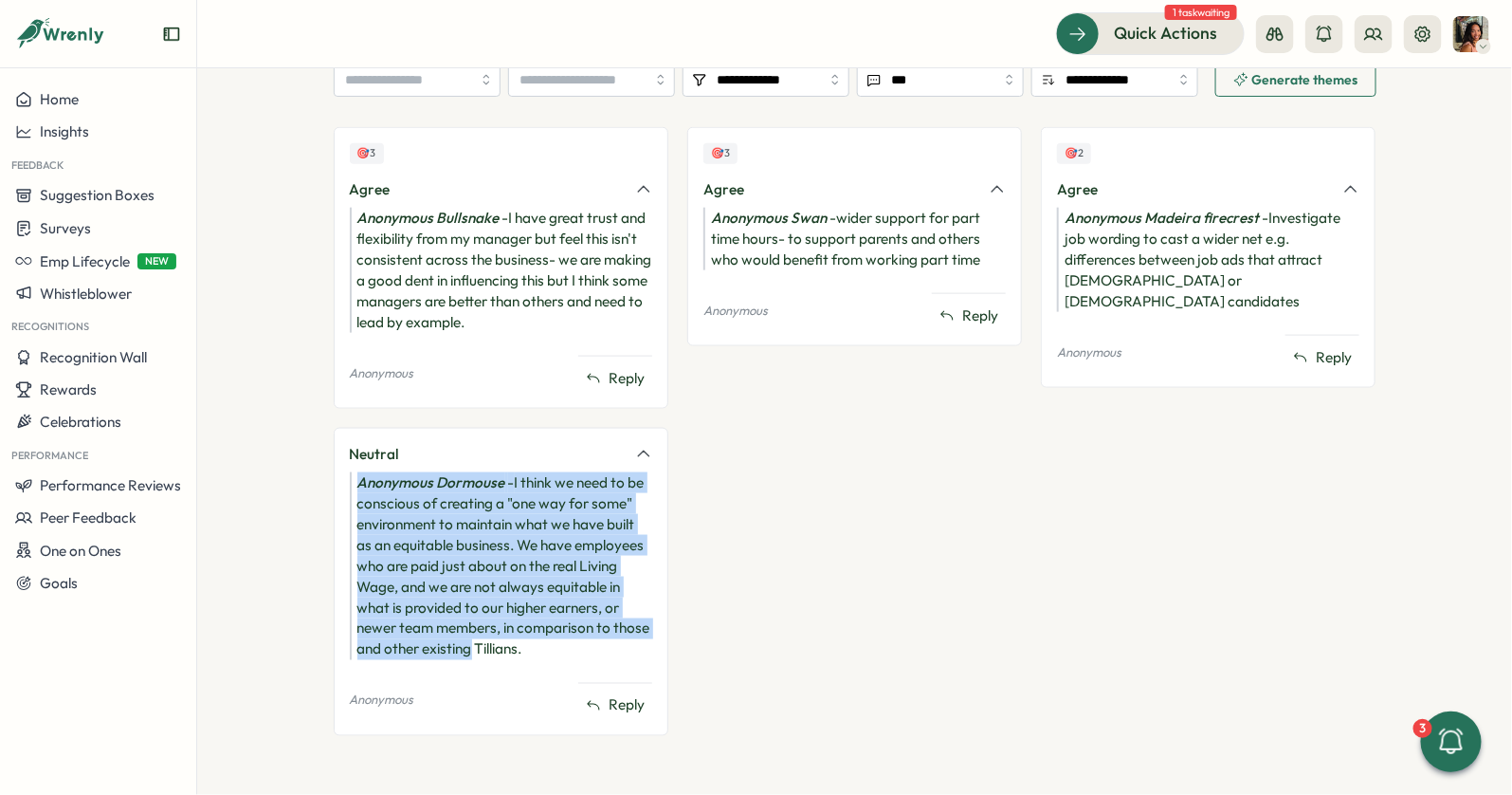
click at [446, 639] on div "Anonymous Dormouse - I think we need to be conscious of creating a "one way for…" at bounding box center [501, 566] width 303 height 188
drag, startPoint x: 447, startPoint y: 639, endPoint x: 469, endPoint y: 465, distance: 175.4
click at [469, 465] on div "Neutral Anonymous Dormouse - I think we need to be conscious of creating a "one…" at bounding box center [501, 581] width 334 height 309
drag, startPoint x: 469, startPoint y: 465, endPoint x: 457, endPoint y: 643, distance: 178.4
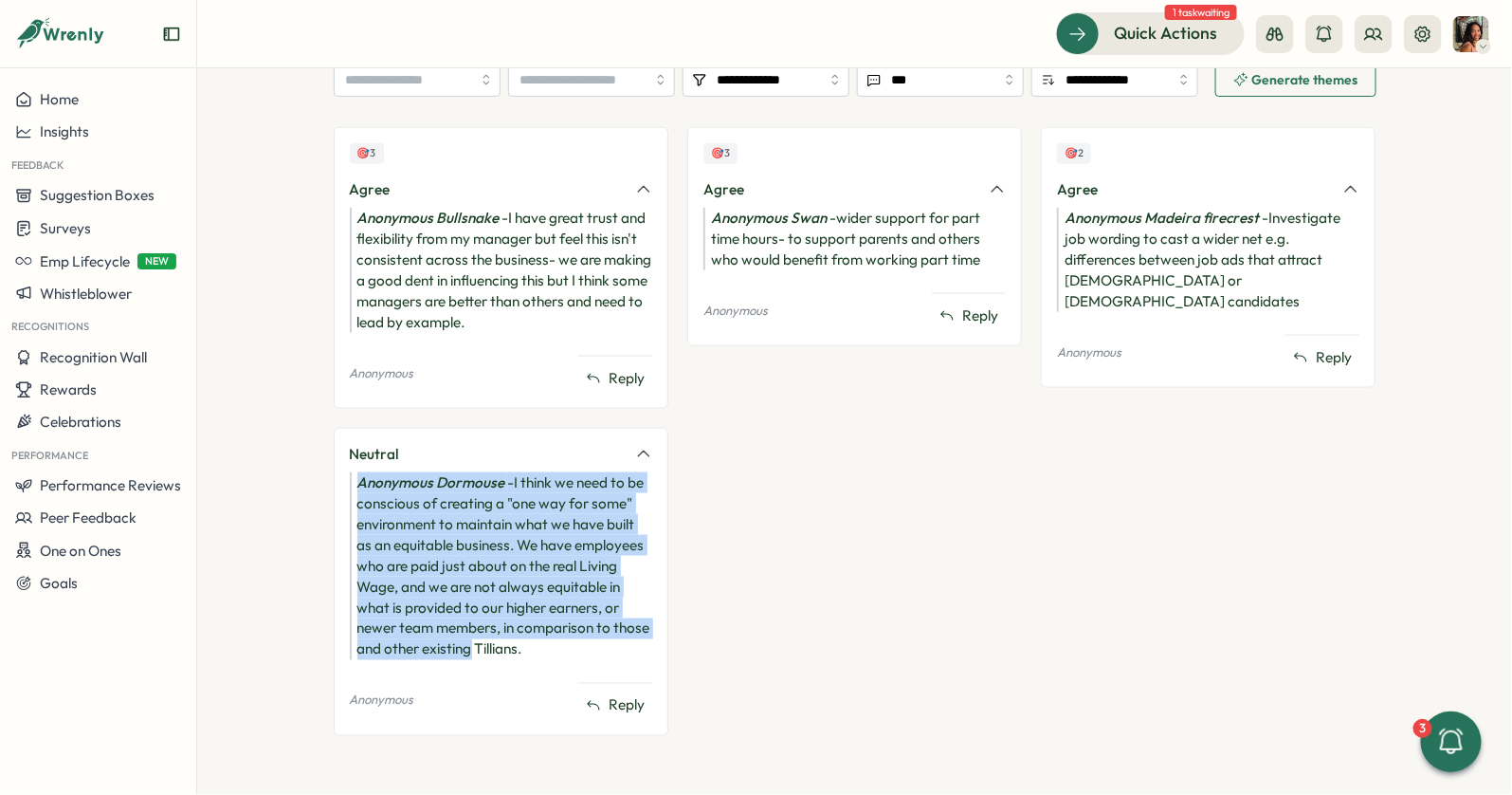
click at [457, 643] on div "Neutral Anonymous Dormouse - I think we need to be conscious of creating a "one…" at bounding box center [501, 581] width 334 height 309
click at [457, 643] on div "Anonymous Dormouse - I think we need to be conscious of creating a "one way for…" at bounding box center [501, 566] width 303 height 188
drag, startPoint x: 457, startPoint y: 643, endPoint x: 465, endPoint y: 486, distance: 157.2
click at [465, 486] on div "Anonymous Dormouse - I think we need to be conscious of creating a "one way for…" at bounding box center [501, 566] width 303 height 188
click at [465, 486] on icon "Anonymous Dormouse" at bounding box center [431, 482] width 148 height 18
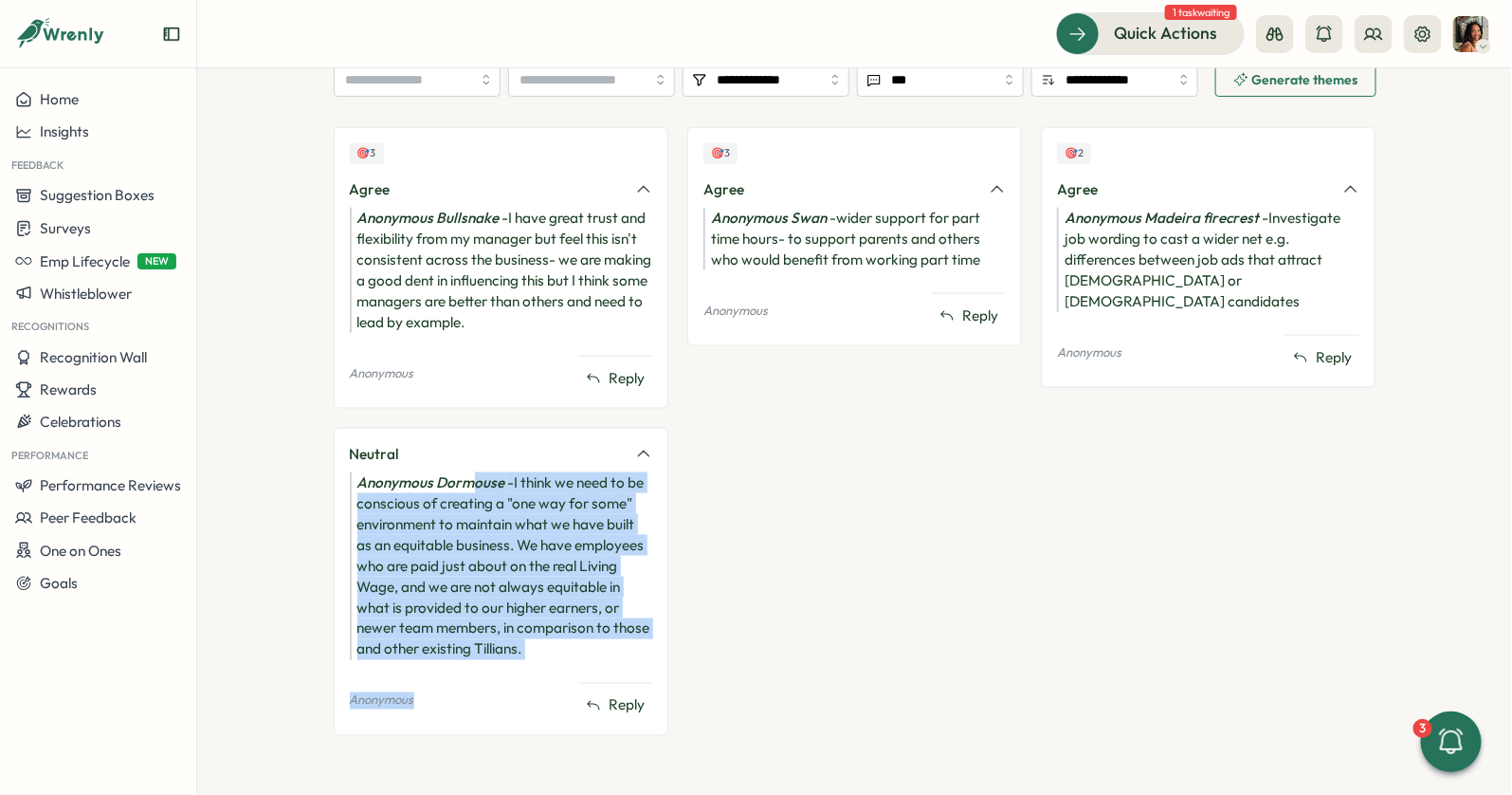
drag, startPoint x: 465, startPoint y: 481, endPoint x: 491, endPoint y: 700, distance: 220.5
click at [491, 700] on div "Neutral Anonymous Dormouse - I think we need to be conscious of creating a "one…" at bounding box center [501, 581] width 334 height 309
click at [513, 650] on div "Anonymous Dormouse - I think we need to be conscious of creating a "one way for…" at bounding box center [501, 566] width 303 height 188
drag, startPoint x: 526, startPoint y: 649, endPoint x: 447, endPoint y: 448, distance: 216.0
click at [447, 449] on div "Neutral Anonymous Dormouse - I think we need to be conscious of creating a "one…" at bounding box center [501, 581] width 334 height 309
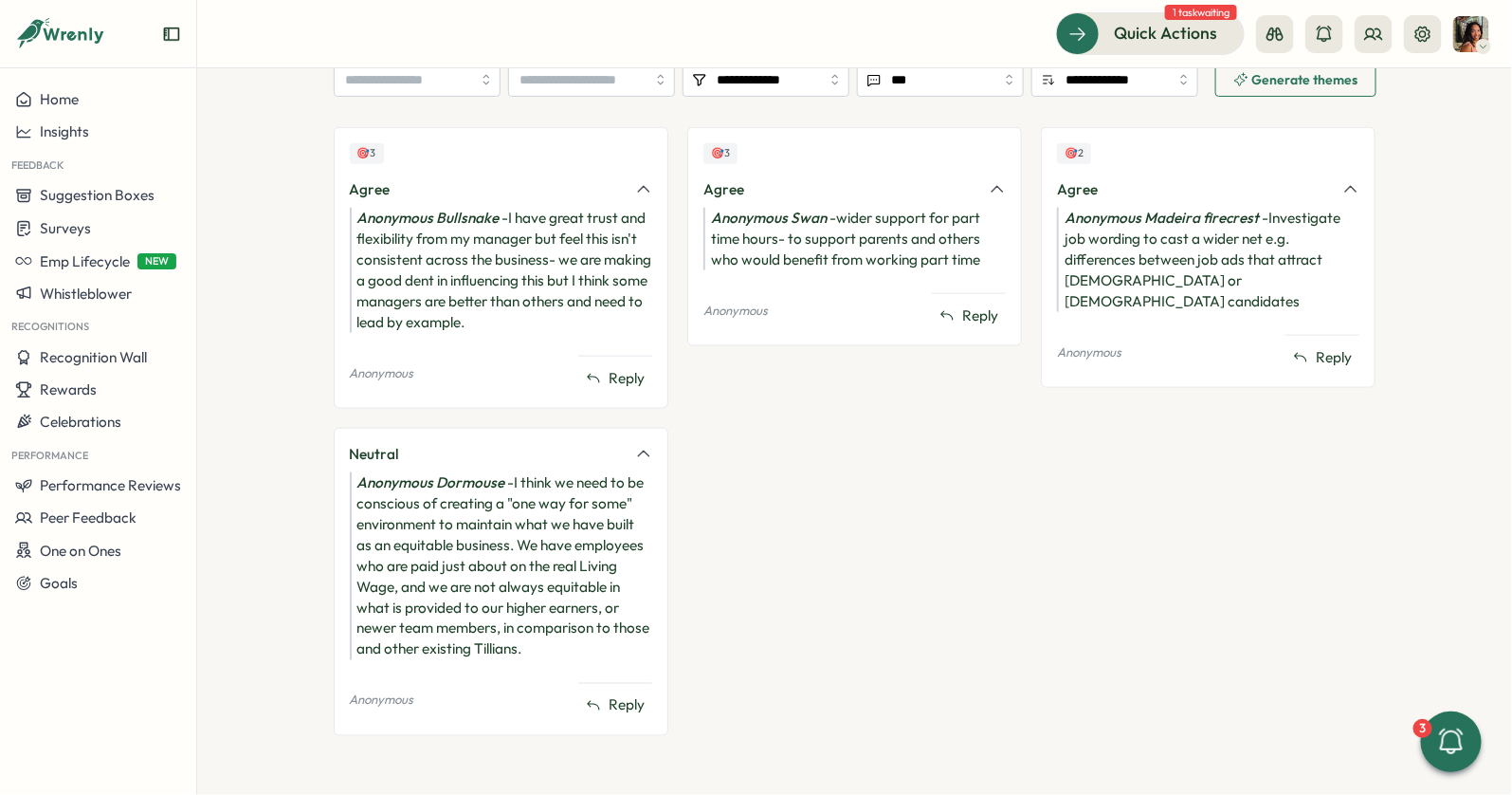
click at [444, 448] on div "Neutral" at bounding box center [486, 455] width 274 height 21
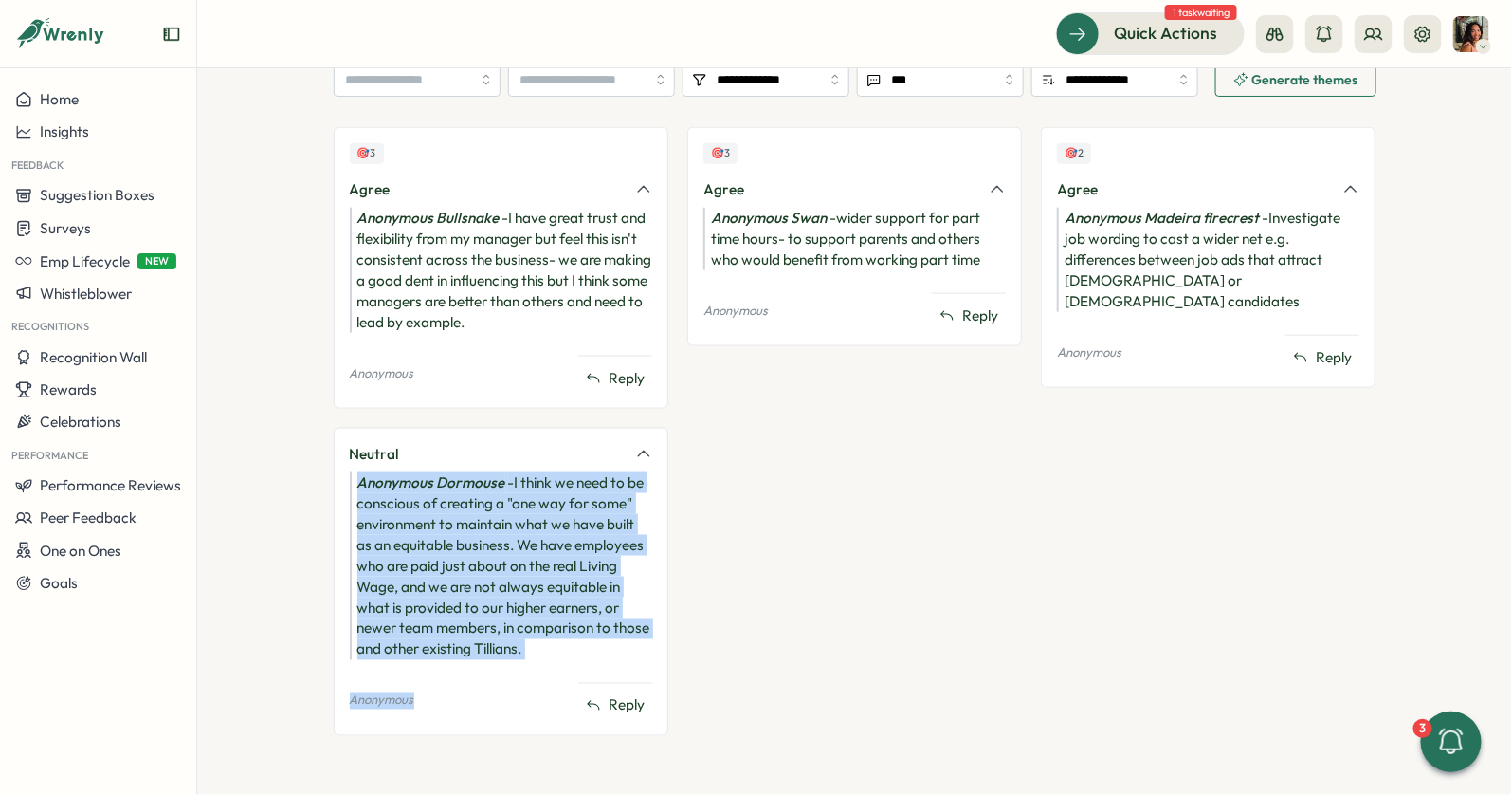
drag, startPoint x: 444, startPoint y: 448, endPoint x: 431, endPoint y: 685, distance: 237.4
click at [431, 685] on div "Neutral Anonymous Dormouse - I think we need to be conscious of creating a "one…" at bounding box center [501, 581] width 334 height 309
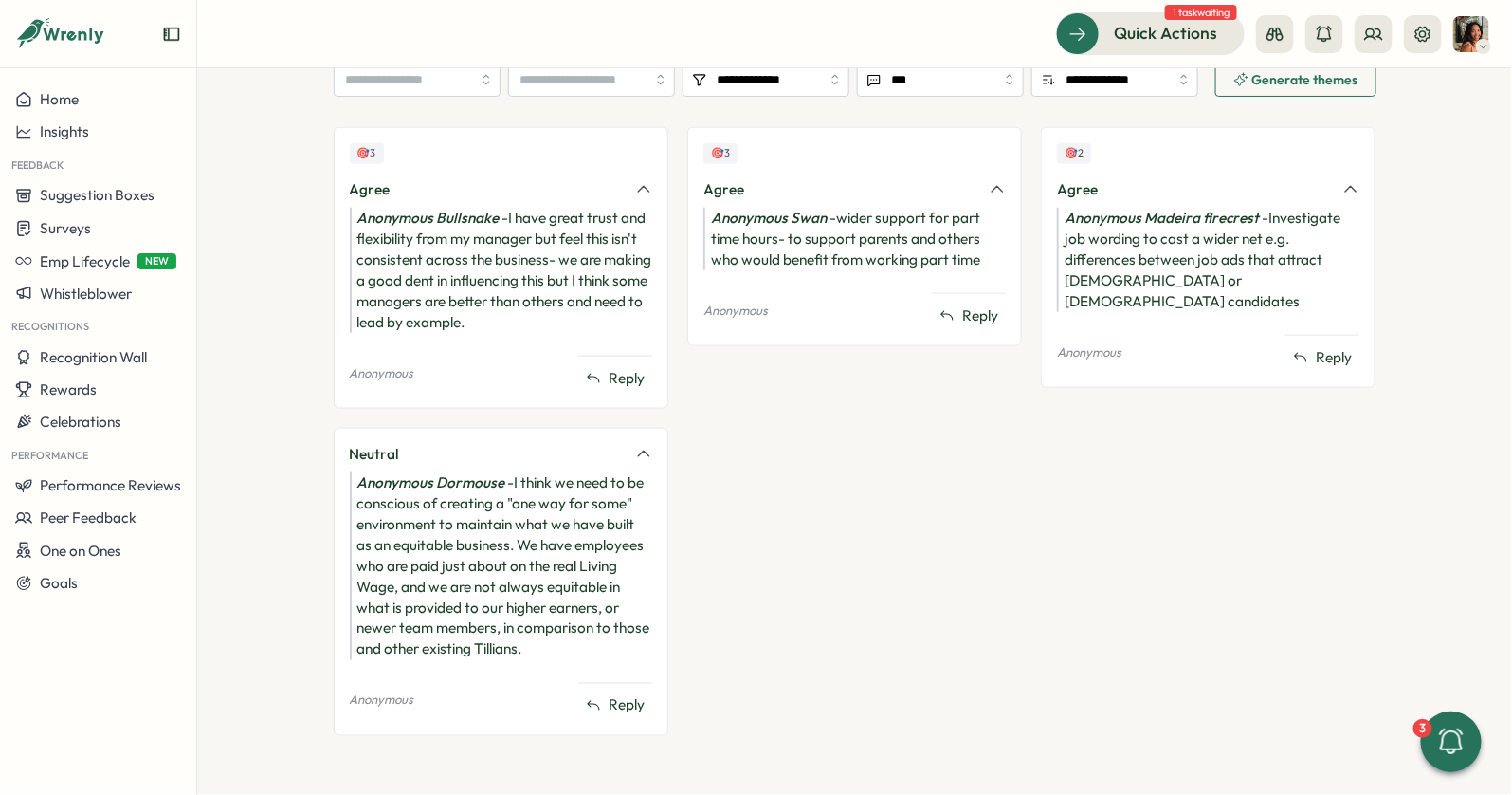
click at [435, 655] on div "Anonymous Dormouse - I think we need to be conscious of creating a "one way for…" at bounding box center [501, 566] width 303 height 188
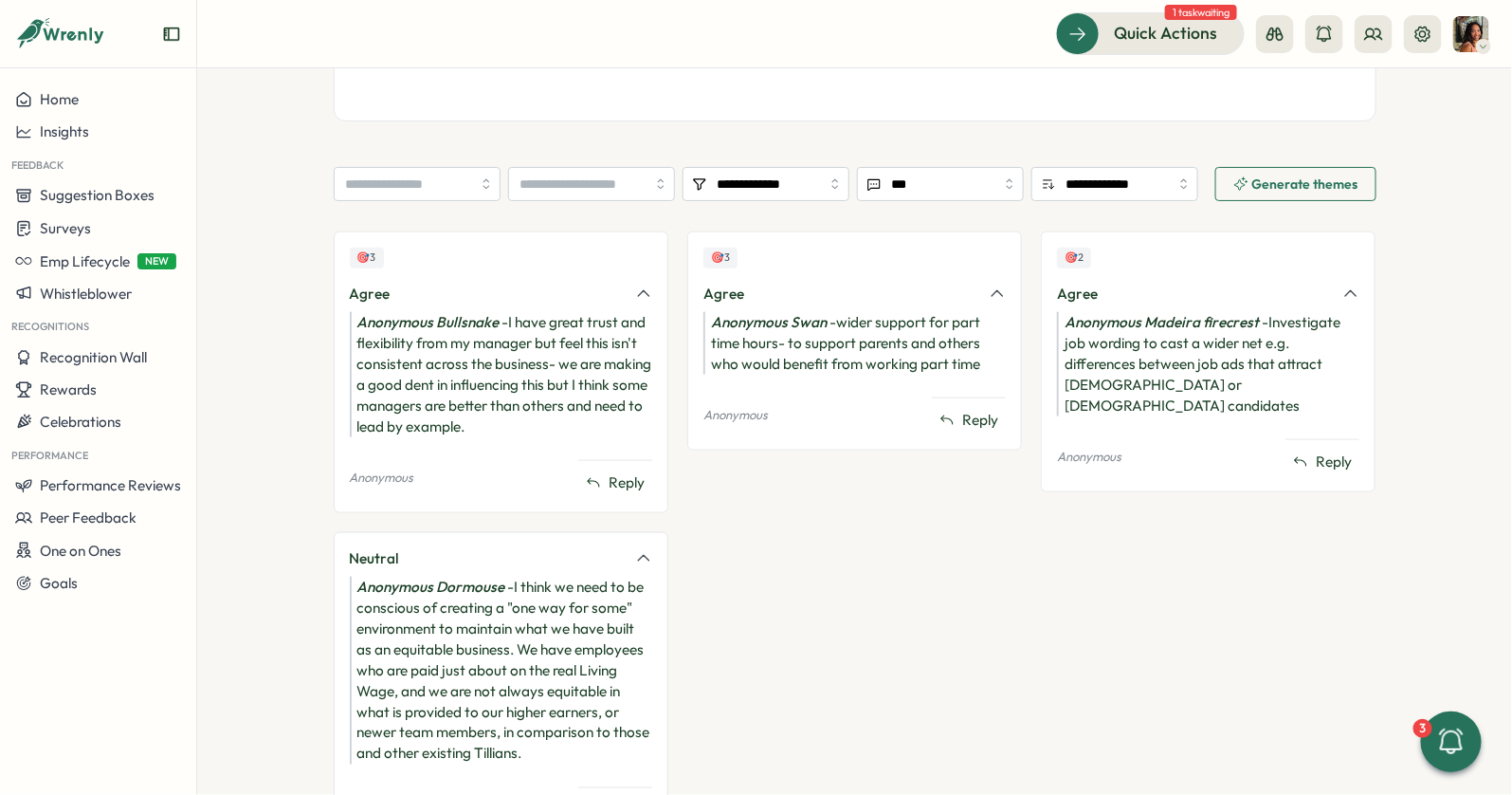
scroll to position [698, 0]
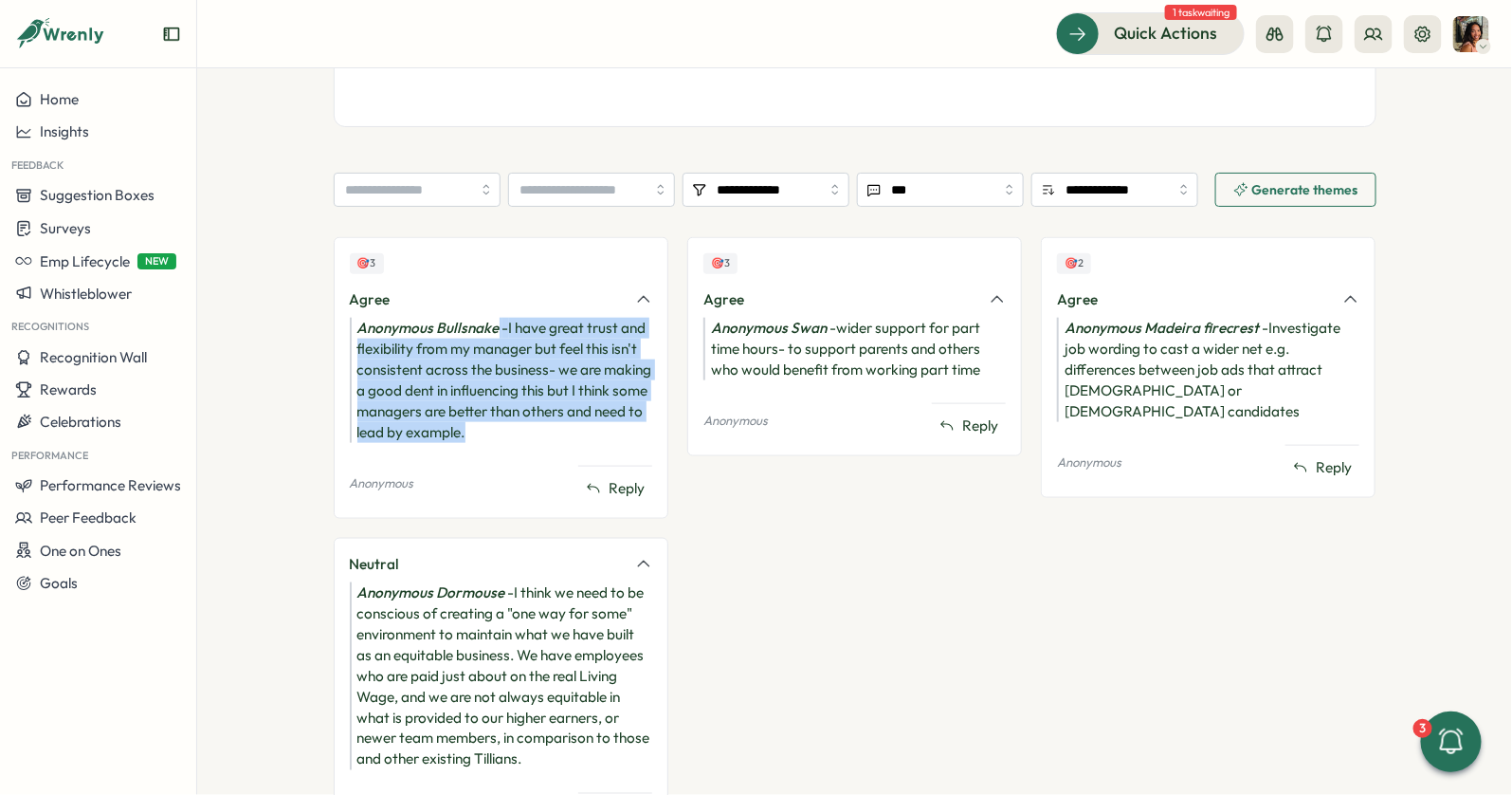
drag, startPoint x: 493, startPoint y: 325, endPoint x: 469, endPoint y: 439, distance: 116.5
click at [469, 439] on div "Anonymous Bullsnake - I have great trust and flexibility from my manager but fe…" at bounding box center [501, 379] width 303 height 125
drag, startPoint x: 469, startPoint y: 439, endPoint x: 495, endPoint y: 304, distance: 137.5
click at [495, 304] on div "🎯 3 Agree Anonymous Bullsnake - I have great trust and flexibility from my mana…" at bounding box center [501, 377] width 334 height 280
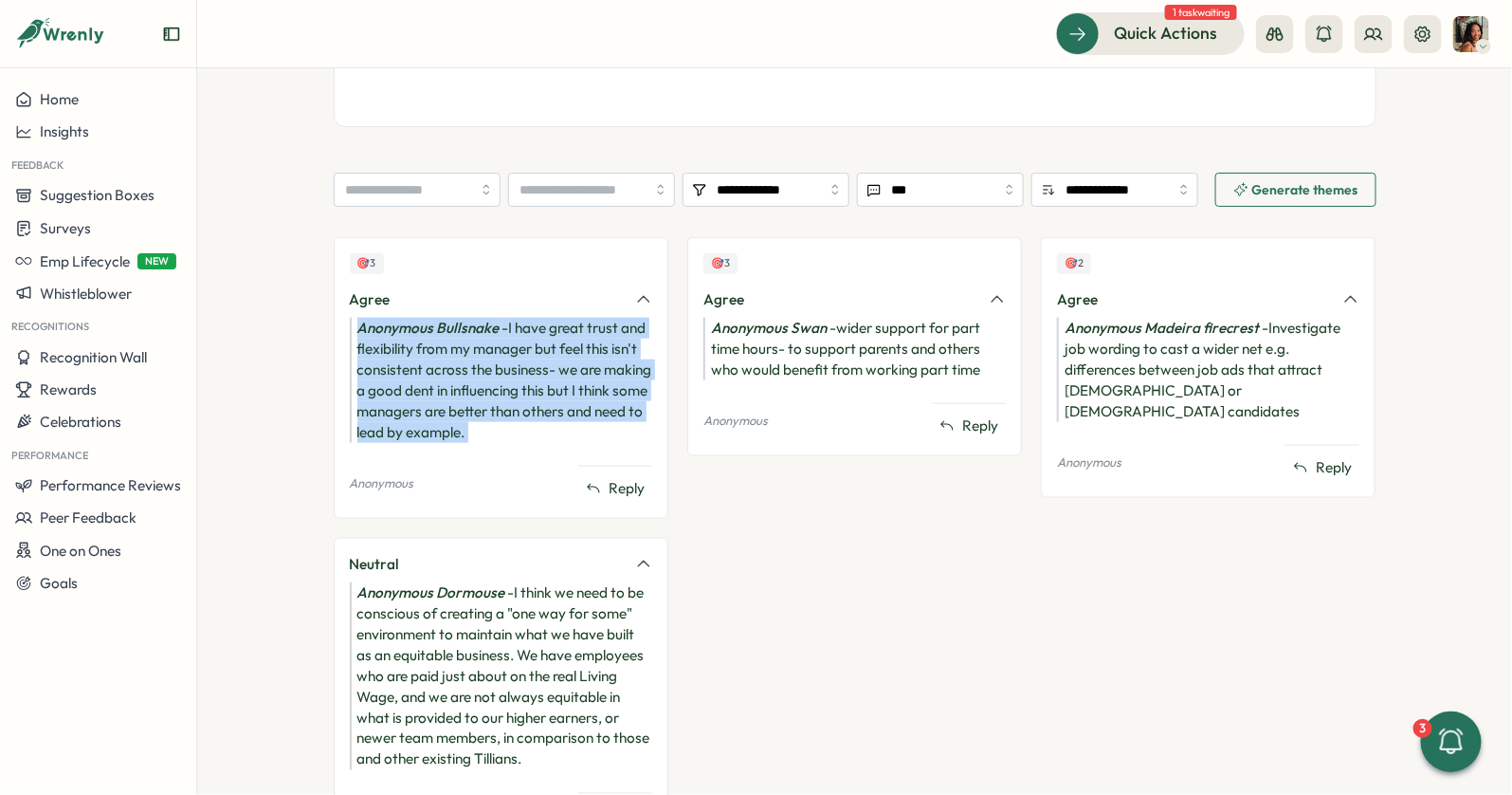
click at [495, 304] on div "Agree" at bounding box center [486, 300] width 274 height 21
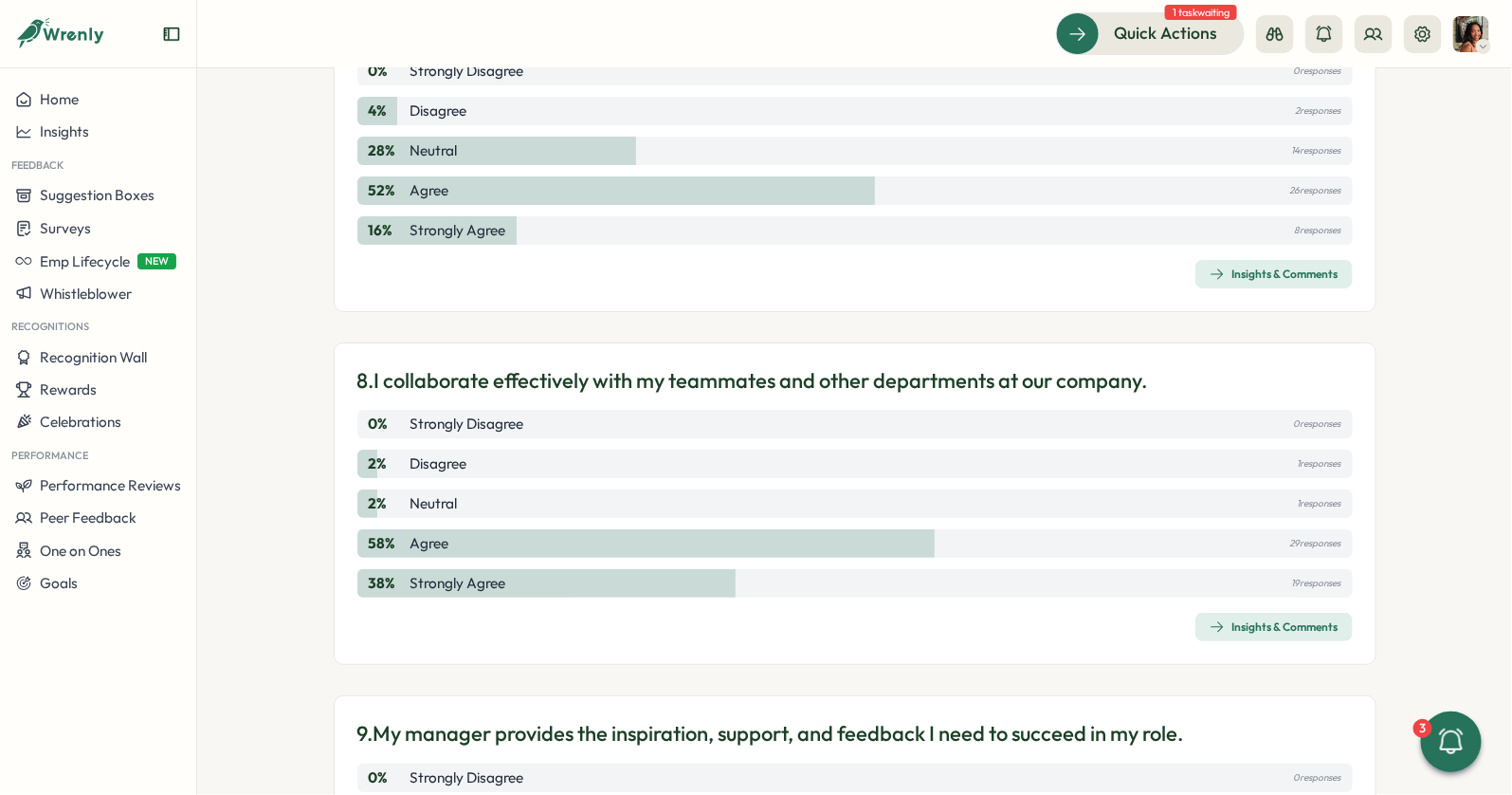
scroll to position [2707, 0]
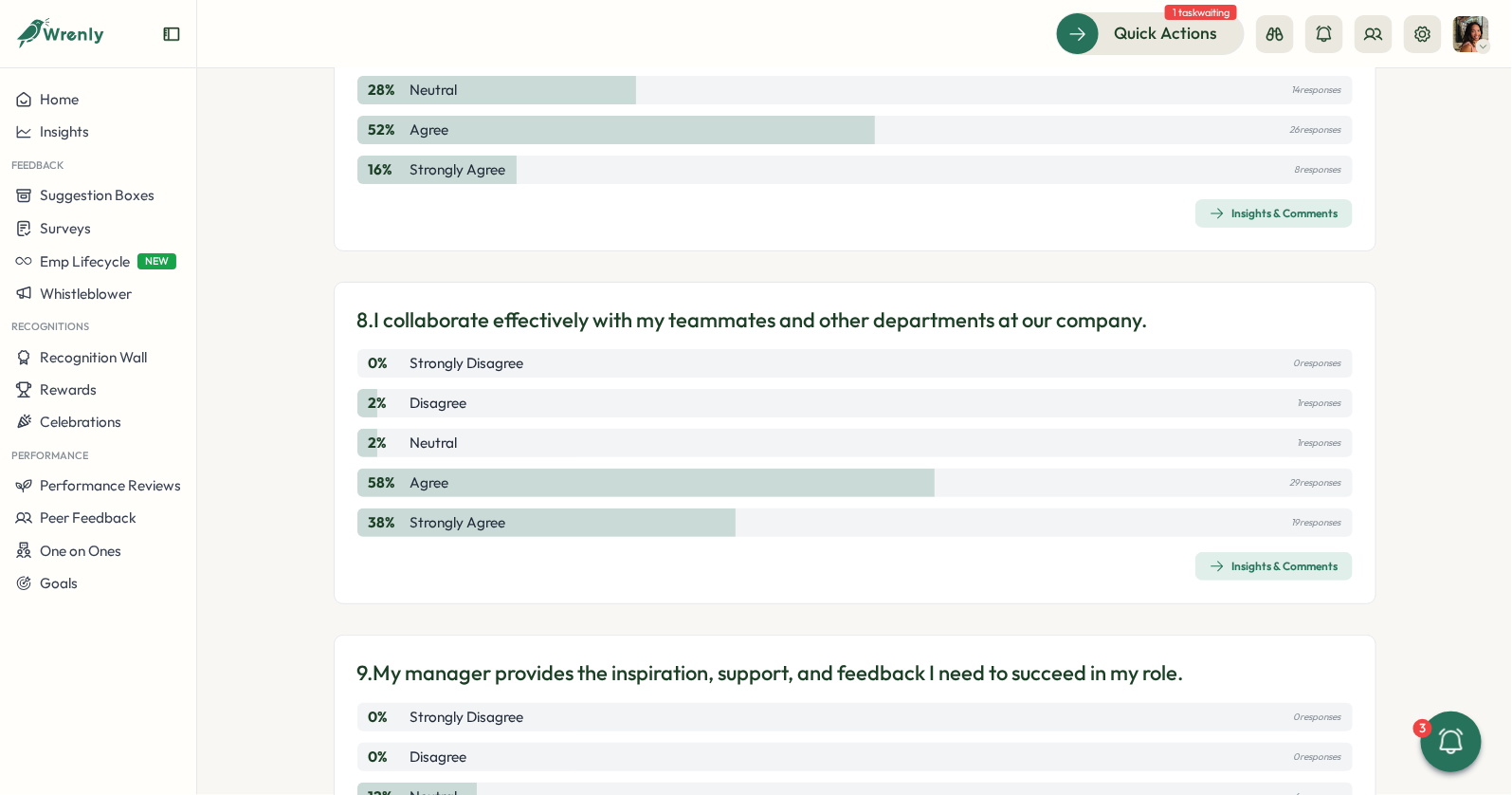
click at [1227, 563] on div "Insights & Comments" at bounding box center [1273, 567] width 129 height 15
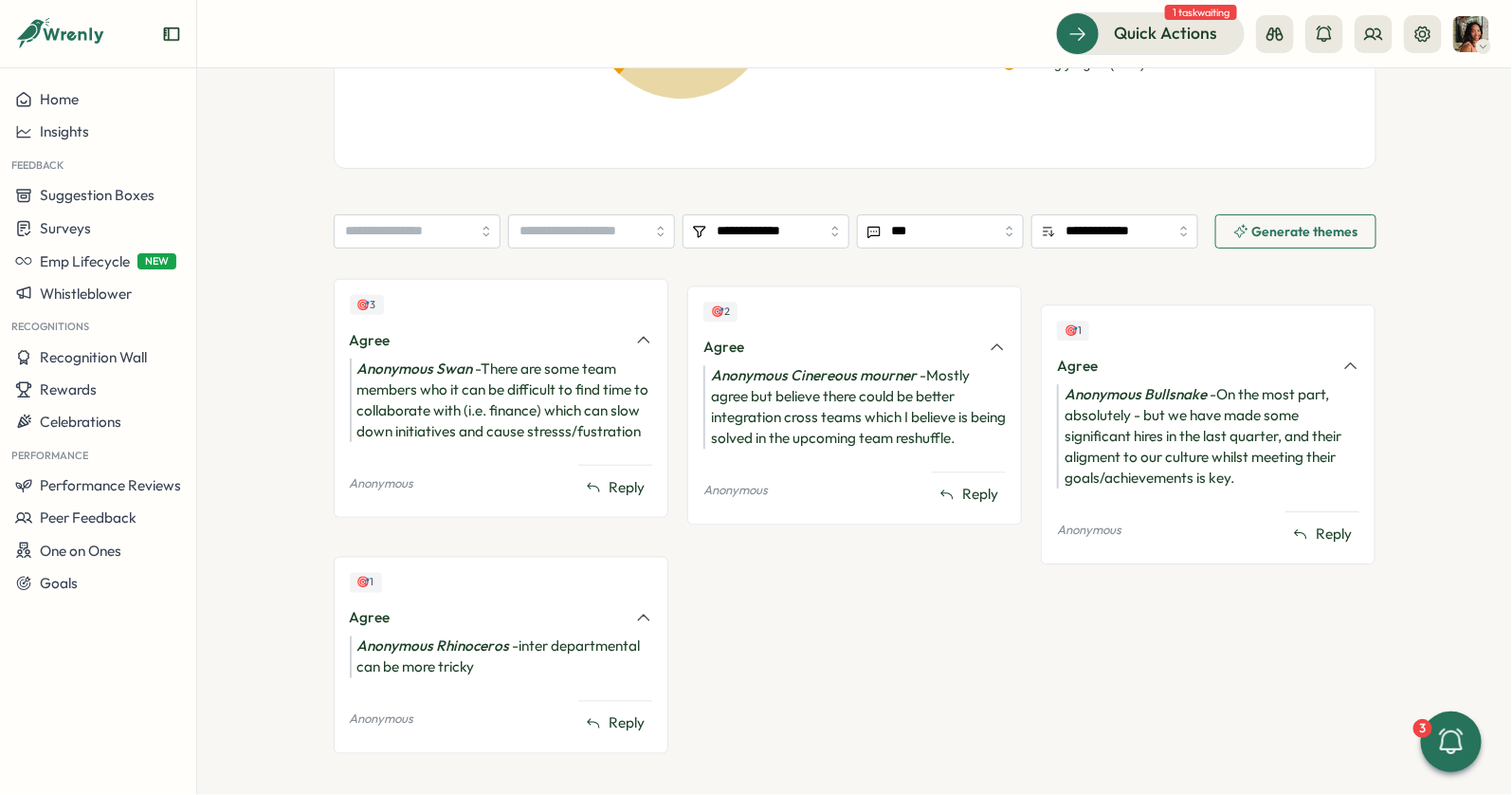
scroll to position [656, 0]
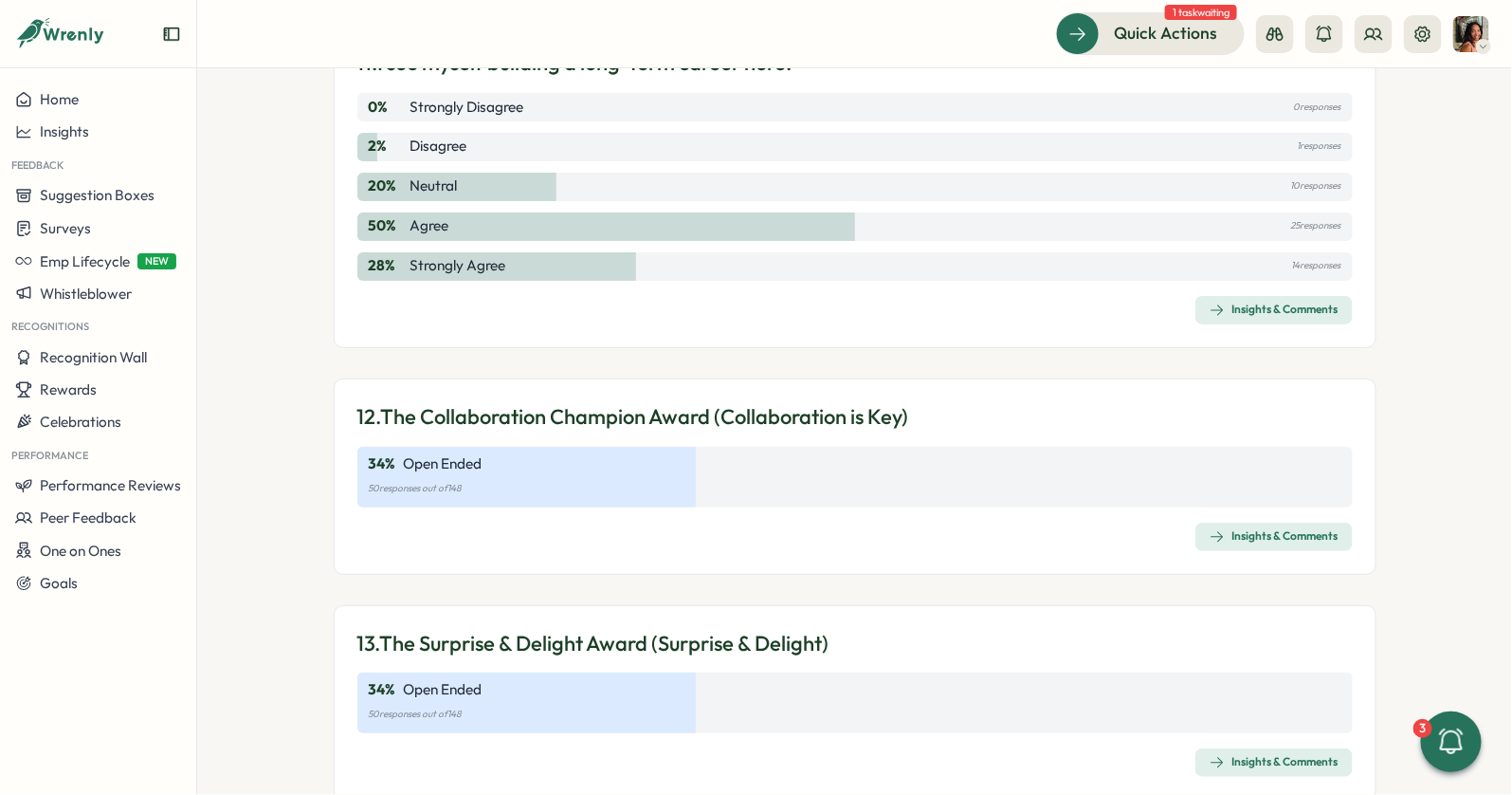
scroll to position [4026, 0]
click at [1243, 527] on div "Insights & Comments" at bounding box center [1273, 535] width 129 height 15
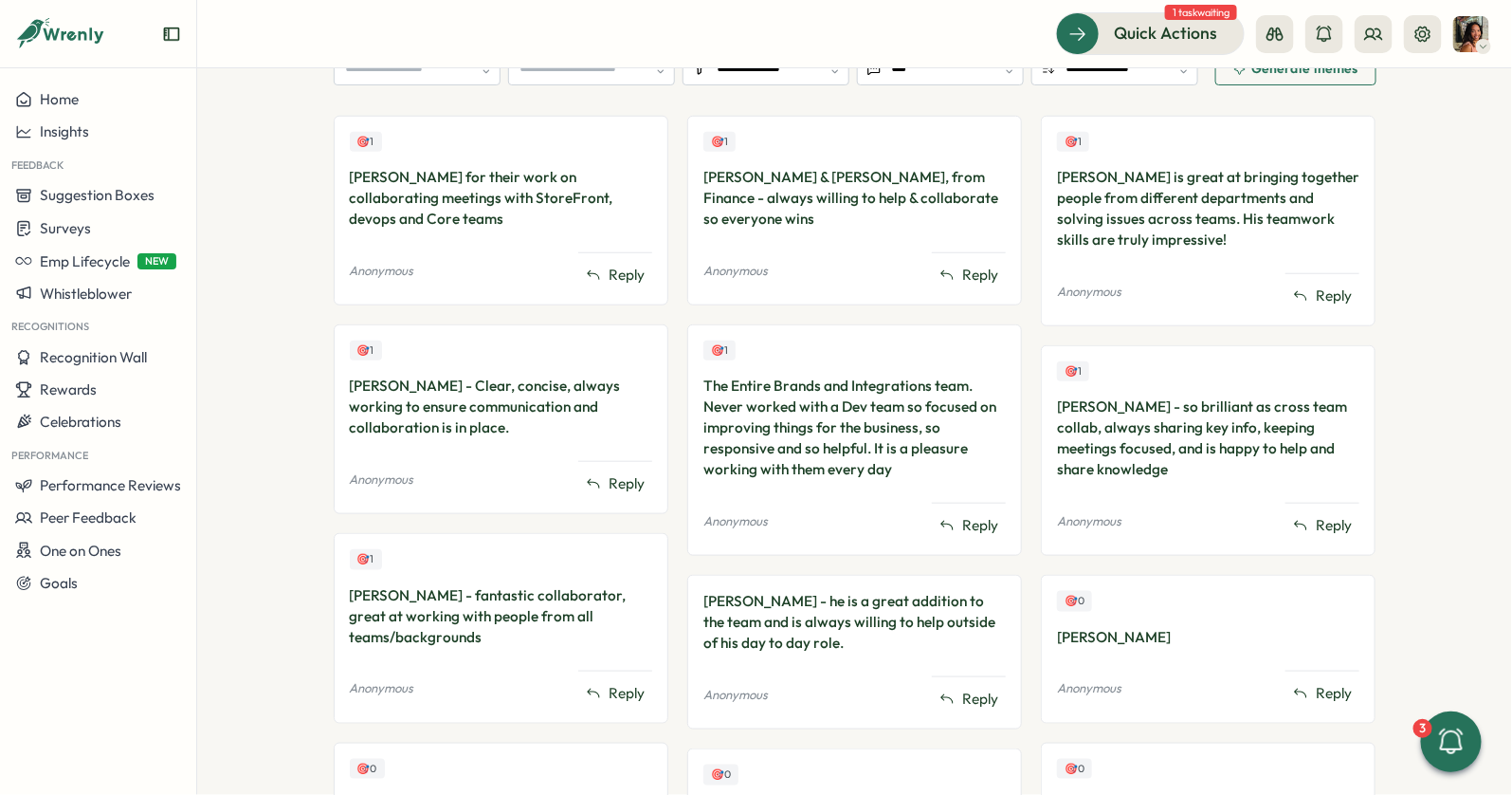
scroll to position [353, 0]
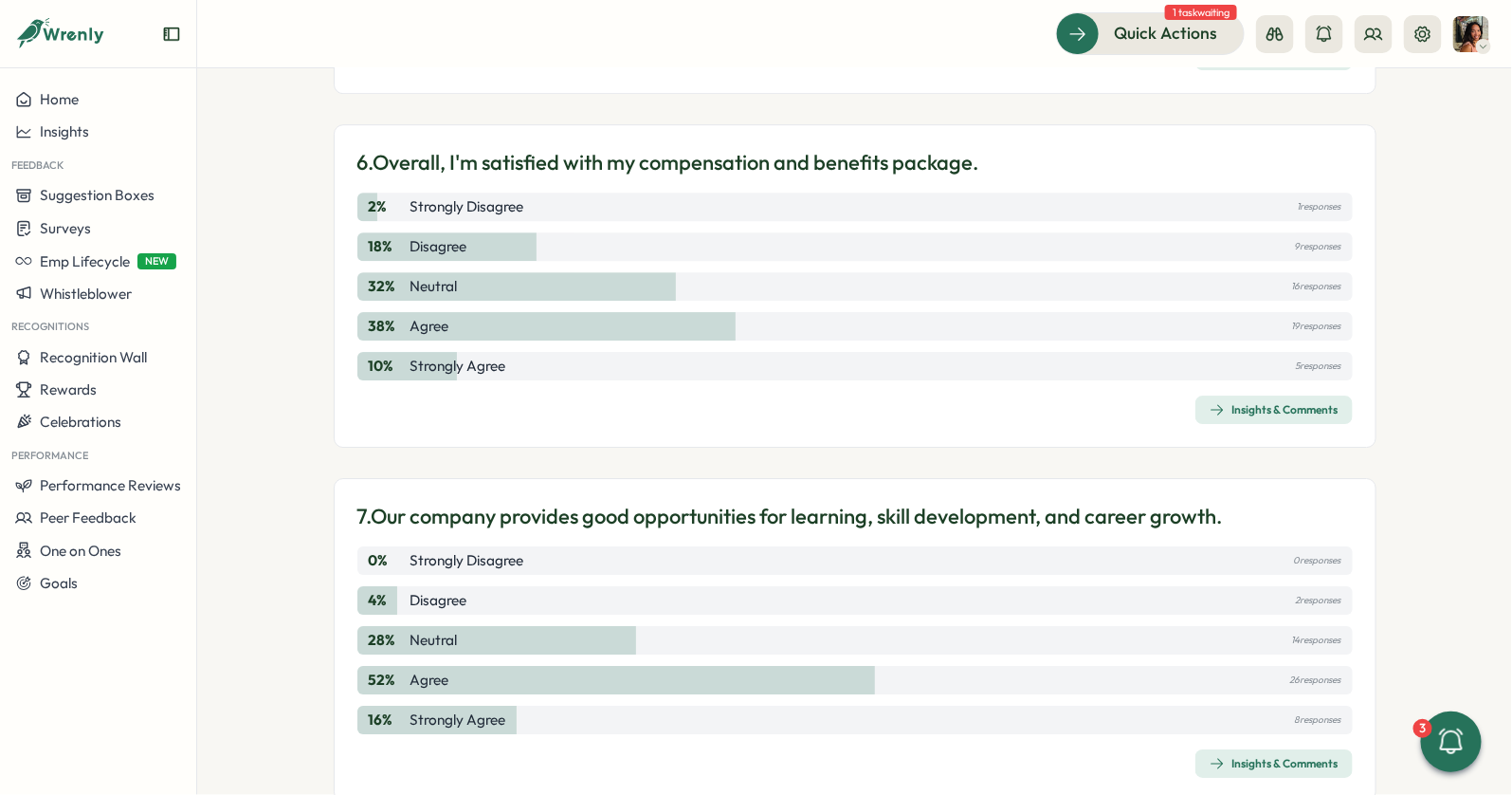
scroll to position [2163, 0]
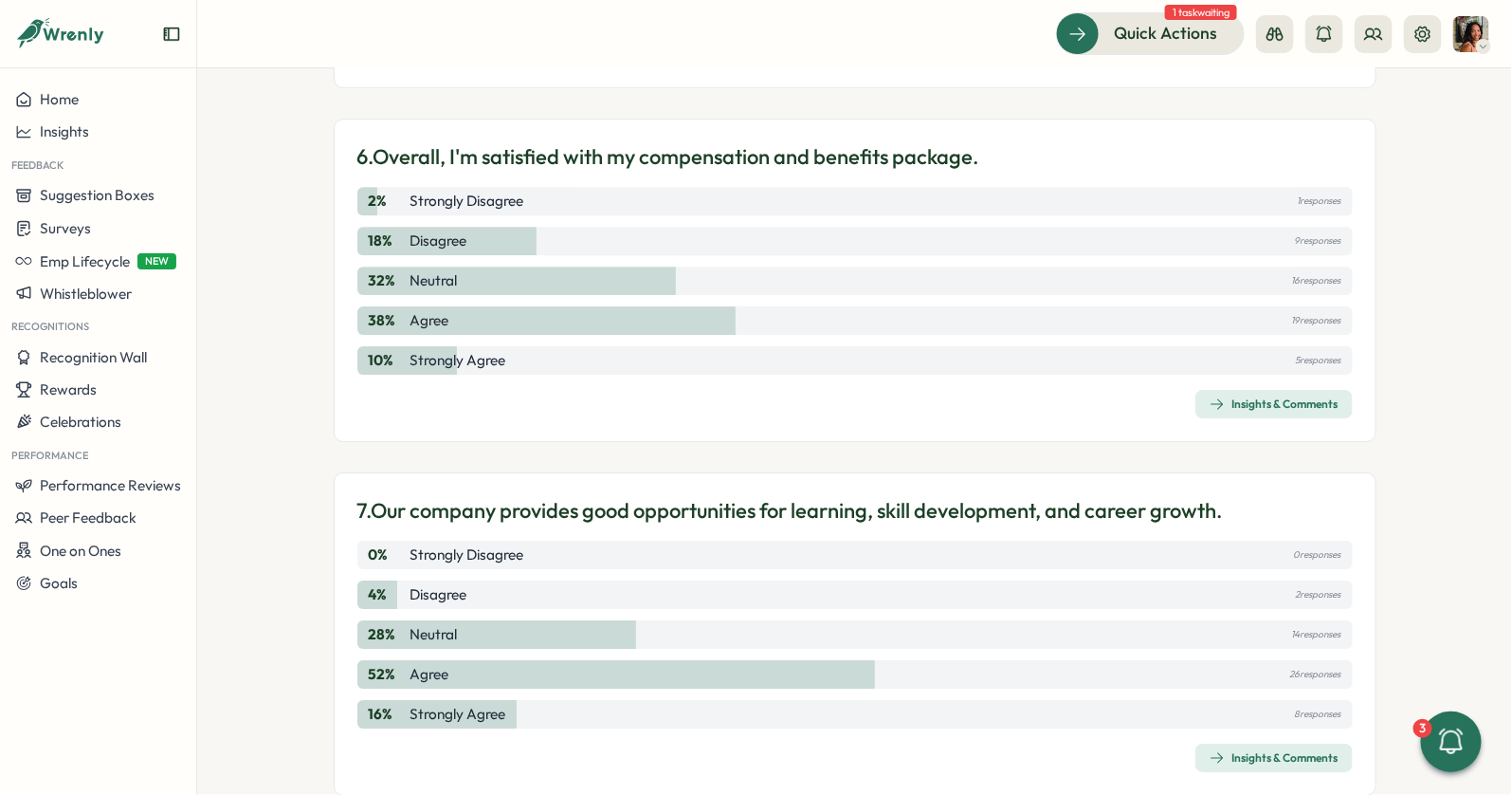
click at [1215, 397] on icon "button" at bounding box center [1217, 404] width 15 height 15
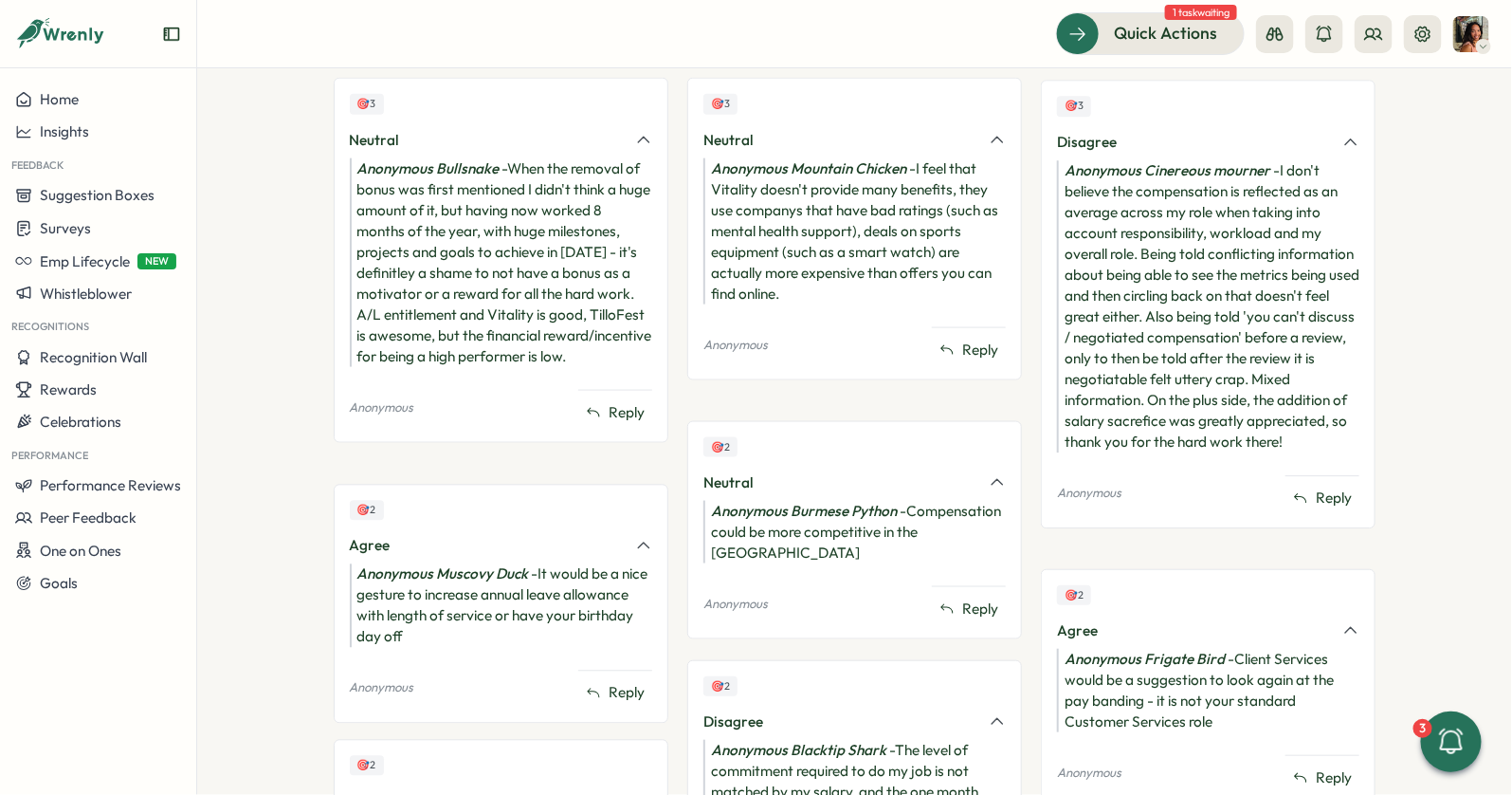
scroll to position [849, 0]
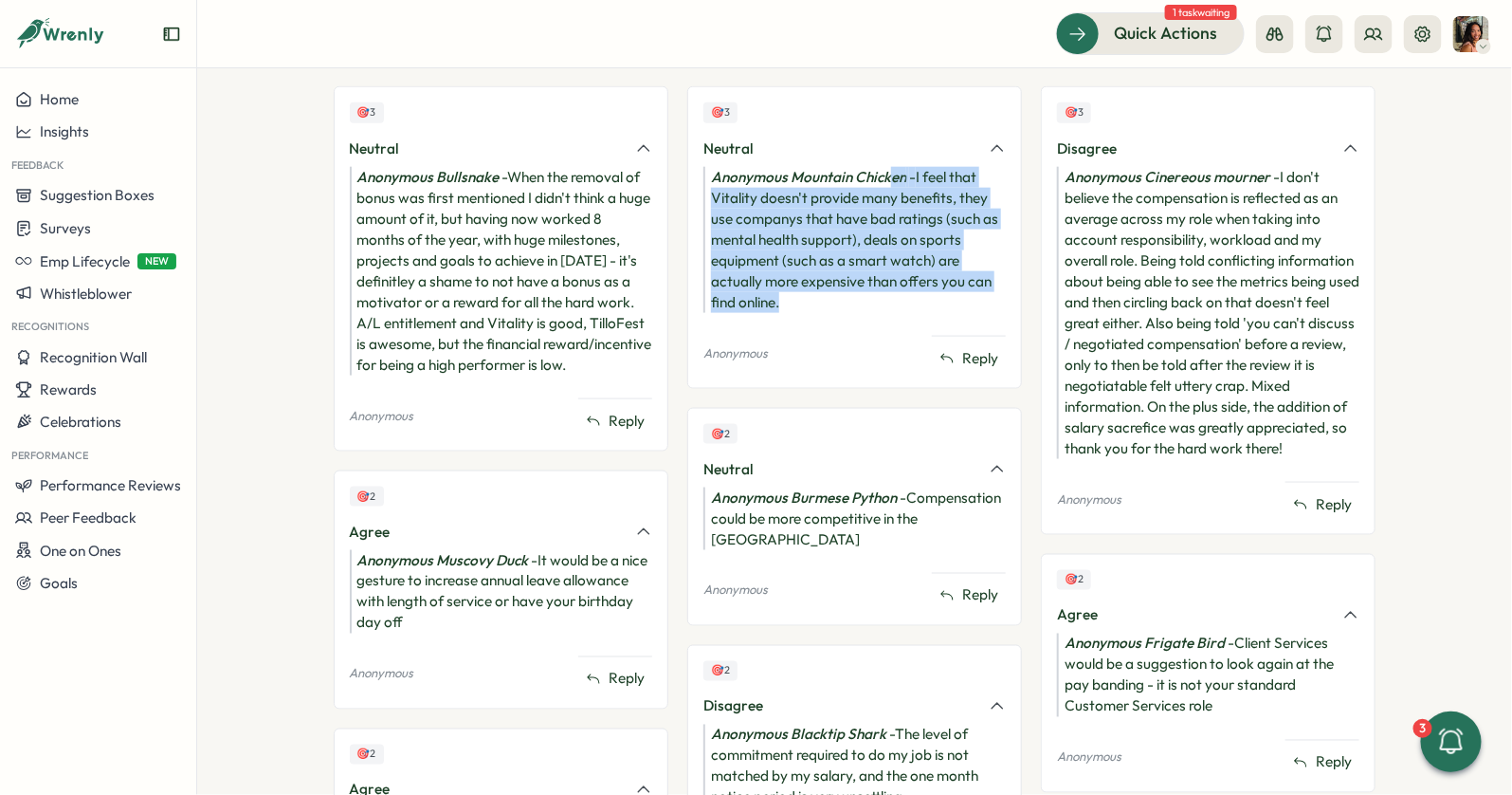
drag, startPoint x: 887, startPoint y: 172, endPoint x: 851, endPoint y: 308, distance: 140.7
click at [851, 307] on div "Anonymous Mountain Chicken - I feel that Vitality doesn't provide many benefits…" at bounding box center [855, 240] width 303 height 146
click at [851, 308] on div "Anonymous Mountain Chicken - I feel that Vitality doesn't provide many benefits…" at bounding box center [855, 240] width 303 height 146
drag, startPoint x: 834, startPoint y: 298, endPoint x: 754, endPoint y: 171, distance: 150.1
click at [753, 172] on div "Anonymous Mountain Chicken - I feel that Vitality doesn't provide many benefits…" at bounding box center [855, 240] width 303 height 146
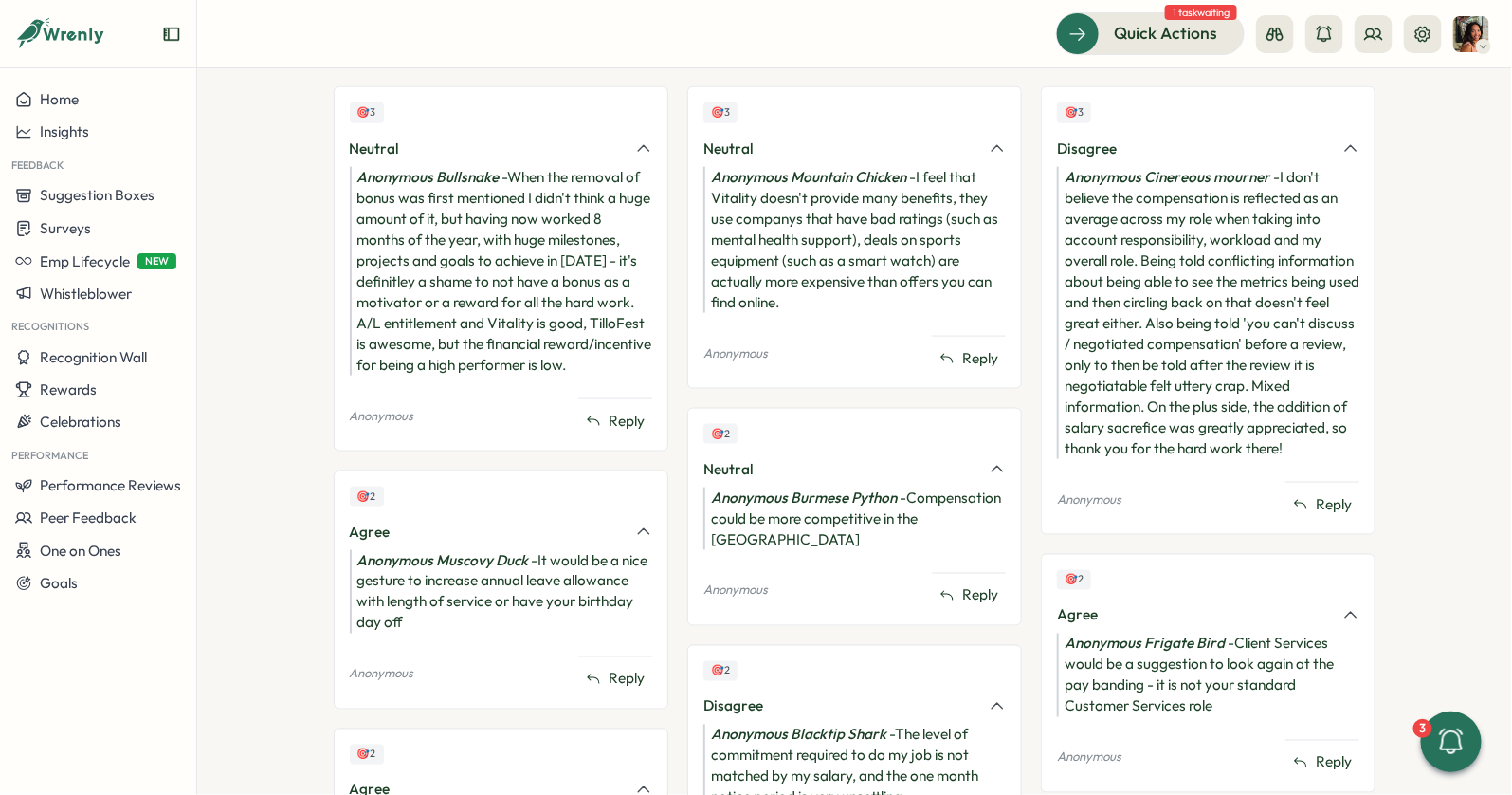
click at [731, 168] on icon "Anonymous Mountain Chicken" at bounding box center [808, 177] width 195 height 18
drag, startPoint x: 703, startPoint y: 162, endPoint x: 762, endPoint y: 171, distance: 59.7
click at [762, 171] on div "🎯 3 Neutral Anonymous Mountain Chicken - I feel that Vitality doesn't provide m…" at bounding box center [855, 237] width 334 height 302
click at [762, 171] on icon "Anonymous Mountain Chicken" at bounding box center [808, 177] width 195 height 18
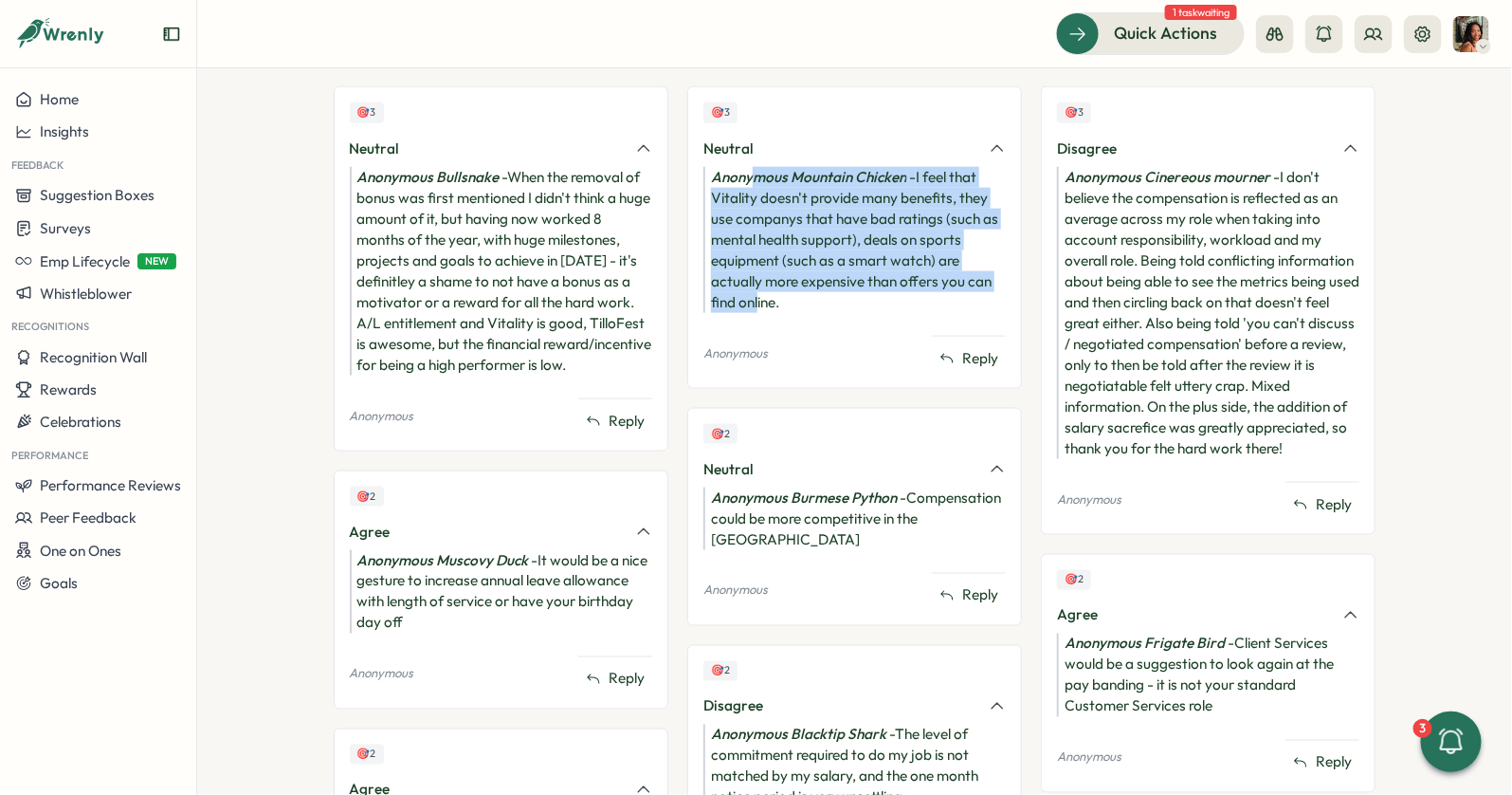
drag, startPoint x: 749, startPoint y: 170, endPoint x: 753, endPoint y: 294, distance: 124.1
click at [753, 294] on div "Anonymous Mountain Chicken - I feel that Vitality doesn't provide many benefits…" at bounding box center [855, 240] width 303 height 146
drag, startPoint x: 753, startPoint y: 306, endPoint x: 705, endPoint y: 162, distance: 151.8
click at [705, 162] on div "🎯 3 Neutral Anonymous Mountain Chicken - I feel that Vitality doesn't provide m…" at bounding box center [855, 237] width 334 height 302
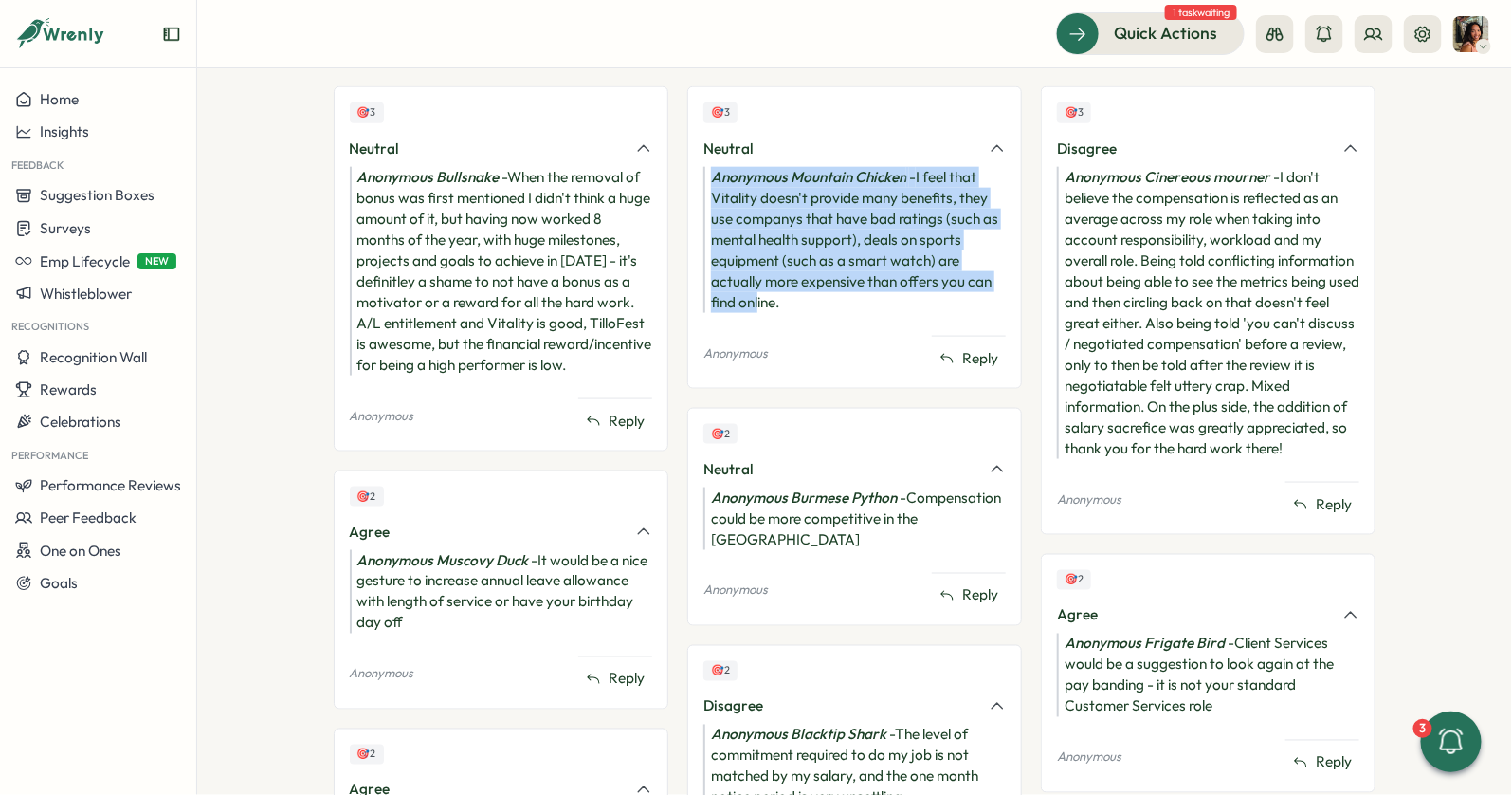
click at [705, 162] on div "🎯 3 Neutral Anonymous Mountain Chicken - I feel that Vitality doesn't provide m…" at bounding box center [855, 237] width 334 height 302
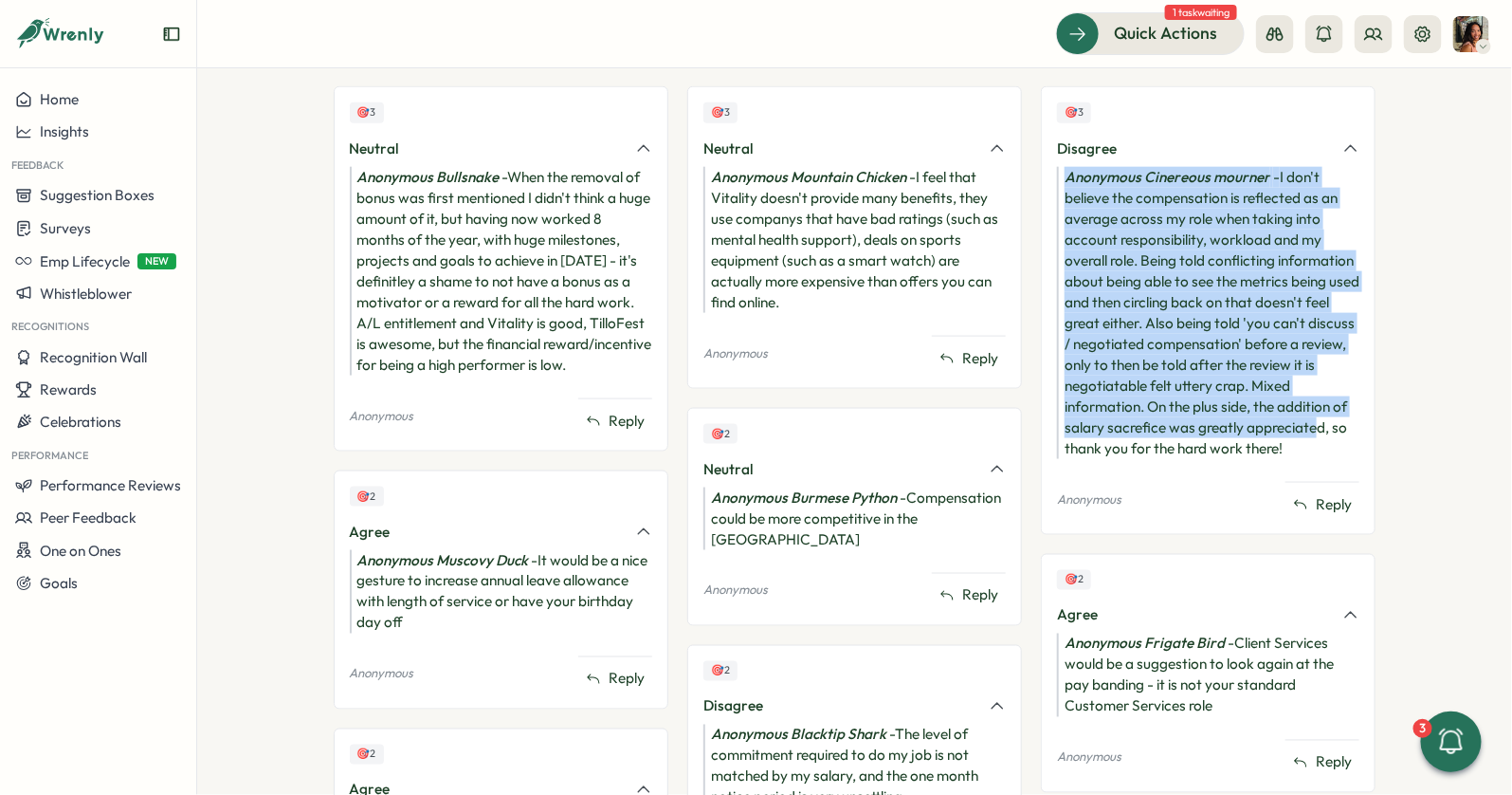
drag, startPoint x: 1063, startPoint y: 166, endPoint x: 1318, endPoint y: 431, distance: 367.8
click at [1318, 431] on div "Anonymous Cinereous mourner - I don't believe the compensation is reflected as …" at bounding box center [1207, 313] width 303 height 292
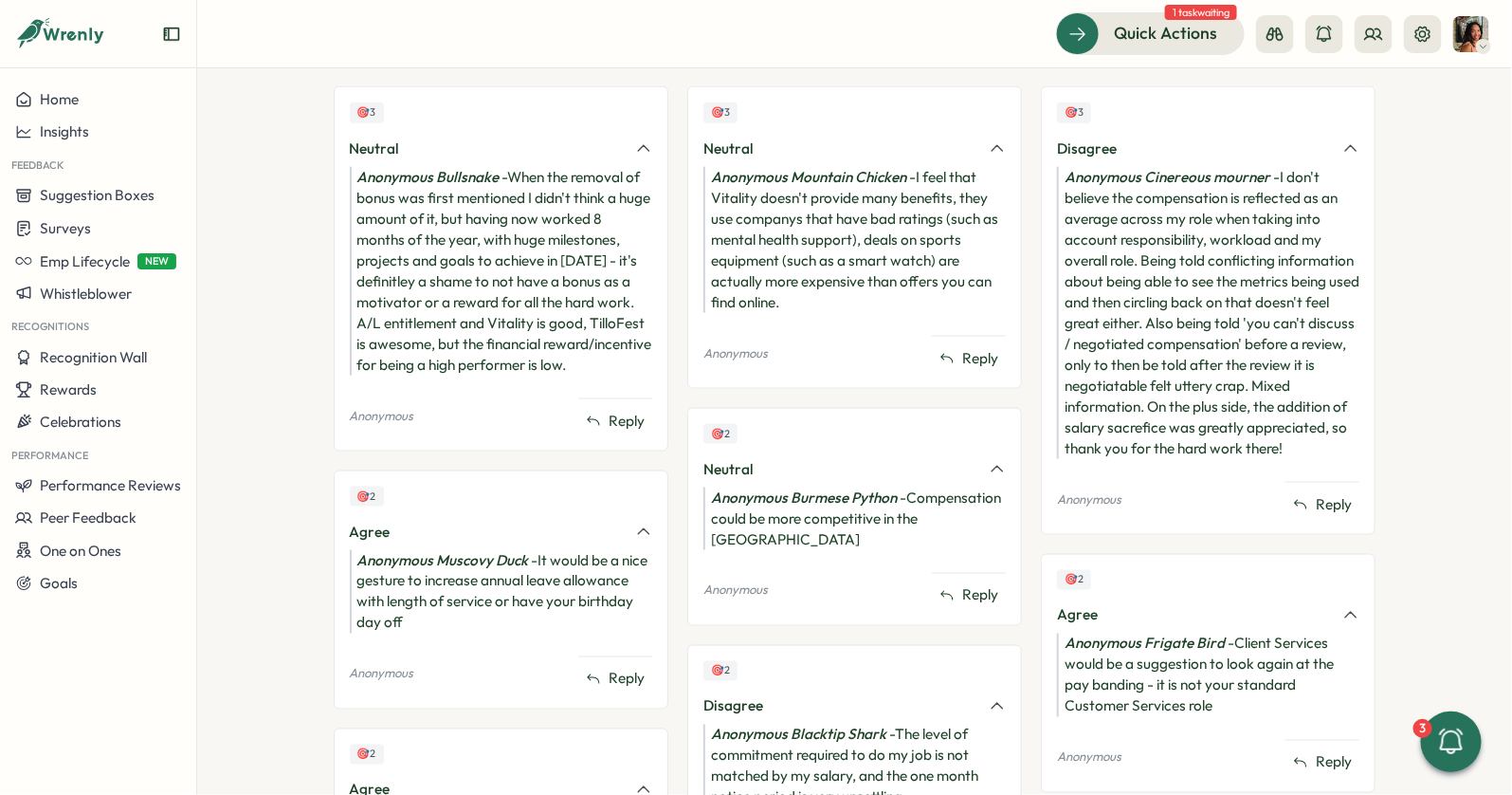
click at [1308, 466] on div "🎯 3 Disagree Anonymous Cinereous mourner - I don't believe the compensation is …" at bounding box center [1208, 309] width 334 height 448
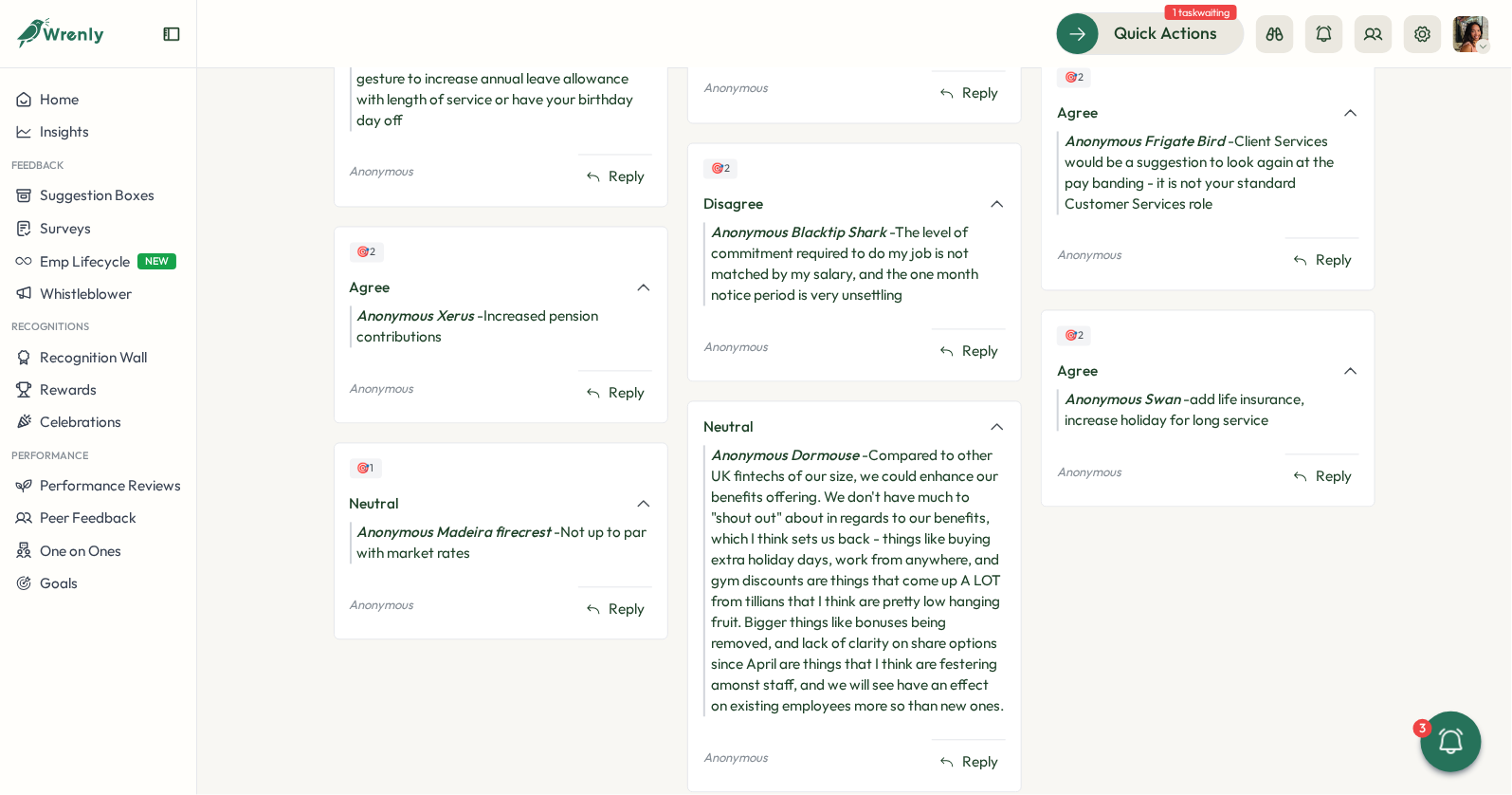
scroll to position [1385, 0]
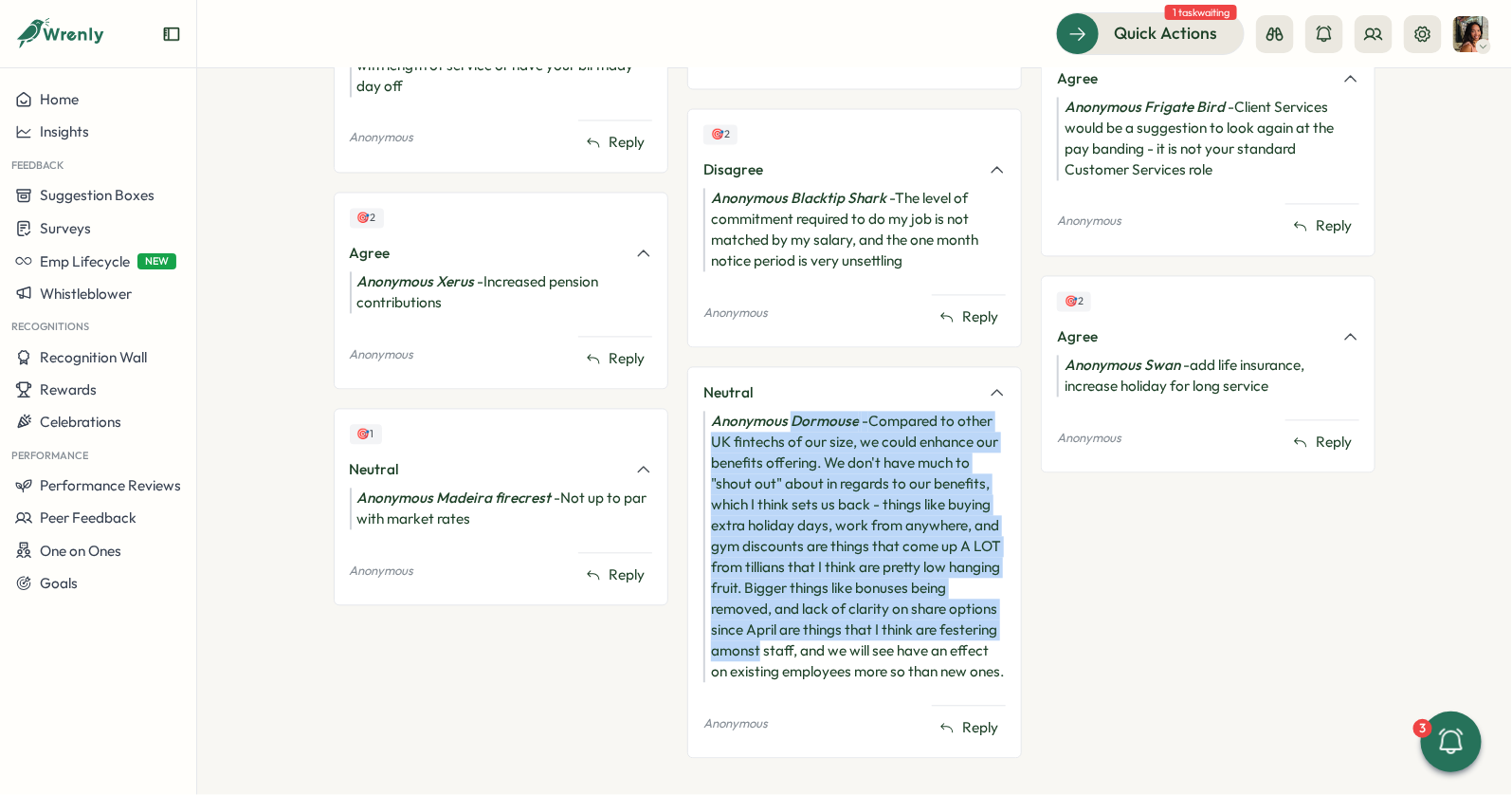
drag, startPoint x: 786, startPoint y: 403, endPoint x: 753, endPoint y: 633, distance: 232.4
click at [753, 633] on div "Anonymous Dormouse - Compared to other UK fintechs of our size, we could enhanc…" at bounding box center [855, 547] width 303 height 271
drag, startPoint x: 753, startPoint y: 633, endPoint x: 756, endPoint y: 403, distance: 230.0
click at [756, 412] on div "Anonymous Dormouse - Compared to other UK fintechs of our size, we could enhanc…" at bounding box center [855, 547] width 303 height 271
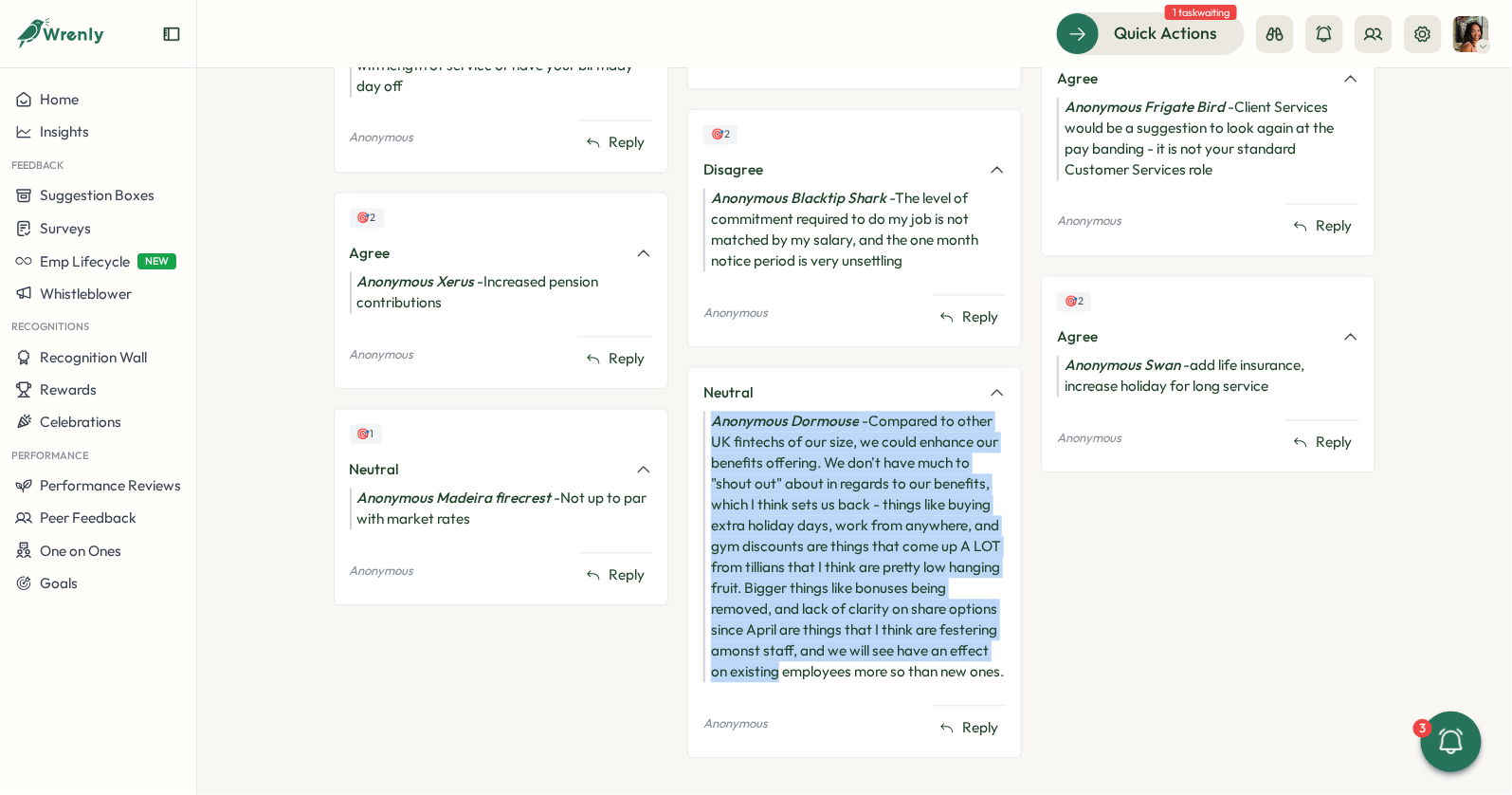
click at [756, 412] on div "Anonymous Dormouse - Compared to other UK fintechs of our size, we could enhanc…" at bounding box center [855, 547] width 303 height 271
drag, startPoint x: 756, startPoint y: 403, endPoint x: 751, endPoint y: 636, distance: 233.1
click at [752, 637] on div "Anonymous Dormouse - Compared to other UK fintechs of our size, we could enhanc…" at bounding box center [855, 547] width 303 height 271
click at [751, 636] on div "Anonymous Dormouse - Compared to other UK fintechs of our size, we could enhanc…" at bounding box center [855, 547] width 303 height 271
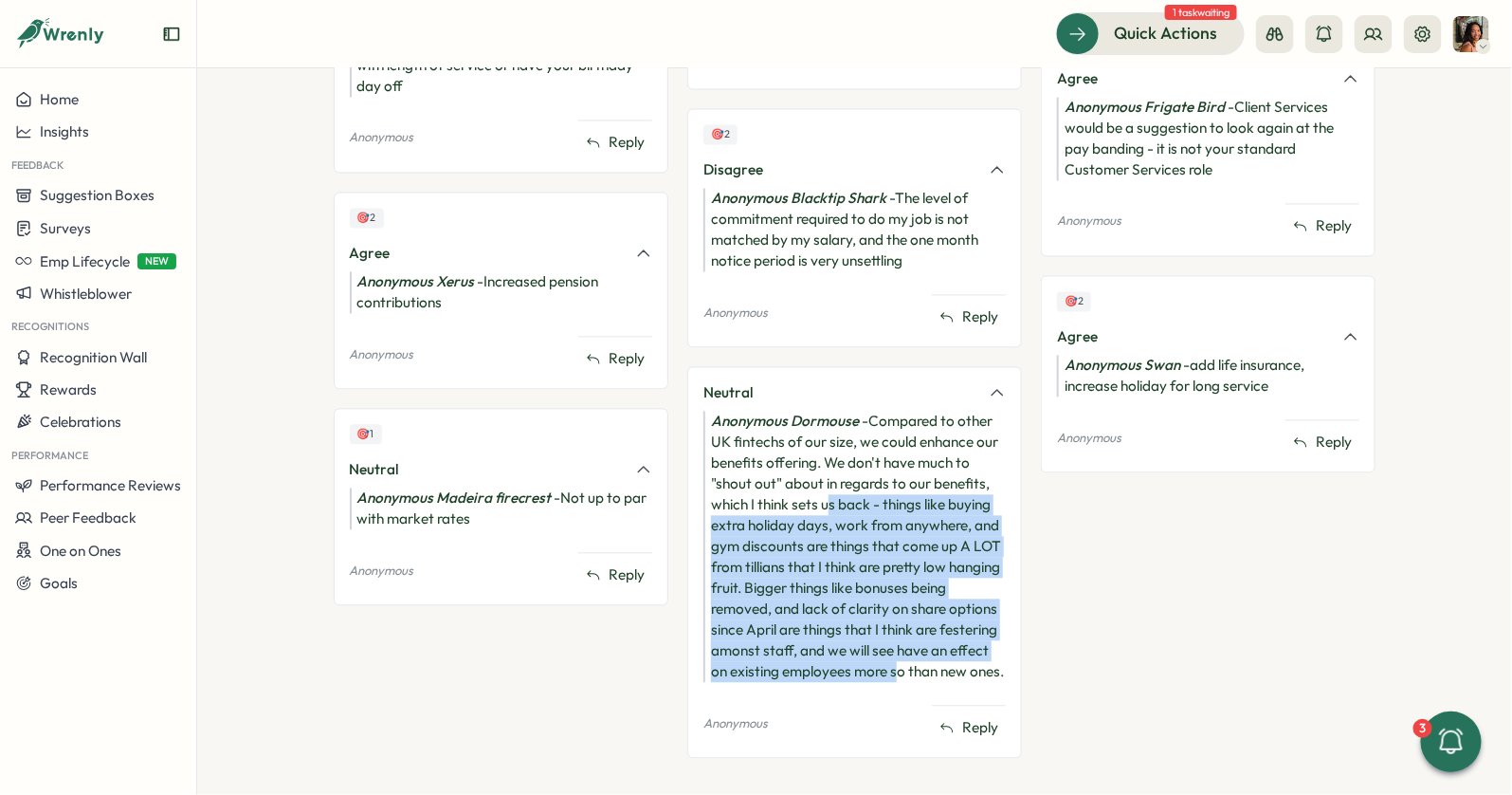
drag, startPoint x: 890, startPoint y: 646, endPoint x: 825, endPoint y: 456, distance: 200.8
click at [825, 457] on div "Anonymous Dormouse - Compared to other UK fintechs of our size, we could enhanc…" at bounding box center [855, 547] width 303 height 271
click at [825, 456] on div "Anonymous Dormouse - Compared to other UK fintechs of our size, we could enhanc…" at bounding box center [855, 547] width 303 height 271
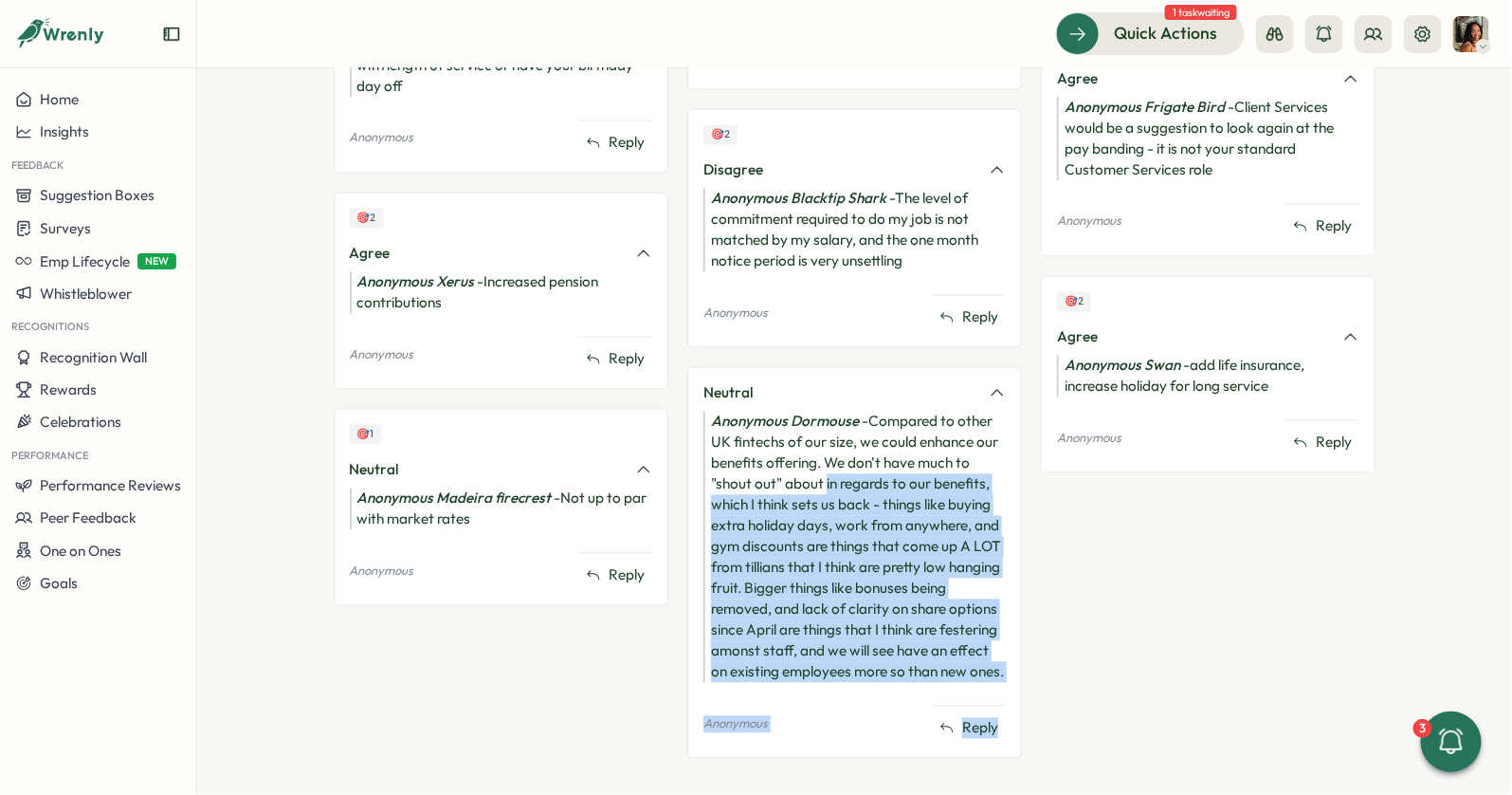
drag, startPoint x: 825, startPoint y: 456, endPoint x: 842, endPoint y: 664, distance: 208.7
click at [844, 665] on div "Neutral Anonymous Dormouse - Compared to other UK fintechs of our size, we coul…" at bounding box center [855, 562] width 334 height 392
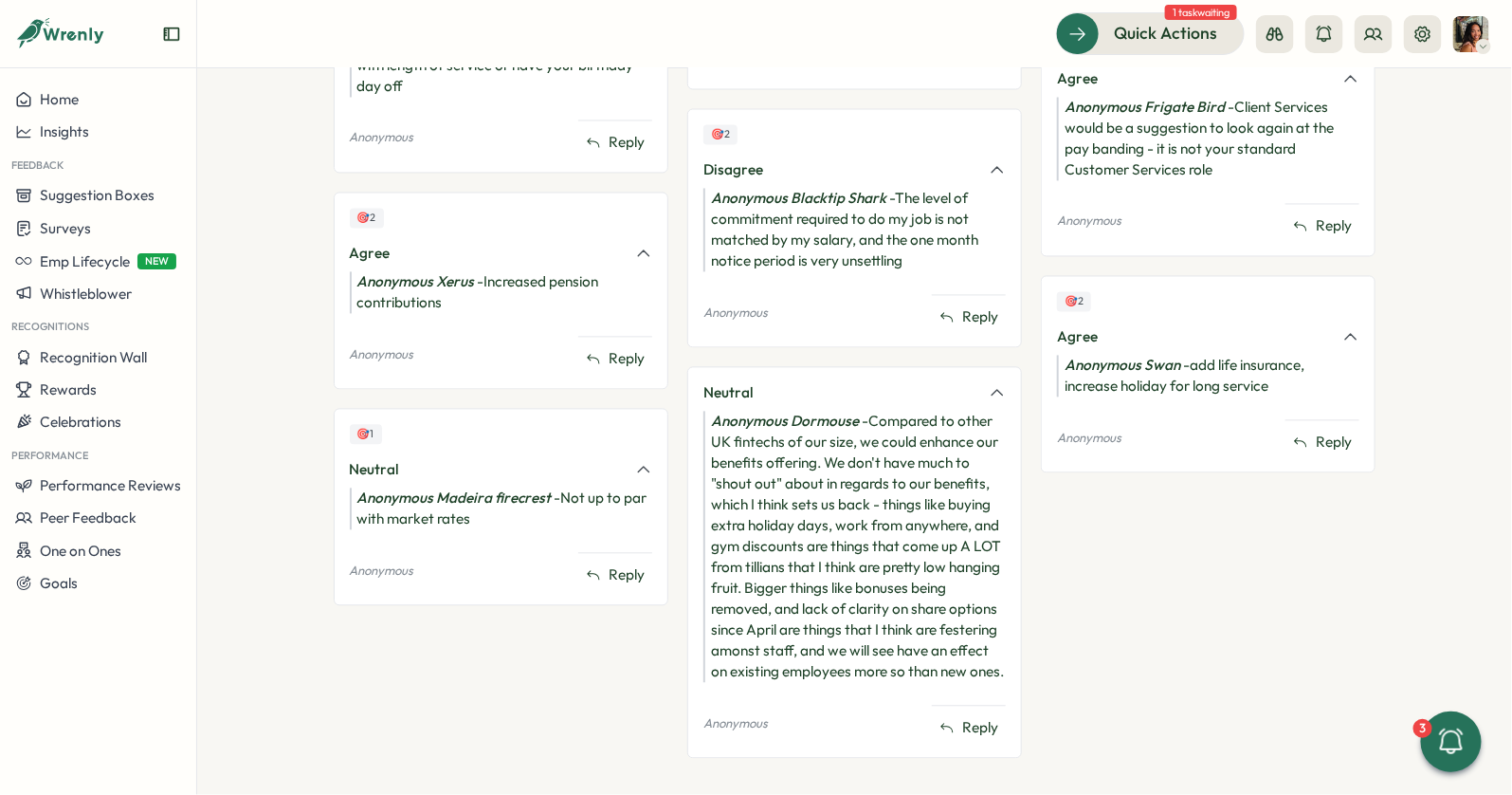
click at [933, 650] on div "Anonymous Dormouse - Compared to other UK fintechs of our size, we could enhanc…" at bounding box center [855, 547] width 303 height 271
drag, startPoint x: 1014, startPoint y: 649, endPoint x: 886, endPoint y: 646, distance: 128.0
click at [886, 646] on div "Neutral Anonymous Dormouse - Compared to other UK fintechs of our size, we coul…" at bounding box center [855, 562] width 334 height 392
click at [886, 646] on div "Anonymous Dormouse - Compared to other UK fintechs of our size, we could enhanc…" at bounding box center [855, 547] width 303 height 271
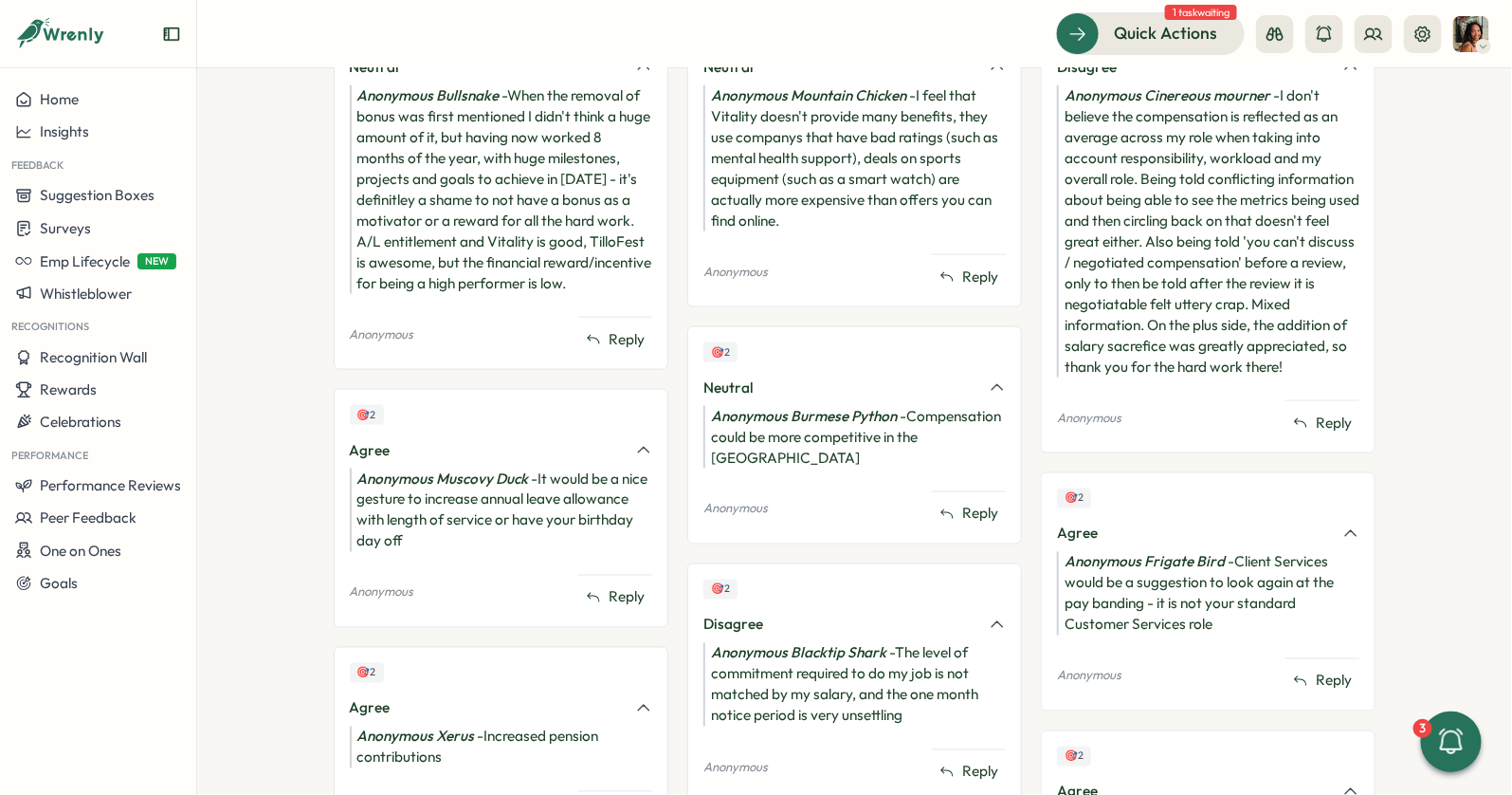
scroll to position [761, 0]
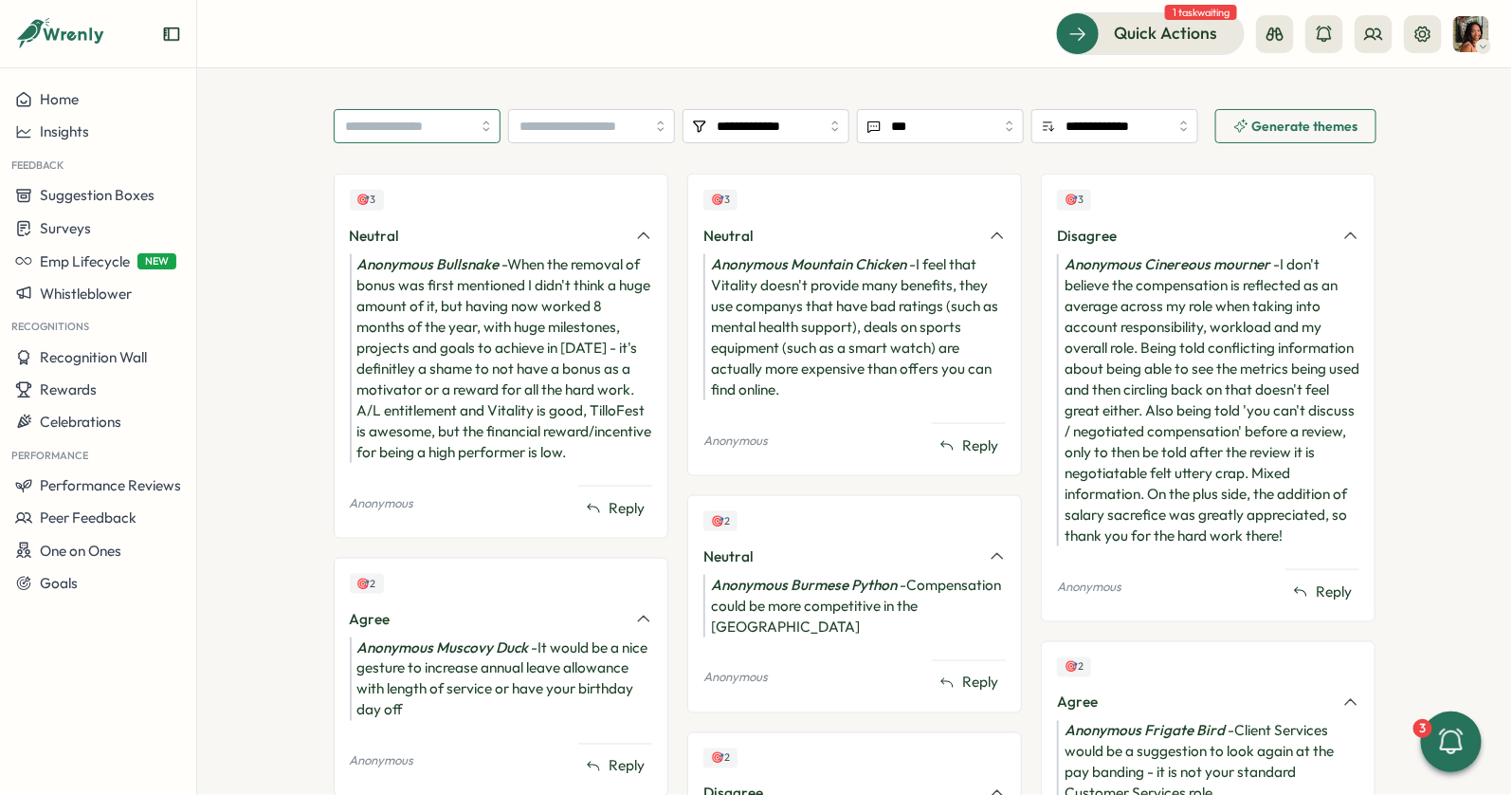
click at [453, 125] on input "search" at bounding box center [417, 126] width 167 height 34
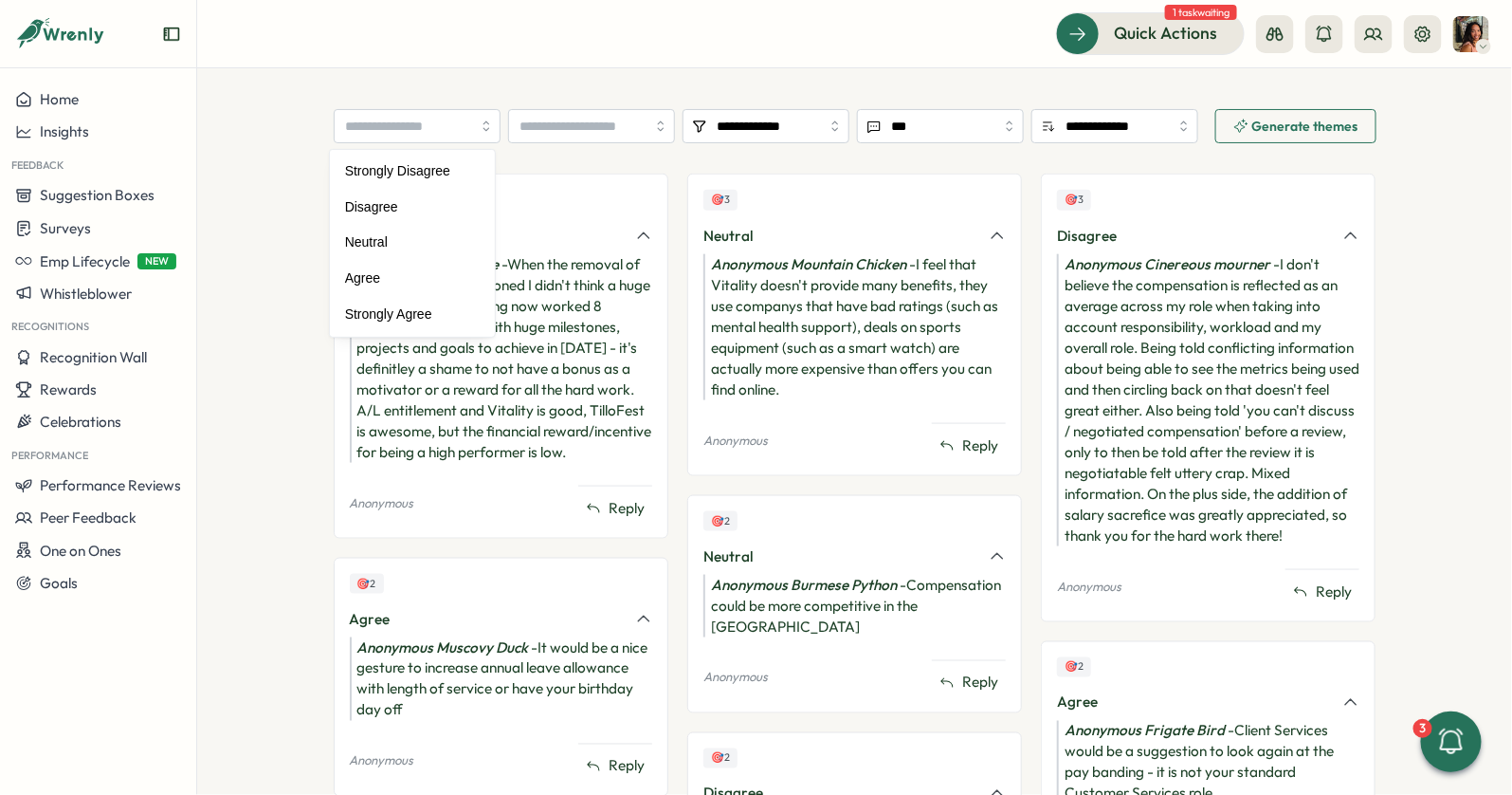
click at [569, 78] on div "**********" at bounding box center [855, 376] width 1043 height 2048
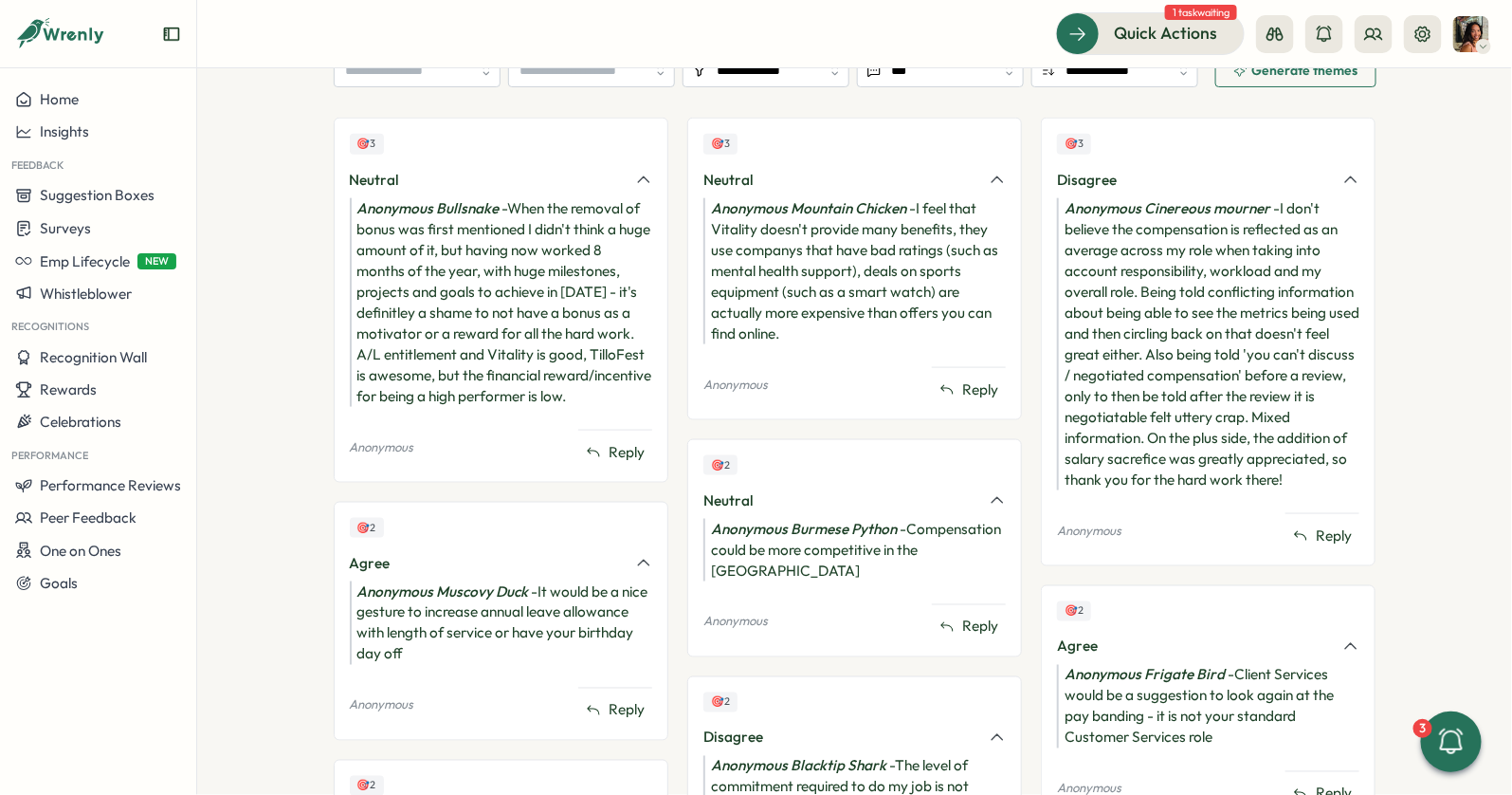
scroll to position [611, 0]
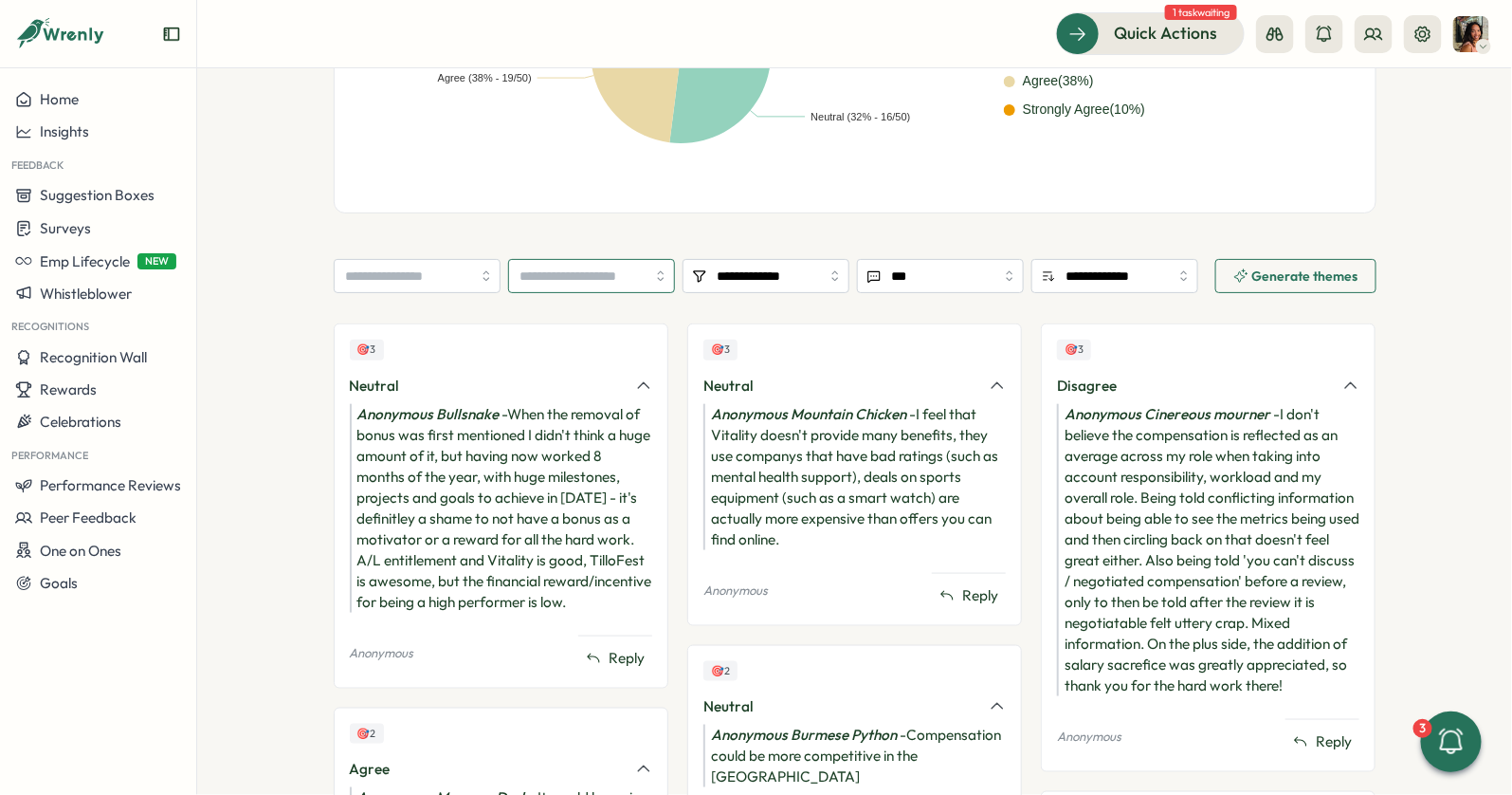
click at [596, 287] on input "search" at bounding box center [592, 276] width 167 height 34
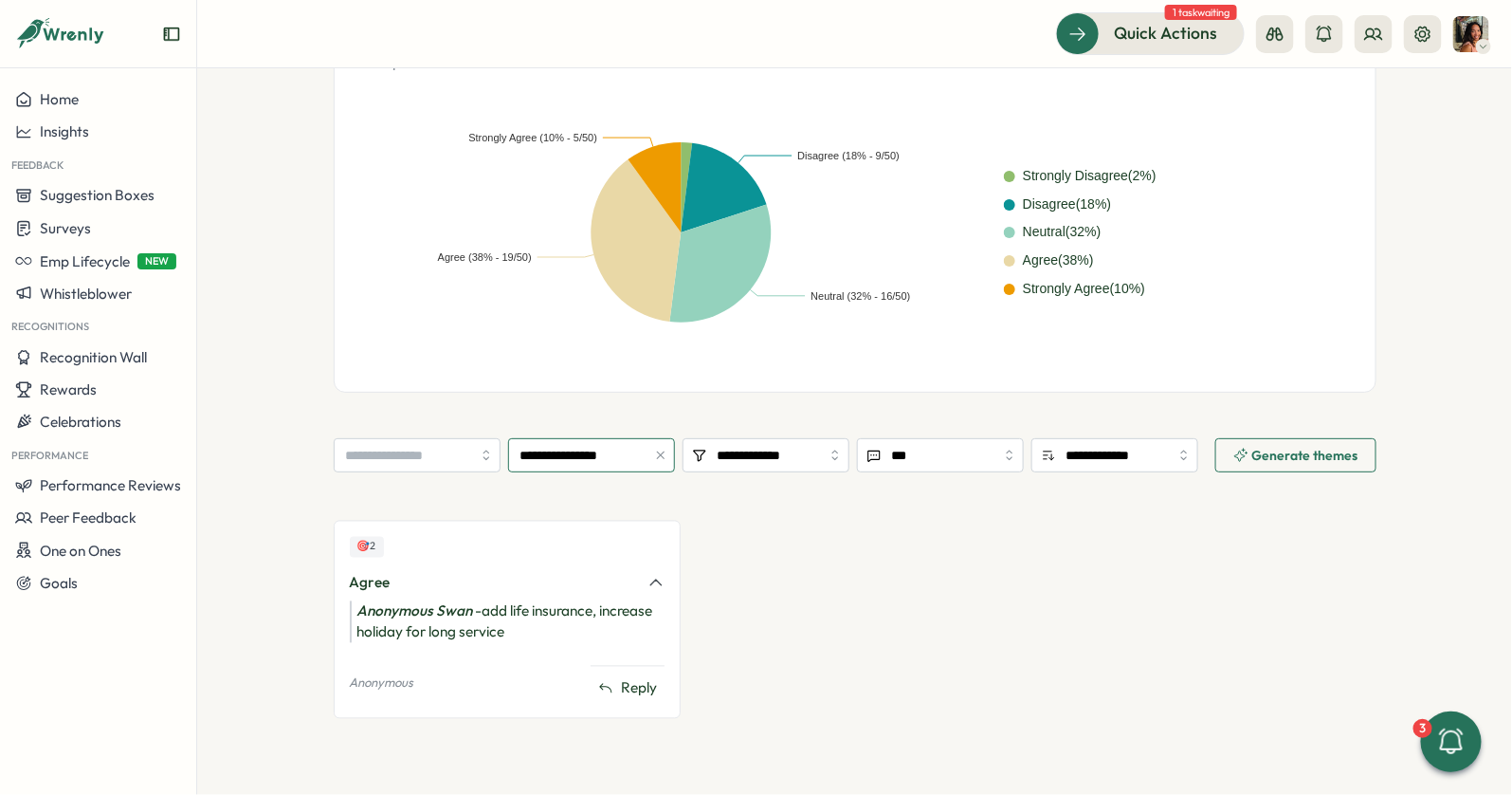
scroll to position [431, 0]
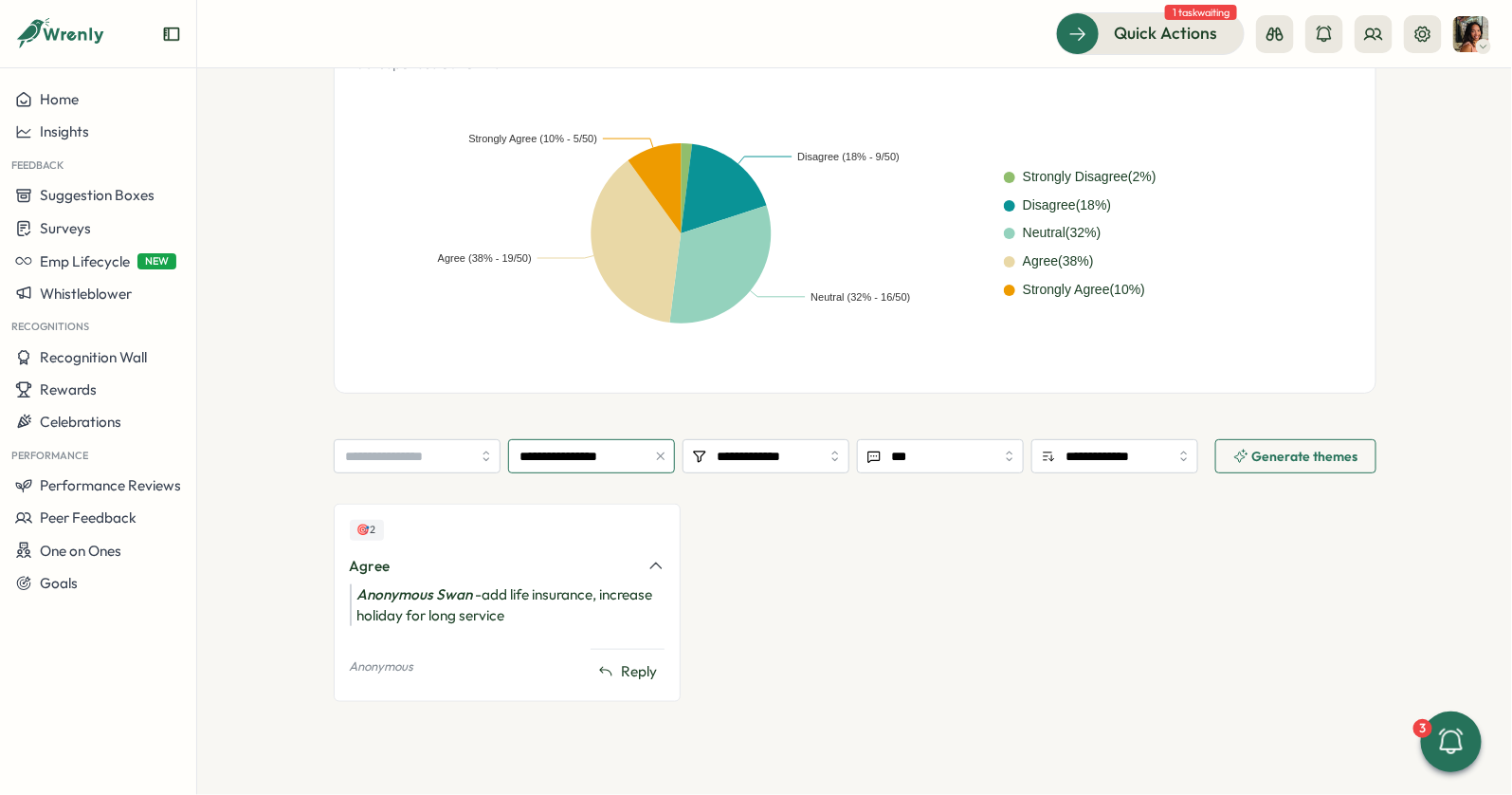
click at [574, 458] on input "**********" at bounding box center [592, 456] width 167 height 34
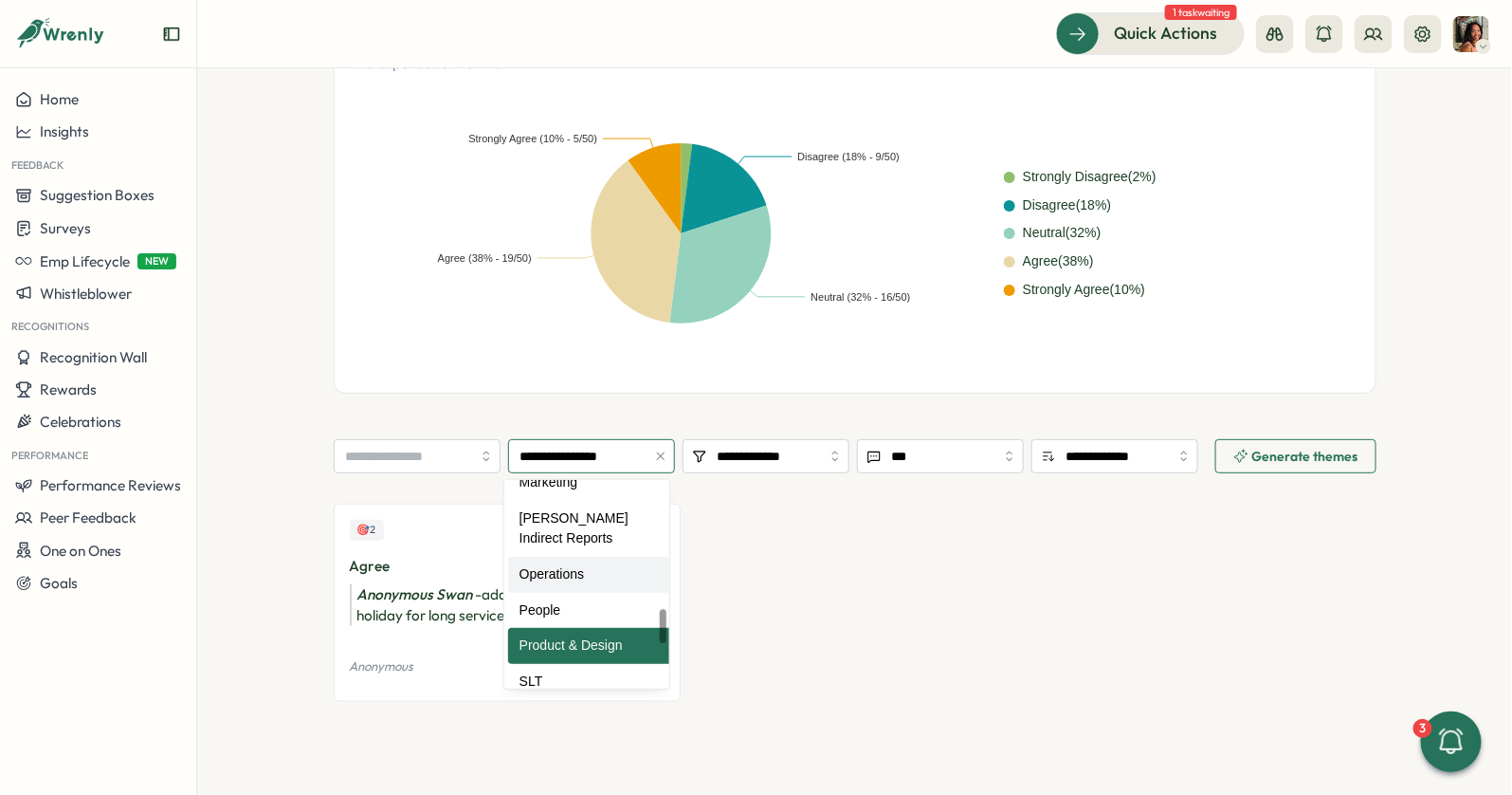
type input "**********"
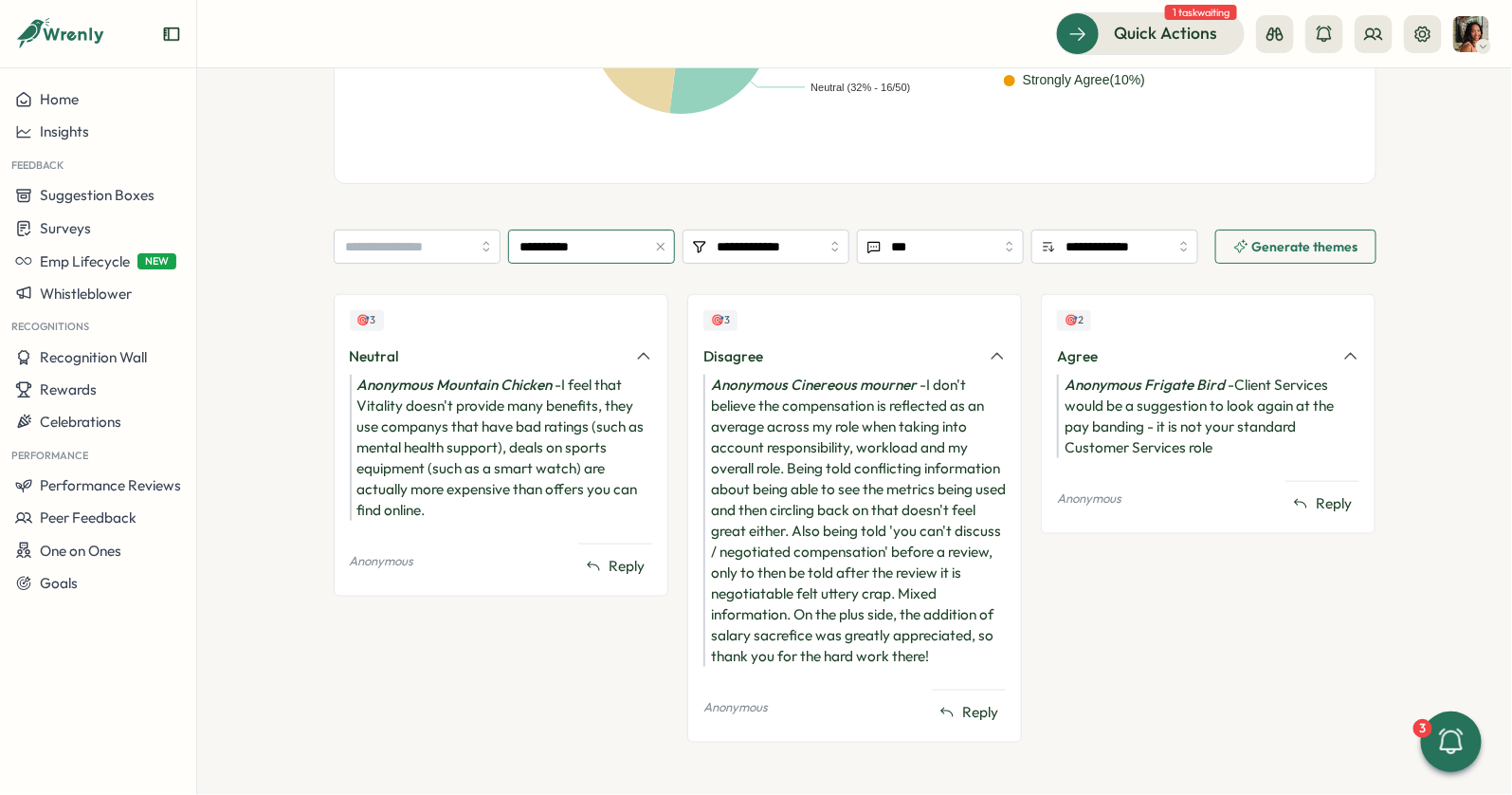
scroll to position [648, 0]
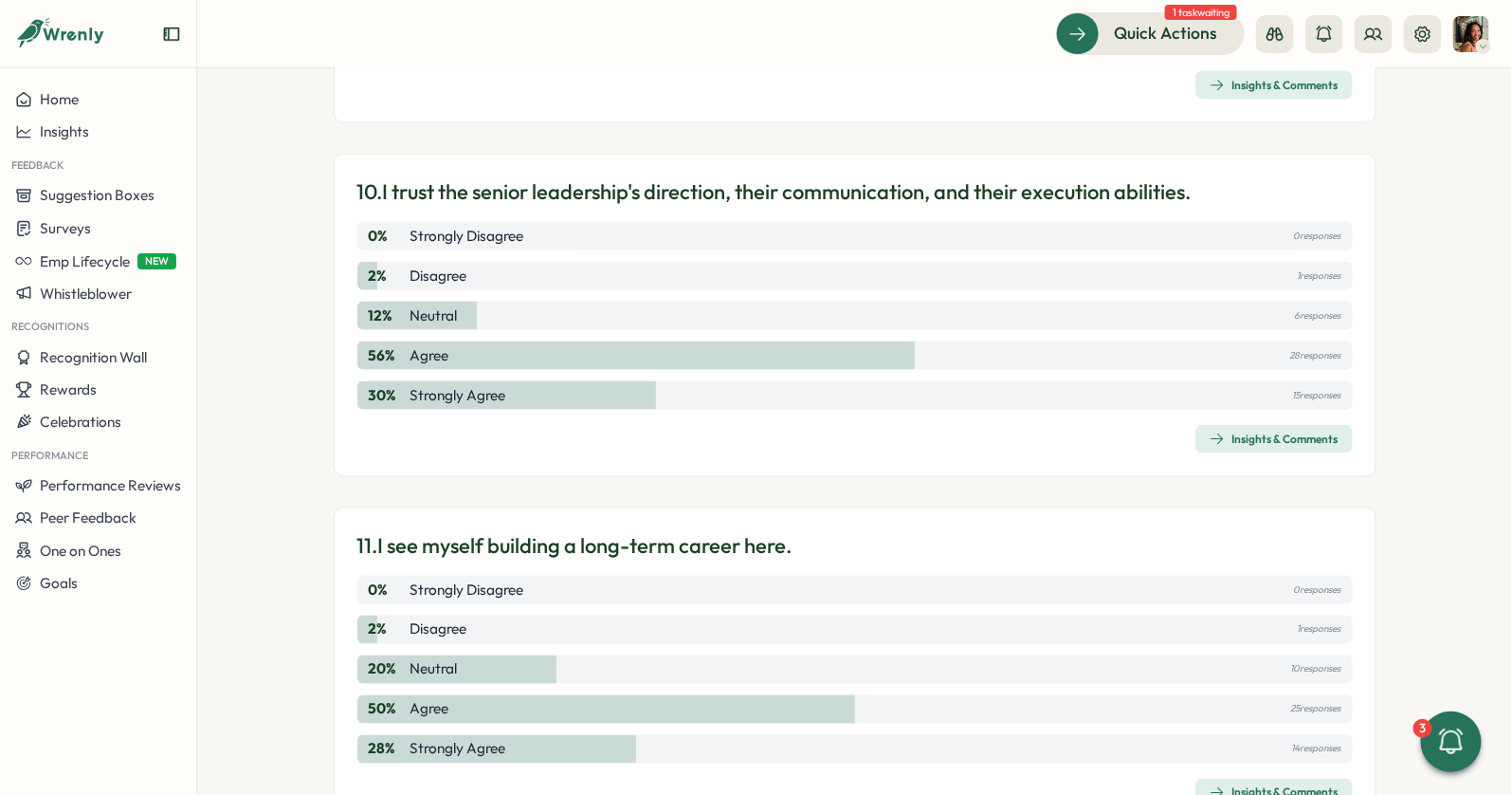
scroll to position [3530, 0]
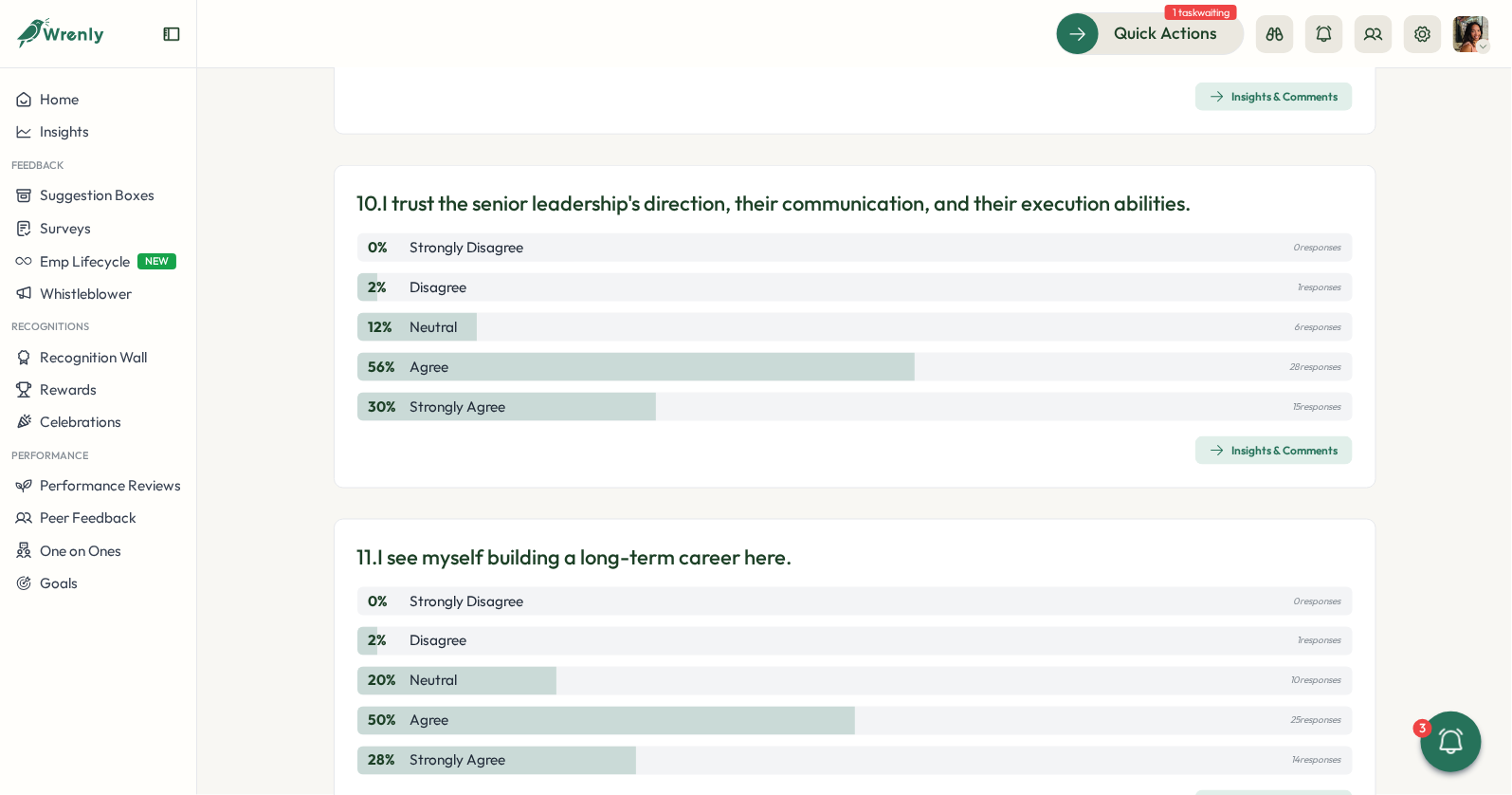
click at [1217, 448] on span "Insights & Comments" at bounding box center [1273, 450] width 129 height 26
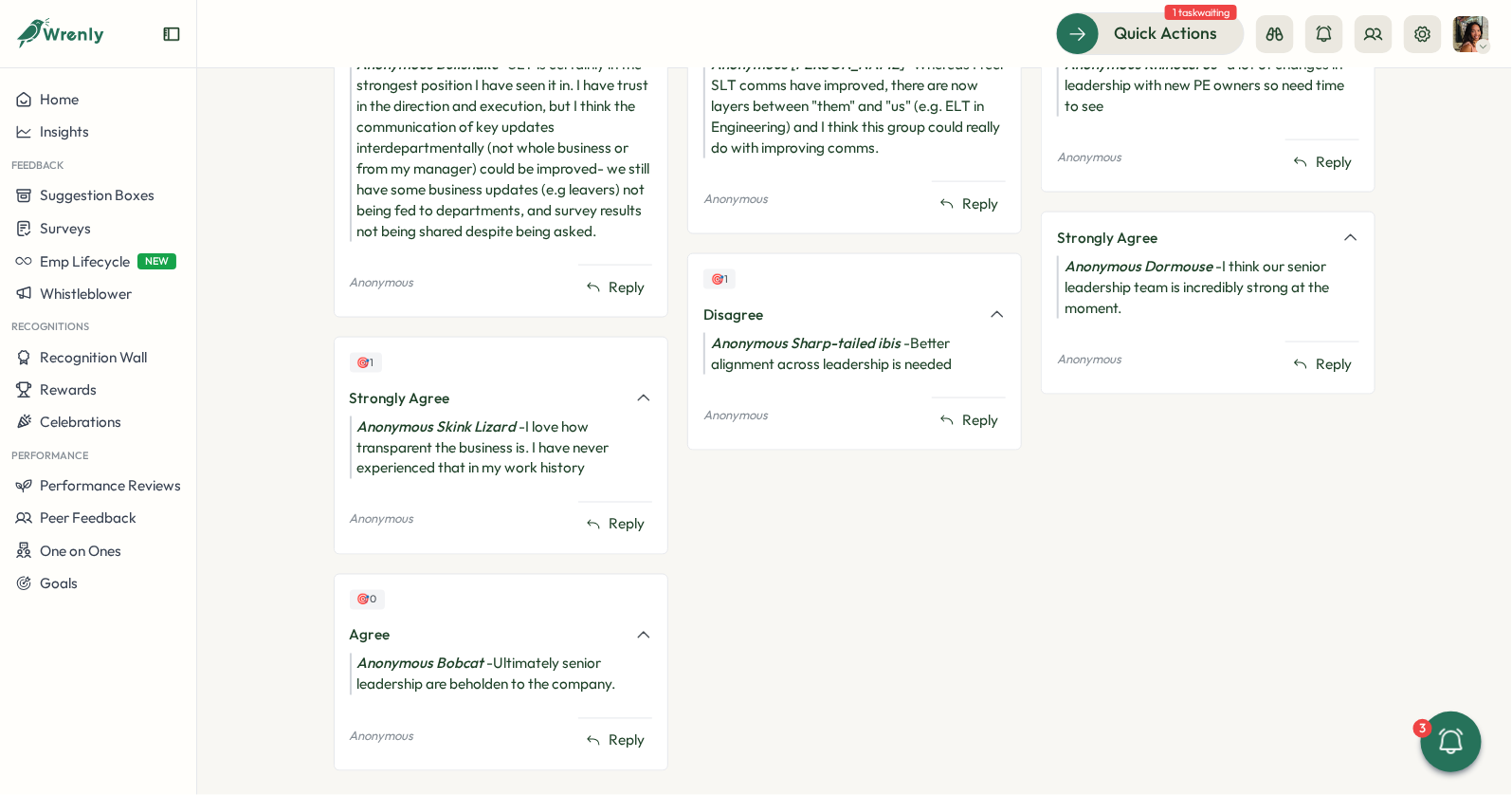
scroll to position [996, 0]
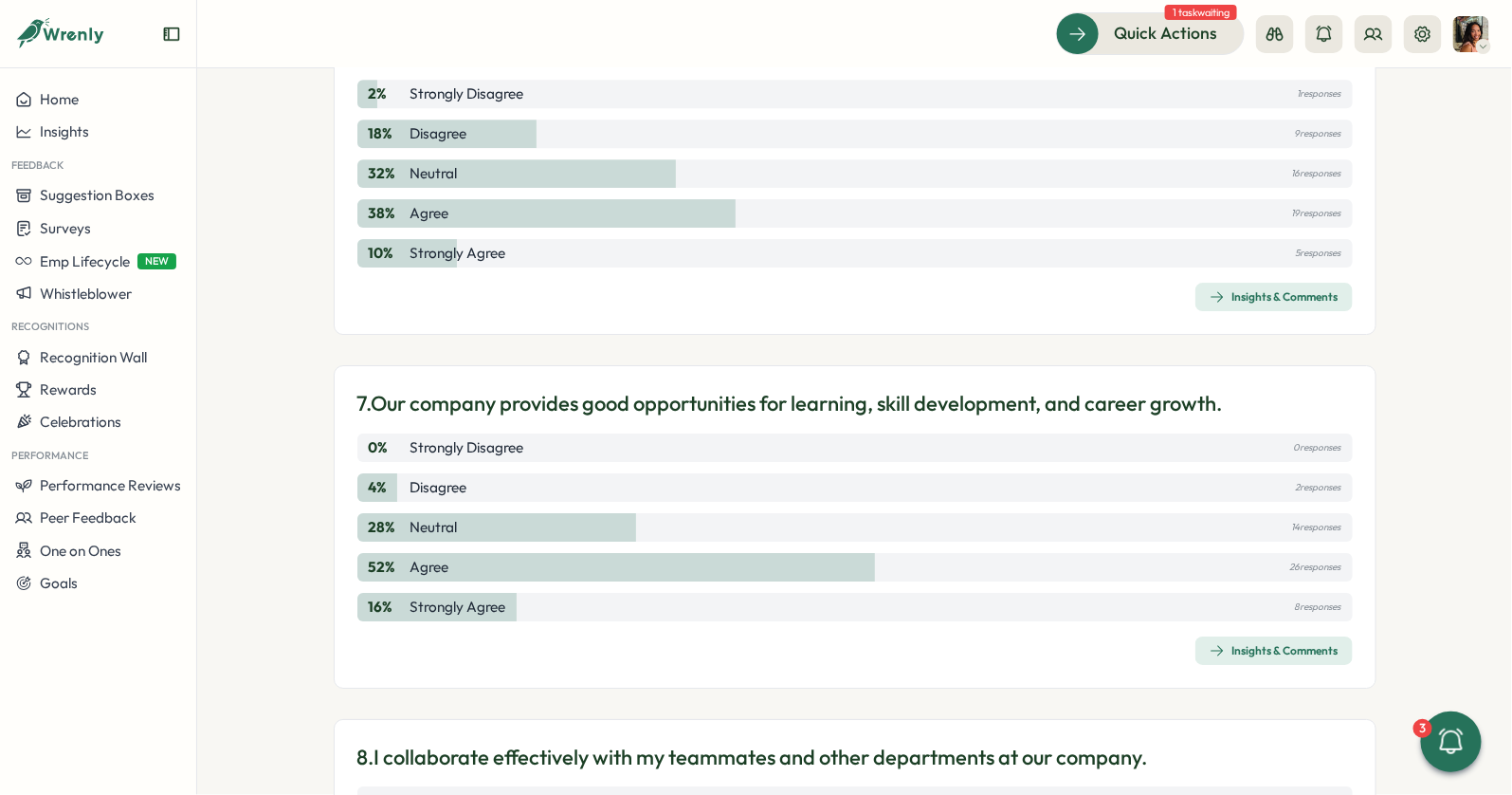
scroll to position [2257, 0]
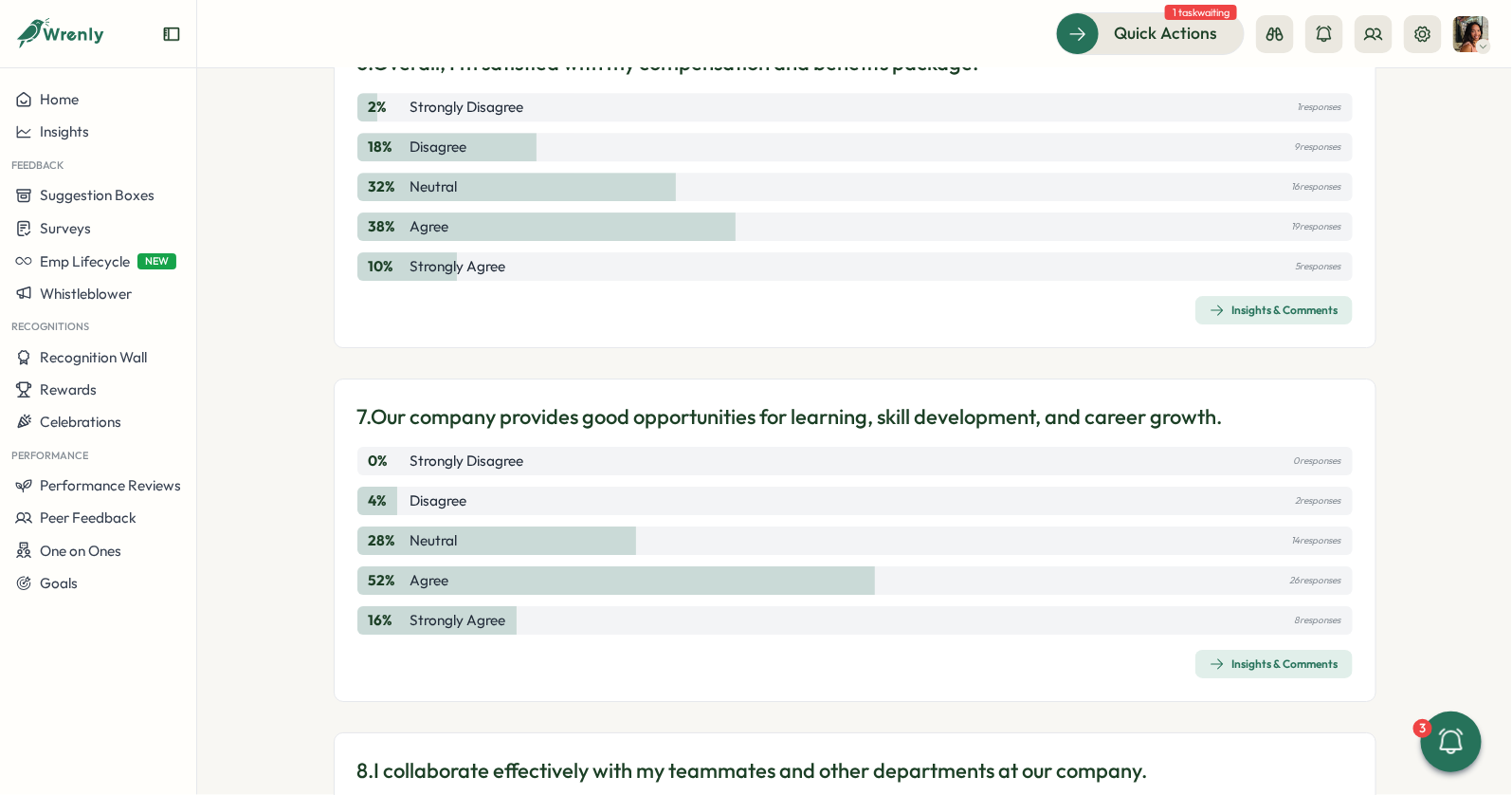
click at [1234, 665] on span "Insights & Comments" at bounding box center [1273, 663] width 129 height 26
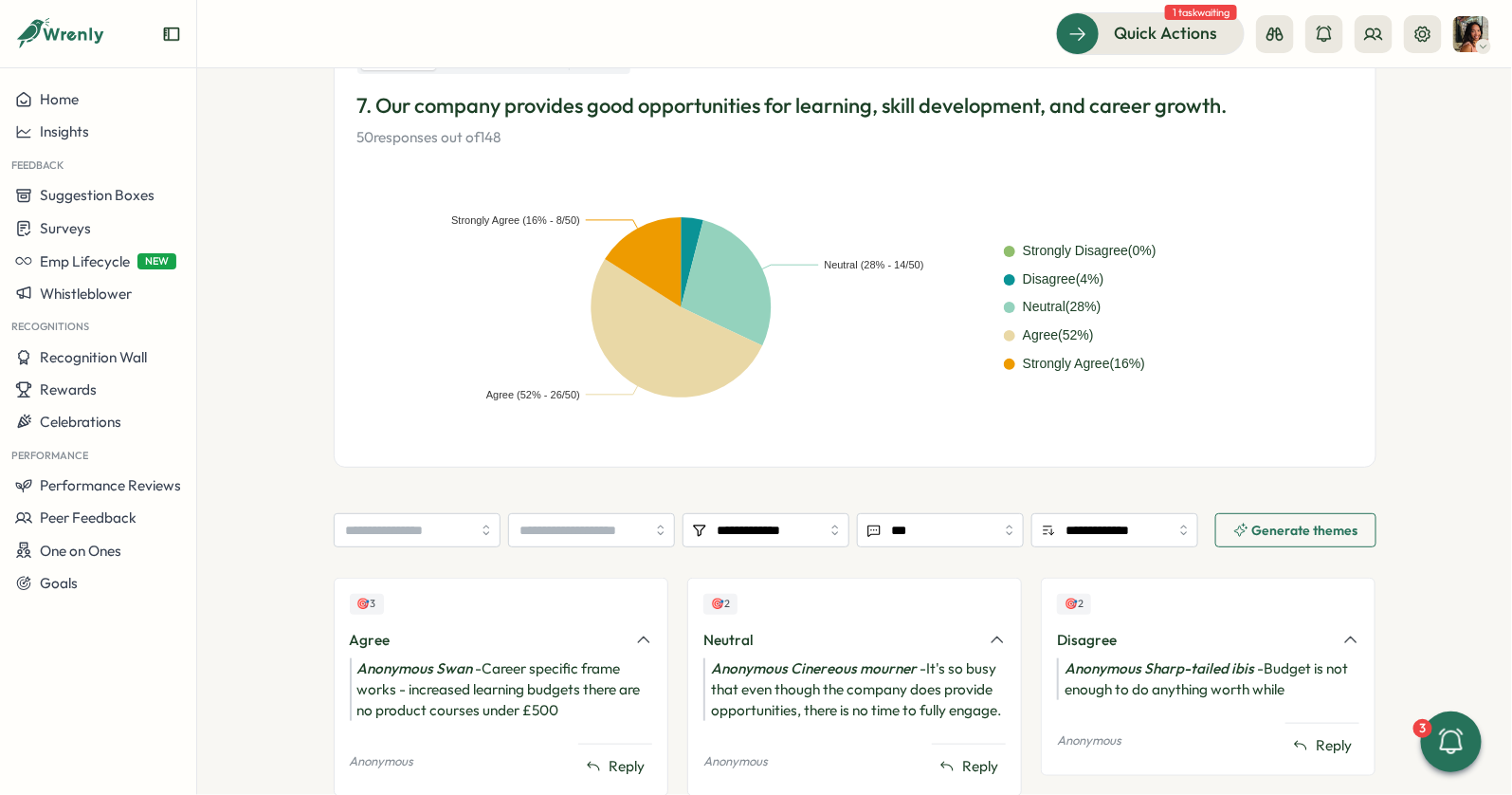
scroll to position [635, 0]
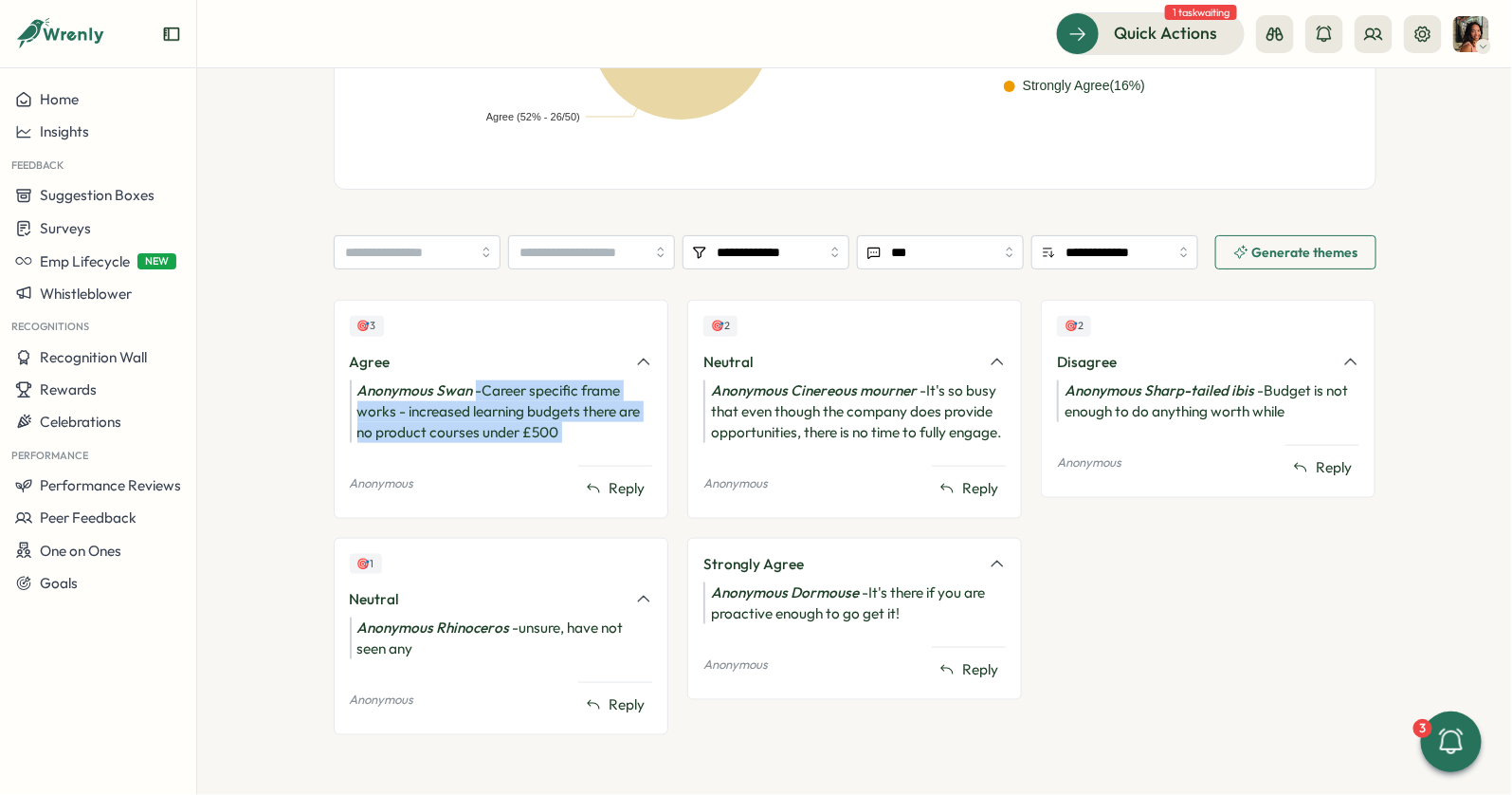
drag, startPoint x: 472, startPoint y: 392, endPoint x: 468, endPoint y: 449, distance: 57.1
click at [469, 449] on div "🎯 3 Agree Anonymous Swan - Career specific frame works - increased learning bud…" at bounding box center [501, 409] width 334 height 219
click at [461, 434] on div "Anonymous Swan - Career specific frame works - increased learning budgets there…" at bounding box center [501, 411] width 303 height 63
drag, startPoint x: 461, startPoint y: 434, endPoint x: 395, endPoint y: 379, distance: 85.9
click at [395, 380] on div "Anonymous Swan - Career specific frame works - increased learning budgets there…" at bounding box center [501, 411] width 303 height 63
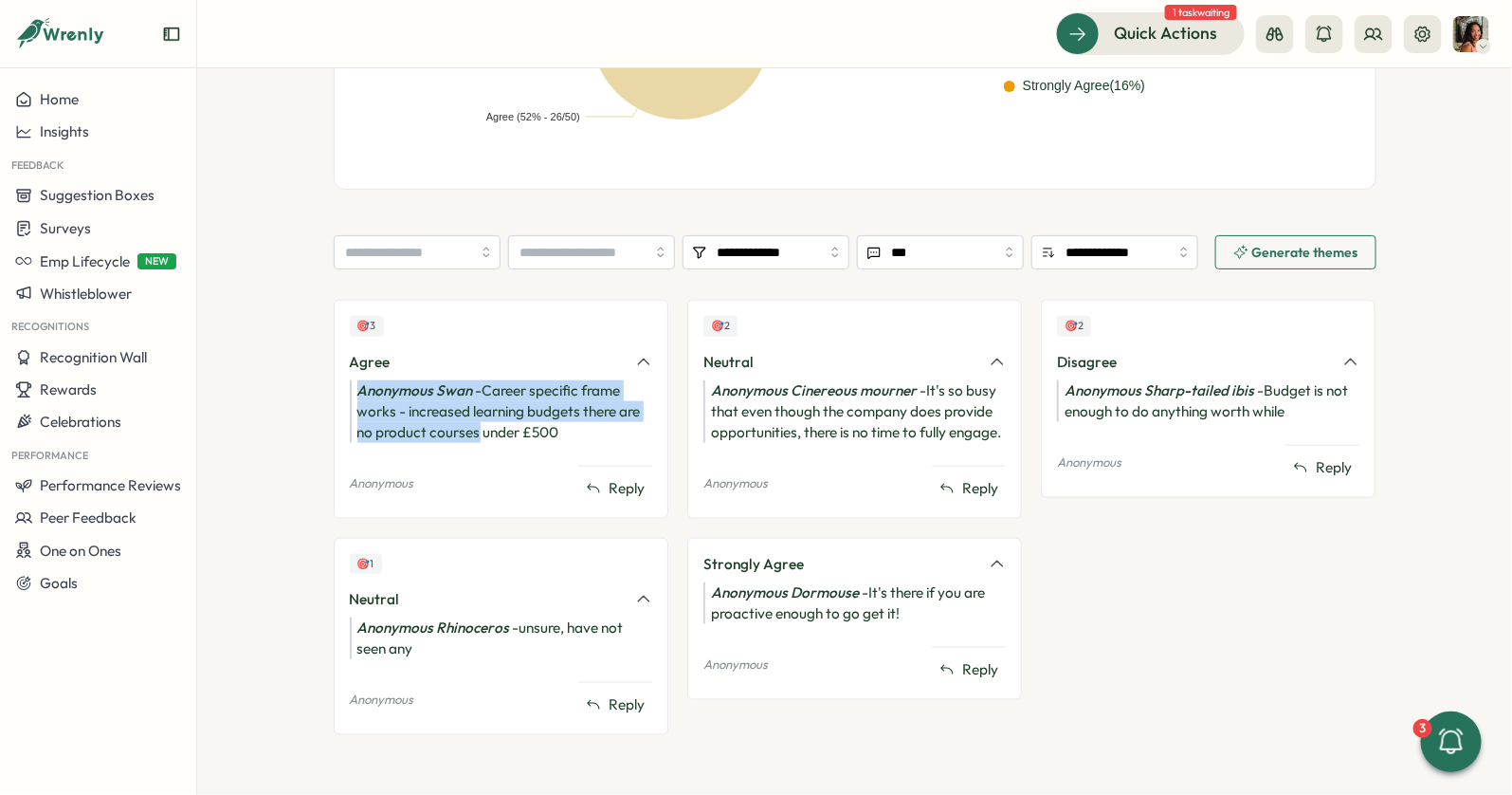
click at [395, 381] on icon "Anonymous Swan" at bounding box center [416, 390] width 116 height 18
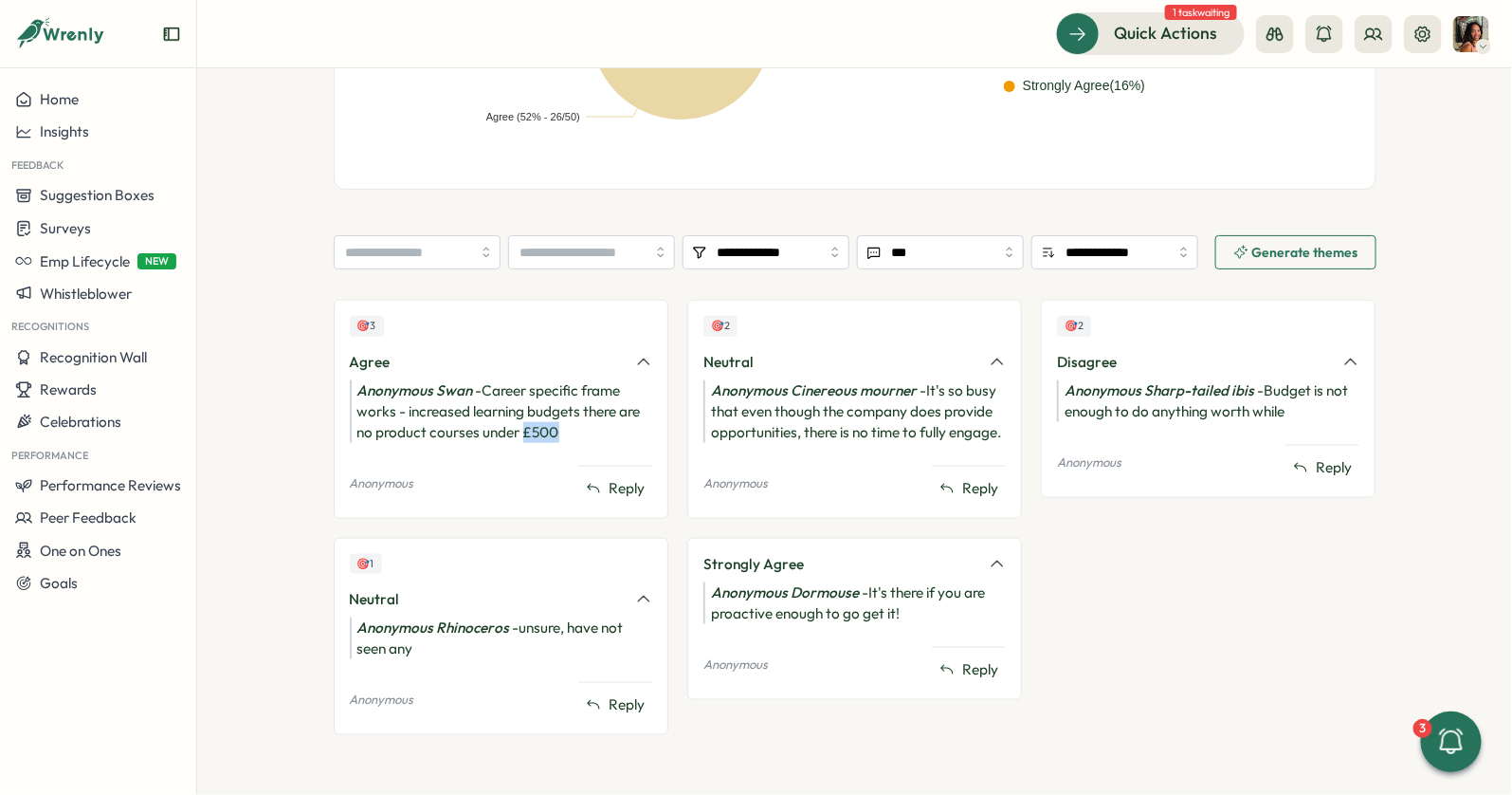
drag, startPoint x: 518, startPoint y: 433, endPoint x: 558, endPoint y: 433, distance: 40.0
click at [557, 433] on div "Anonymous Swan - Career specific frame works - increased learning budgets there…" at bounding box center [501, 411] width 303 height 63
click at [558, 433] on div "Anonymous Swan - Career specific frame works - increased learning budgets there…" at bounding box center [501, 411] width 303 height 63
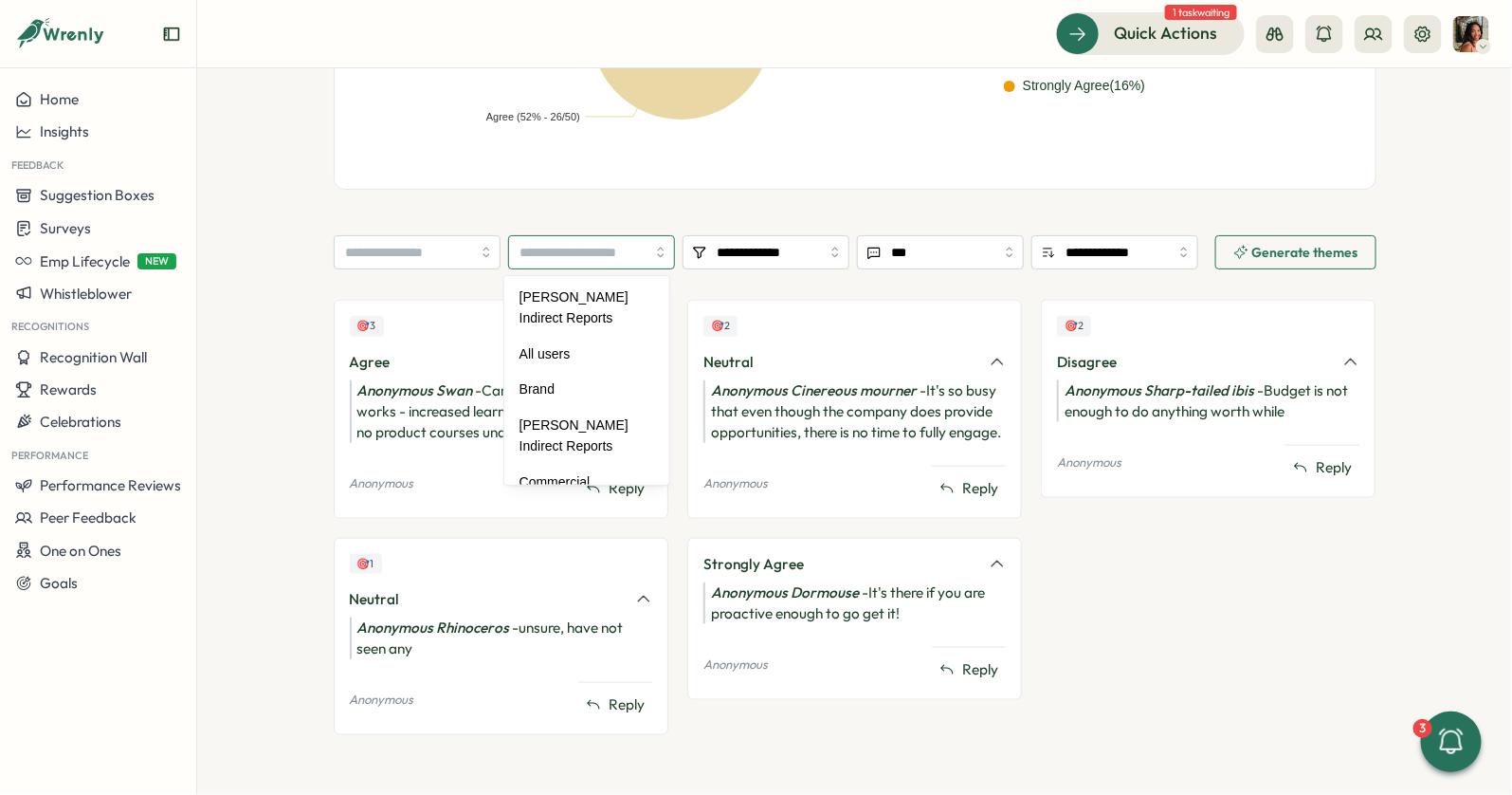
click at [546, 247] on input "search" at bounding box center [592, 251] width 167 height 34
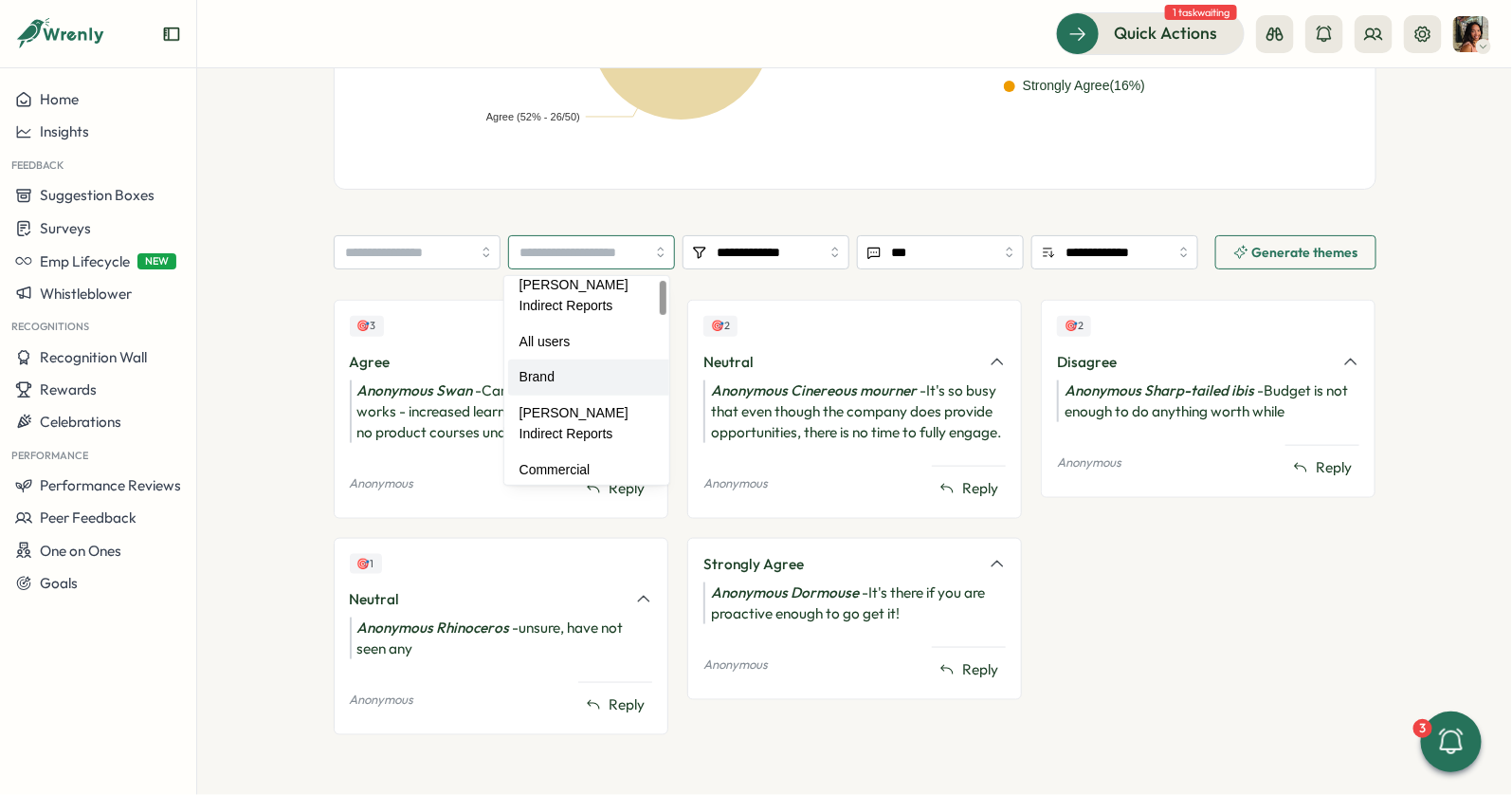
scroll to position [14, 0]
click at [448, 288] on section "**********" at bounding box center [855, 493] width 1043 height 517
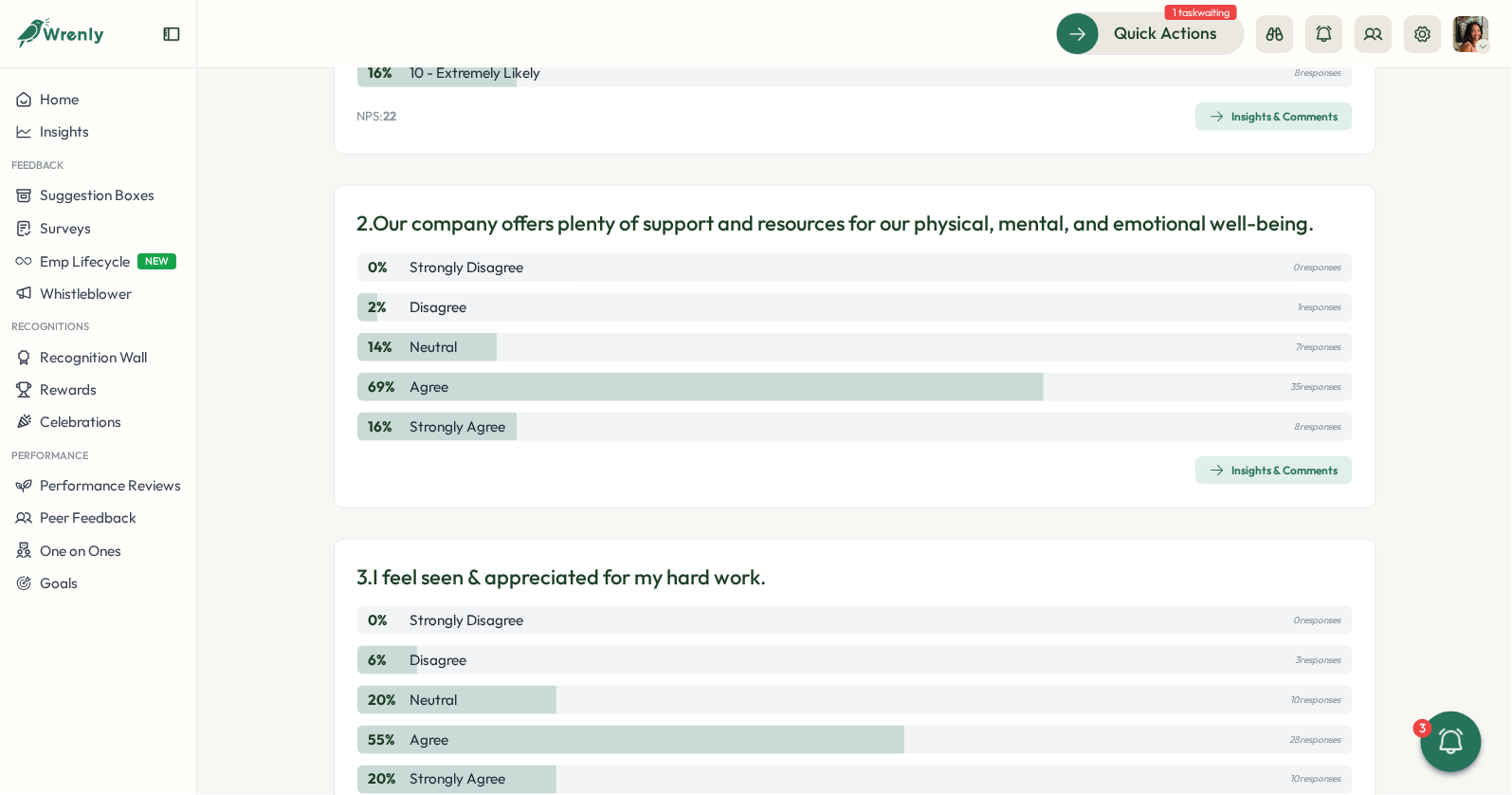
scroll to position [686, 0]
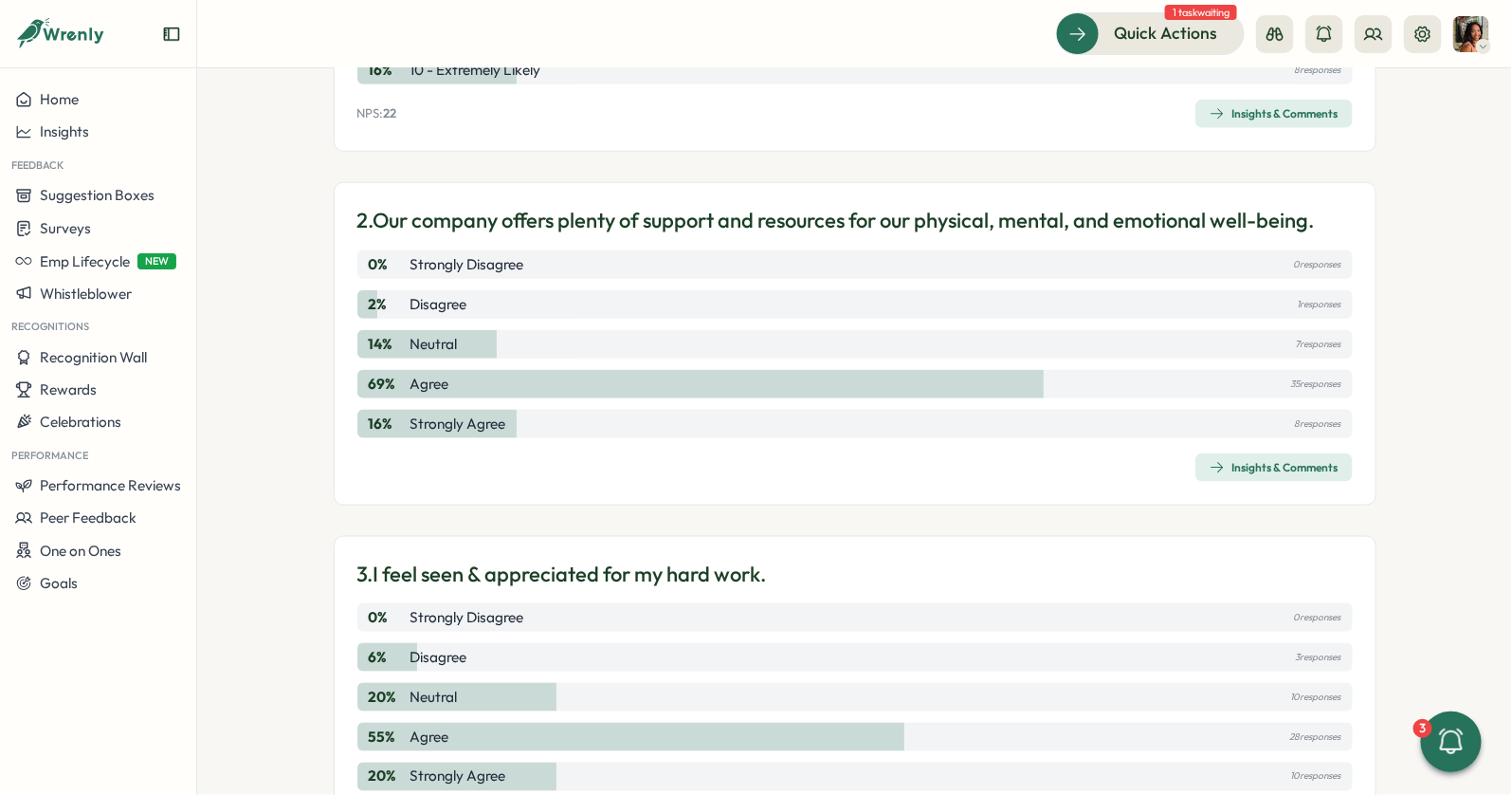
click at [1235, 465] on div "Insights & Comments" at bounding box center [1273, 468] width 129 height 15
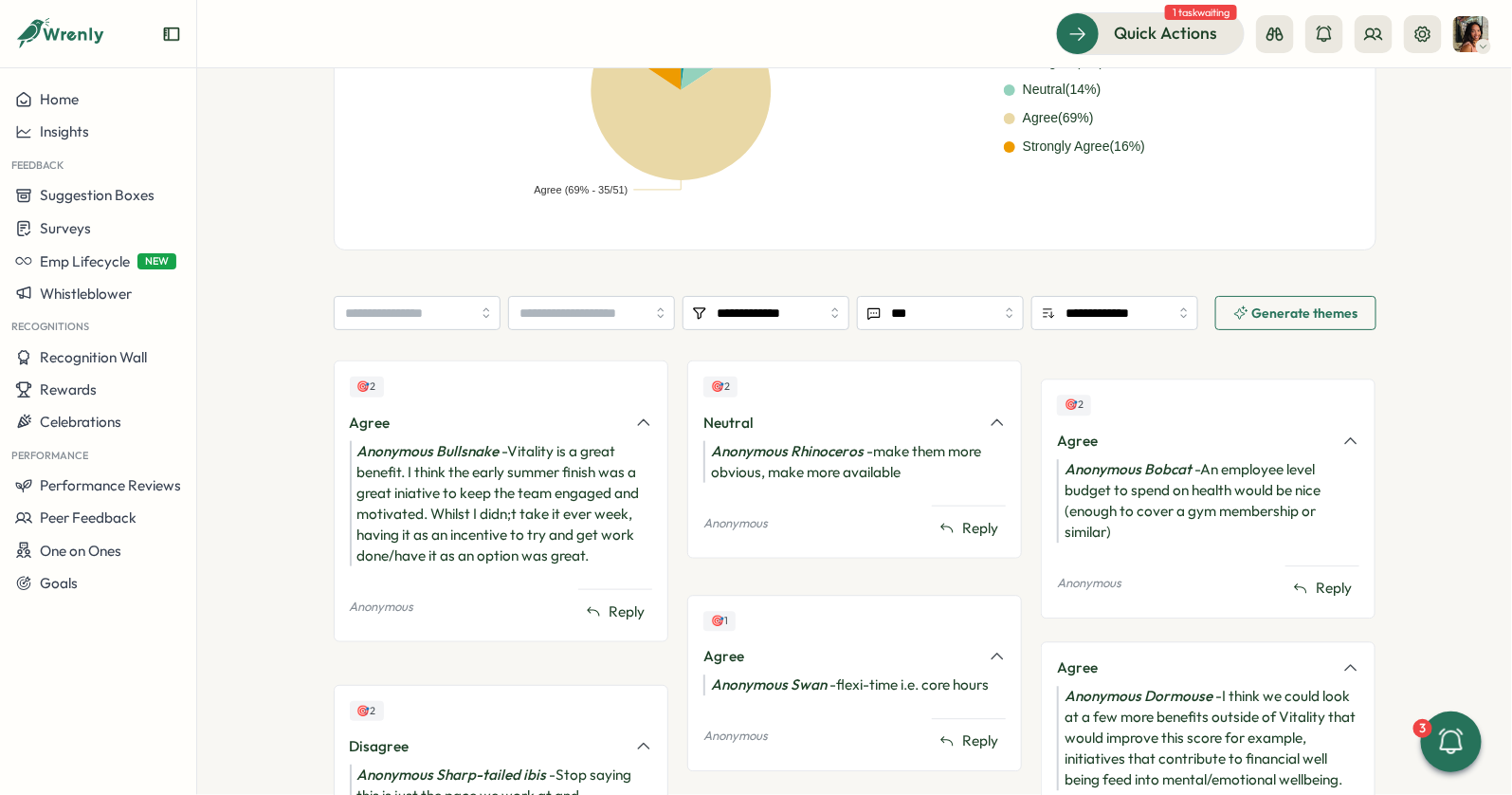
scroll to position [740, 0]
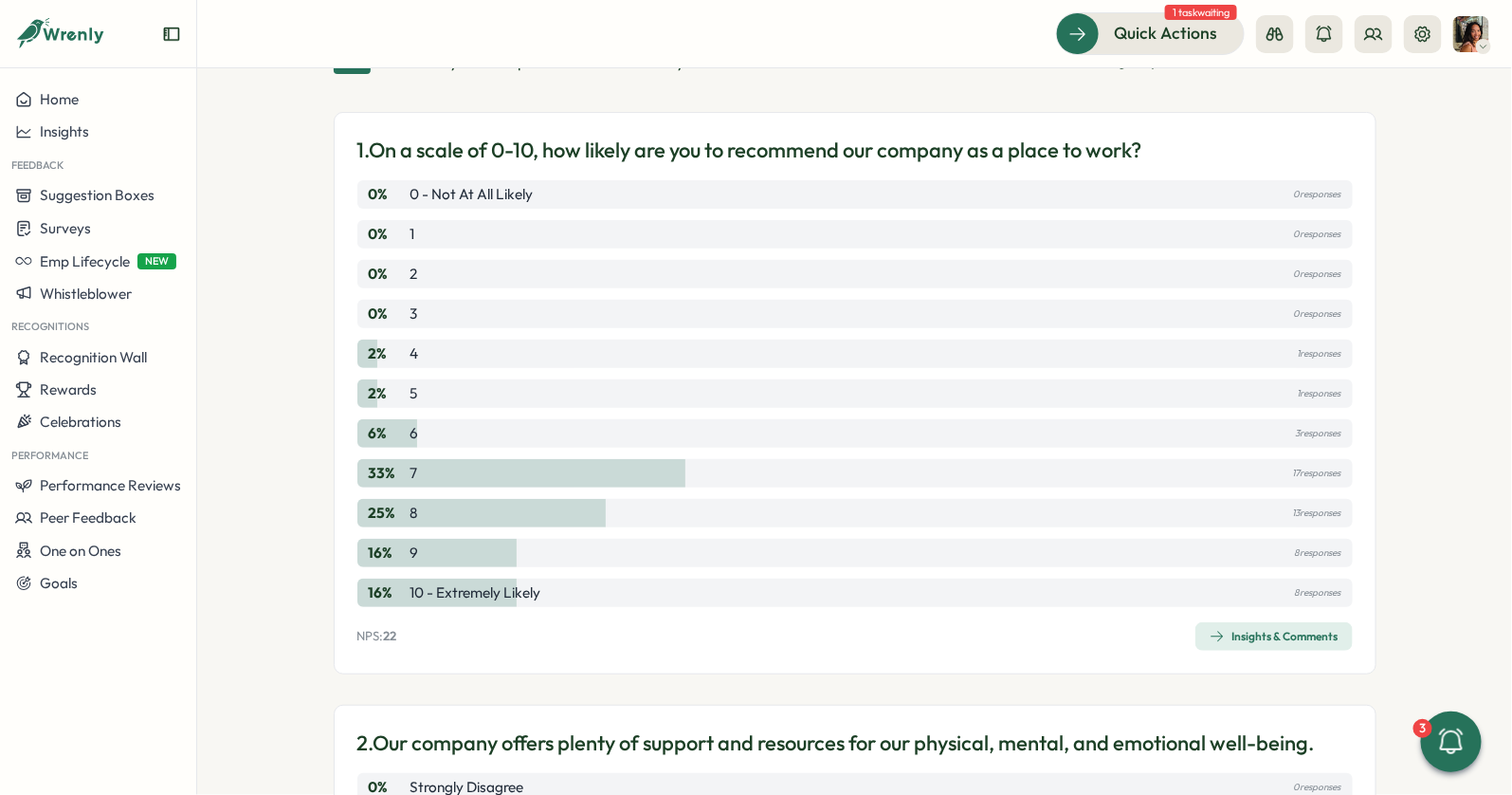
scroll to position [165, 0]
click at [1321, 617] on div "1. On a scale of 0-10, how likely are you to recommend our company as a place t…" at bounding box center [855, 391] width 1043 height 562
click at [1313, 627] on div "Insights & Comments" at bounding box center [1273, 634] width 129 height 15
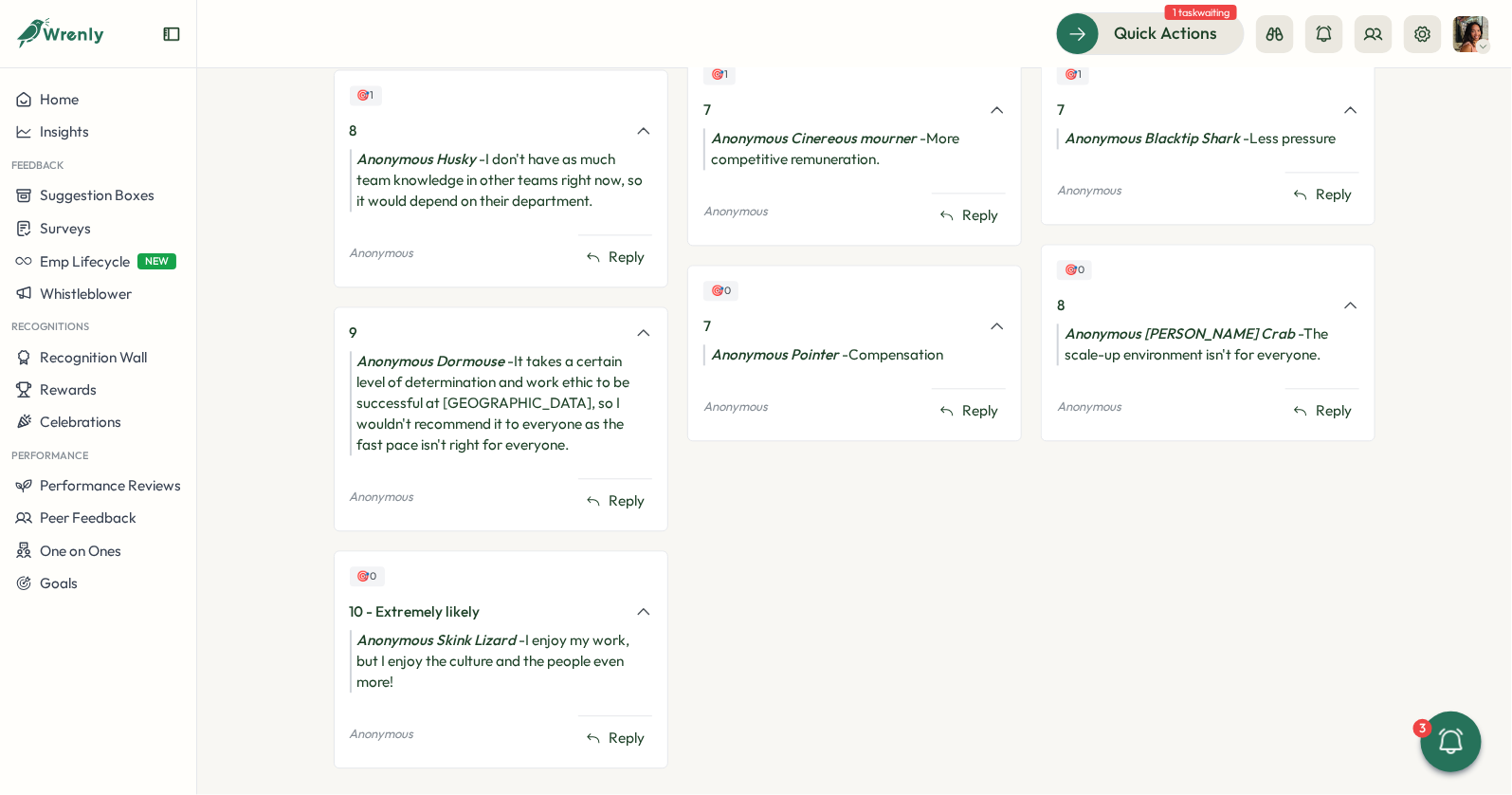
scroll to position [1565, 0]
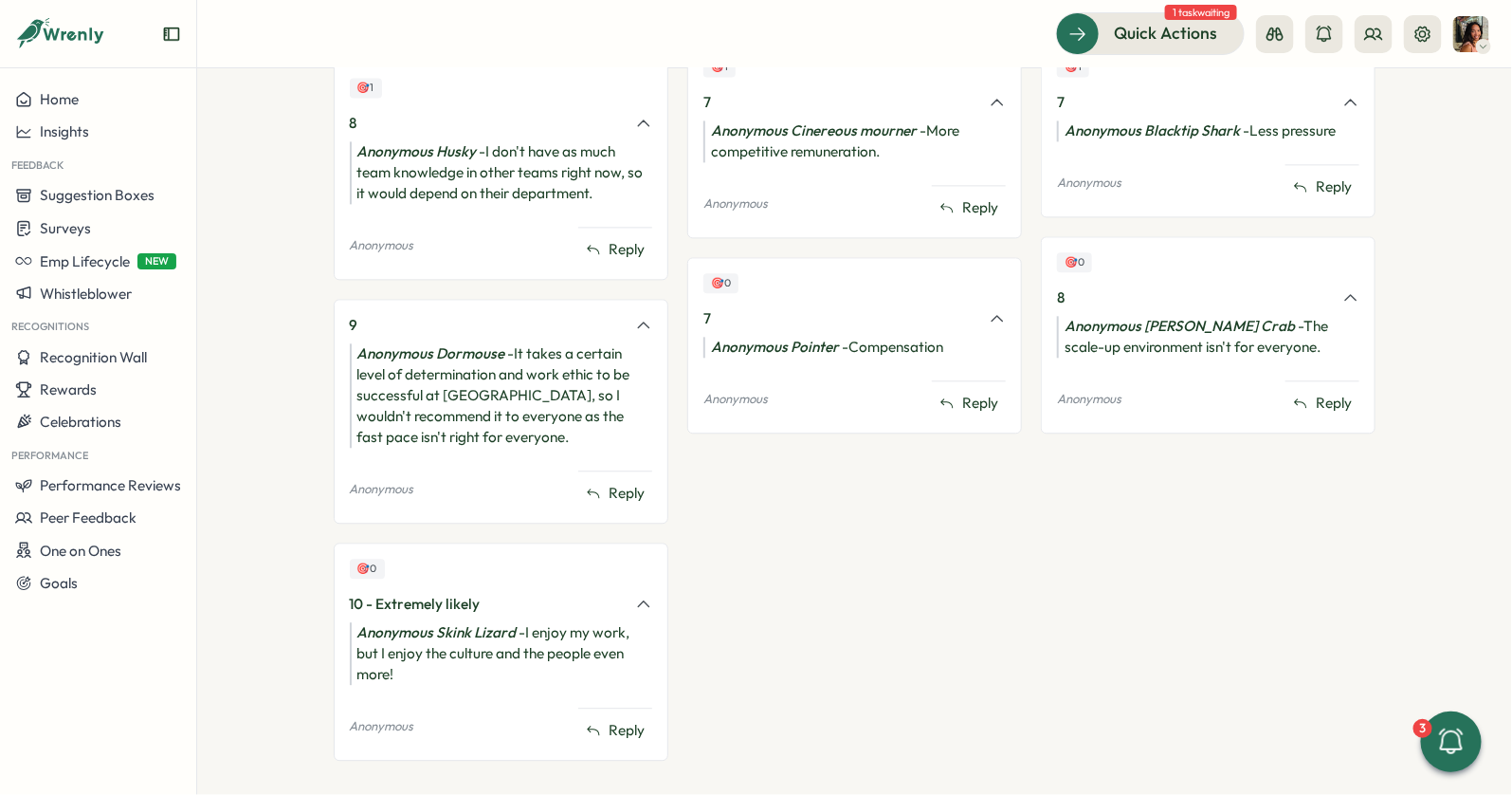
drag, startPoint x: 485, startPoint y: 593, endPoint x: 485, endPoint y: 627, distance: 34.0
click at [485, 623] on div "Anonymous Skink Lizard - I enjoy my work, but I enjoy the culture and the peopl…" at bounding box center [501, 653] width 303 height 63
click at [485, 627] on div "Anonymous Skink Lizard - I enjoy my work, but I enjoy the culture and the peopl…" at bounding box center [501, 653] width 303 height 63
